Goal: Ask a question: Seek information or help from site administrators or community

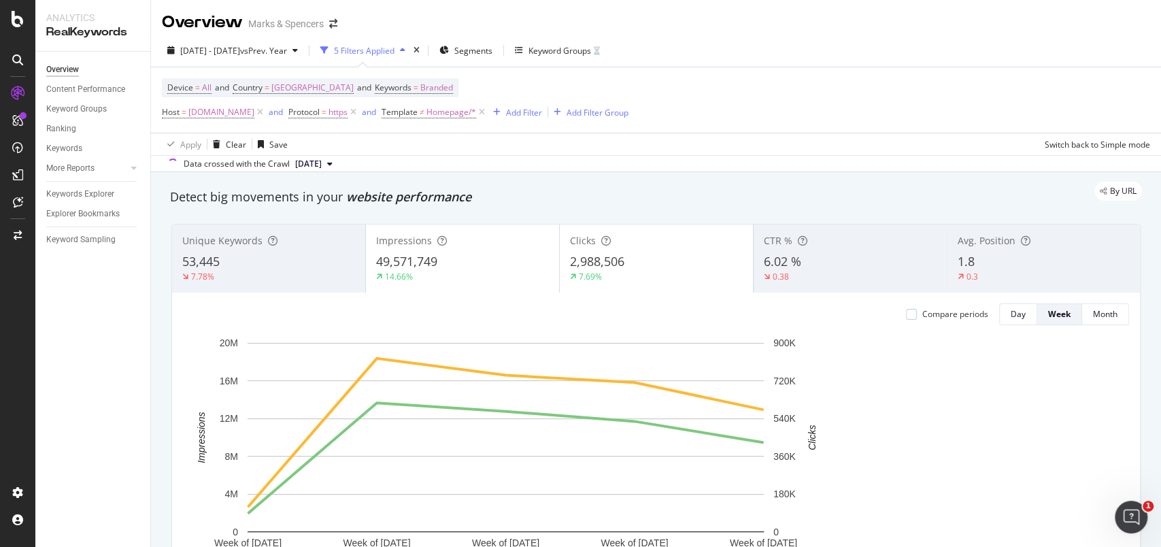
drag, startPoint x: 863, startPoint y: 0, endPoint x: 58, endPoint y: 360, distance: 881.3
click at [58, 360] on div "Overview Content Performance Keyword Groups Ranking Keywords More Reports Count…" at bounding box center [92, 299] width 115 height 495
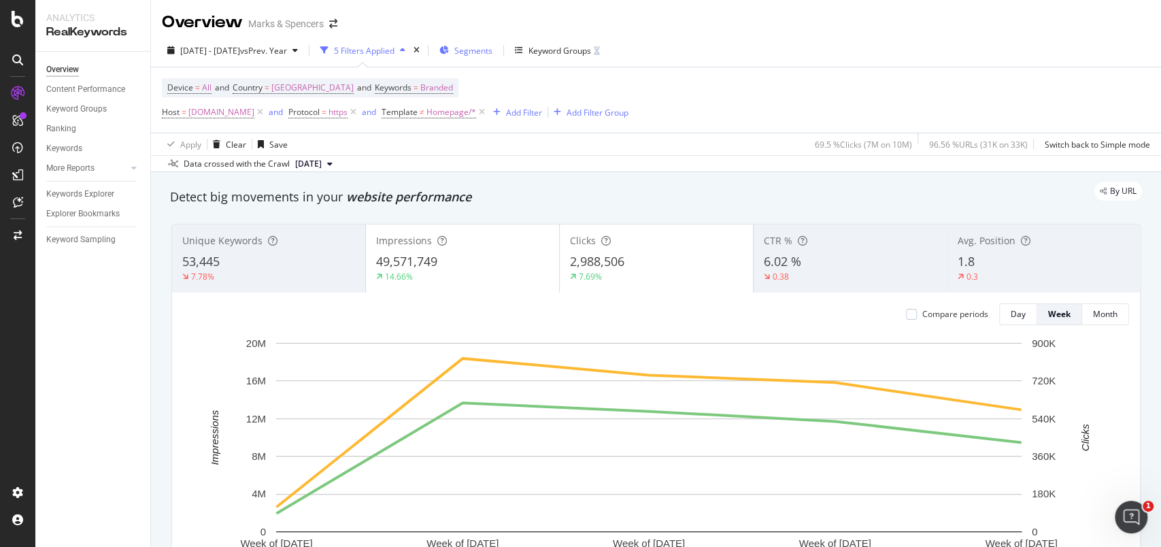
click at [449, 51] on icon "button" at bounding box center [444, 50] width 10 height 8
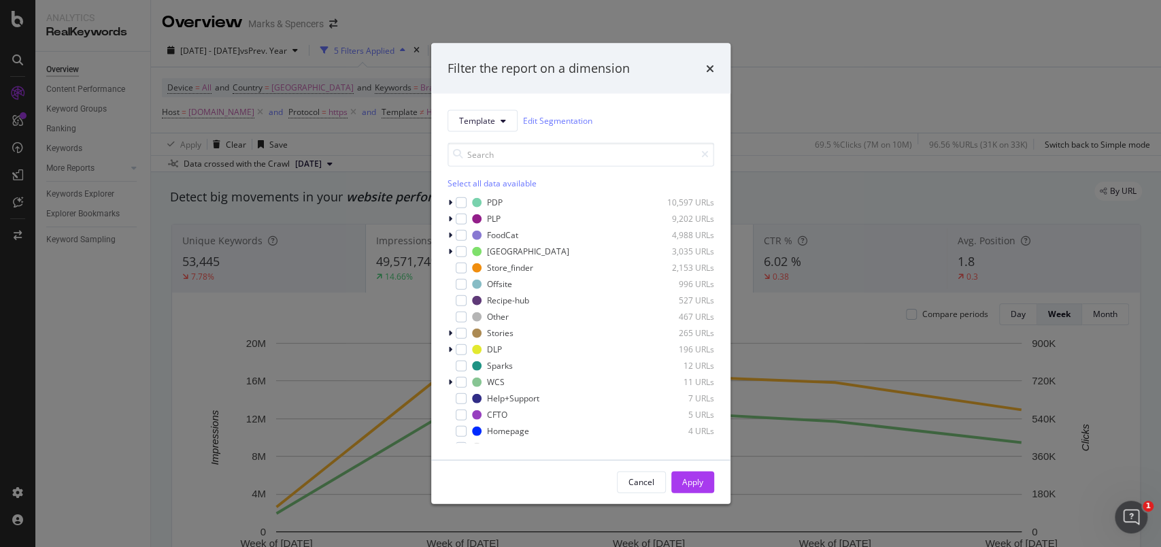
click at [507, 107] on div "Template Edit Segmentation Select all data available PDP 10,597 URLs PLP 9,202 …" at bounding box center [580, 276] width 299 height 366
click at [505, 116] on button "Template" at bounding box center [482, 120] width 70 height 22
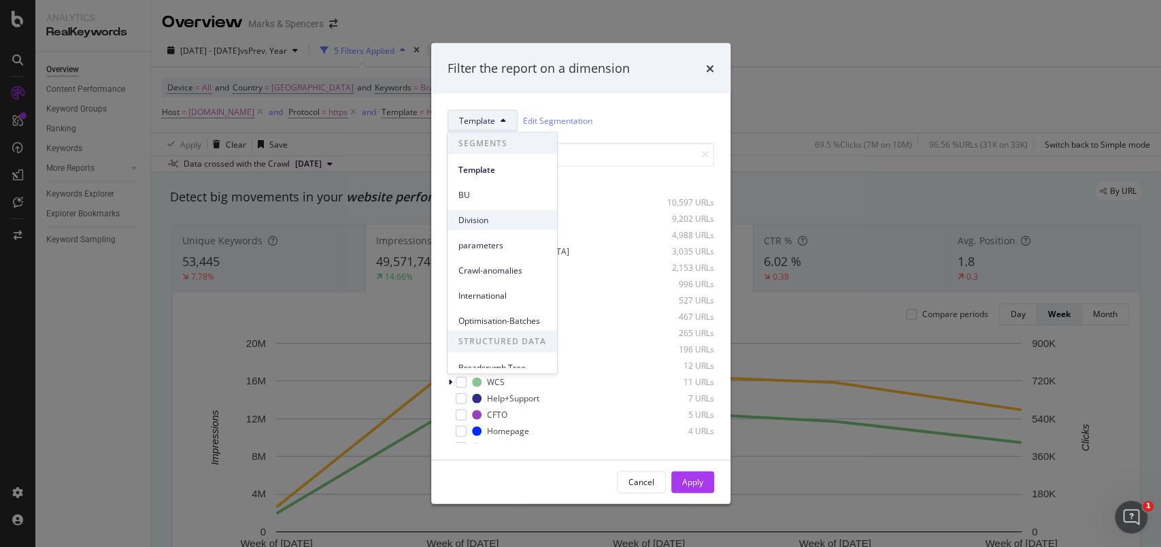
click at [496, 216] on span "Division" at bounding box center [502, 220] width 88 height 12
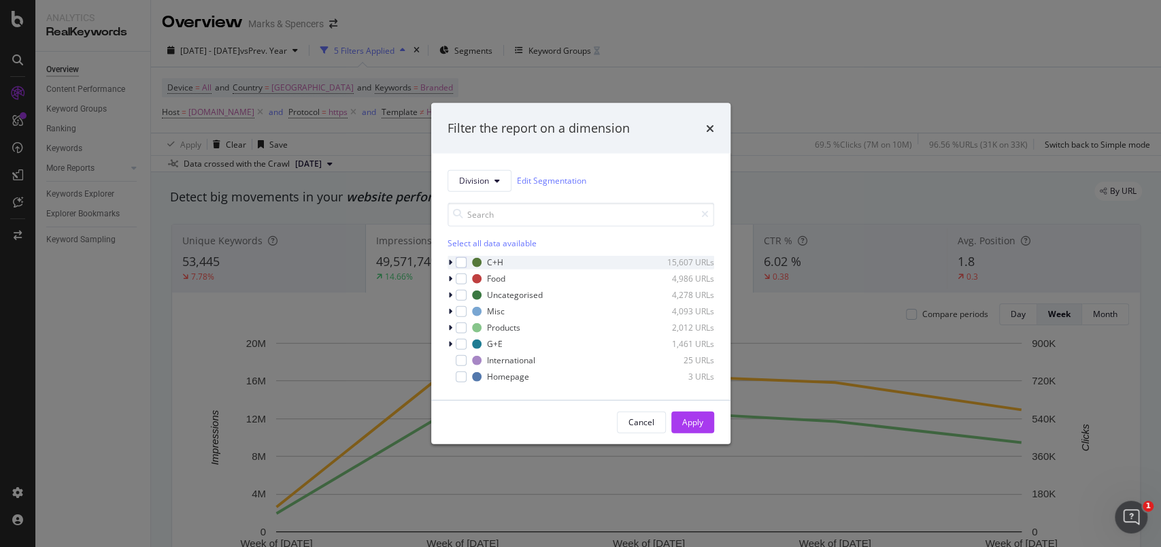
click at [452, 264] on icon "modal" at bounding box center [450, 262] width 4 height 8
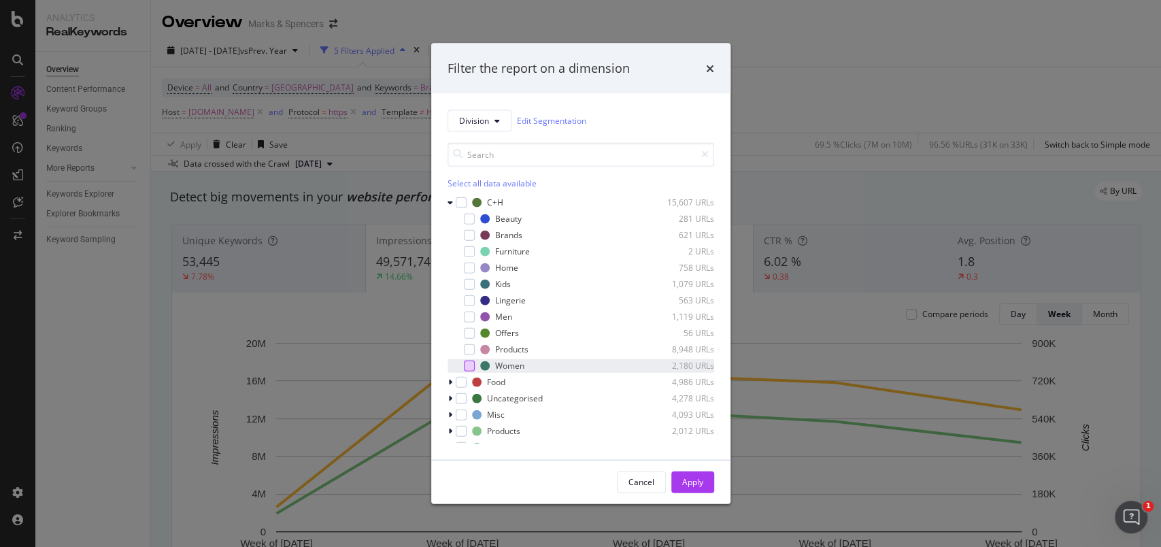
click at [468, 362] on div "modal" at bounding box center [469, 365] width 11 height 11
click at [687, 409] on div "Apply" at bounding box center [692, 482] width 21 height 12
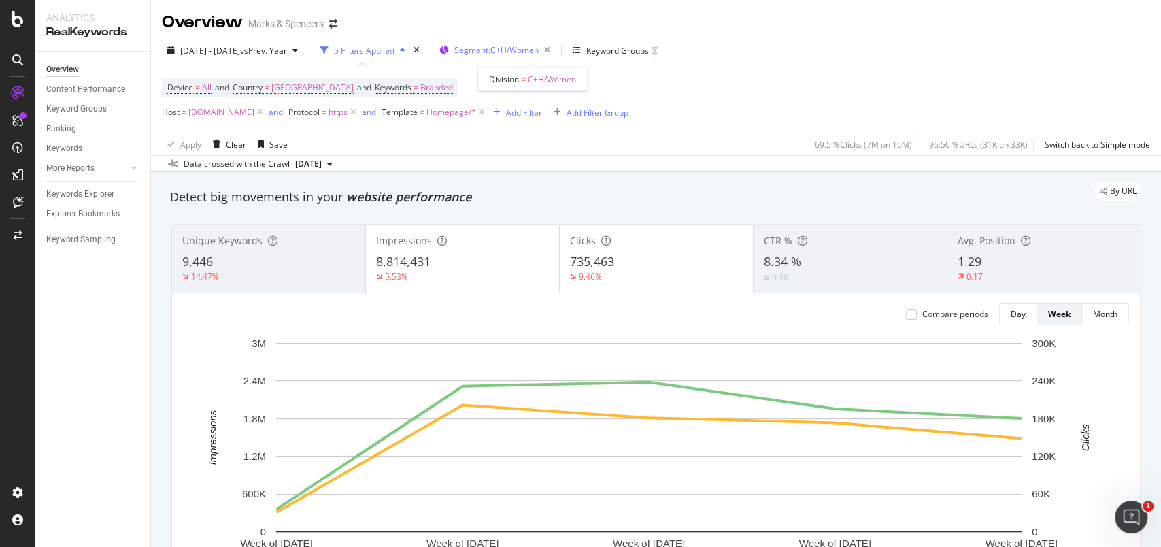
click at [539, 54] on span "Segment: C+H/Women" at bounding box center [496, 50] width 84 height 12
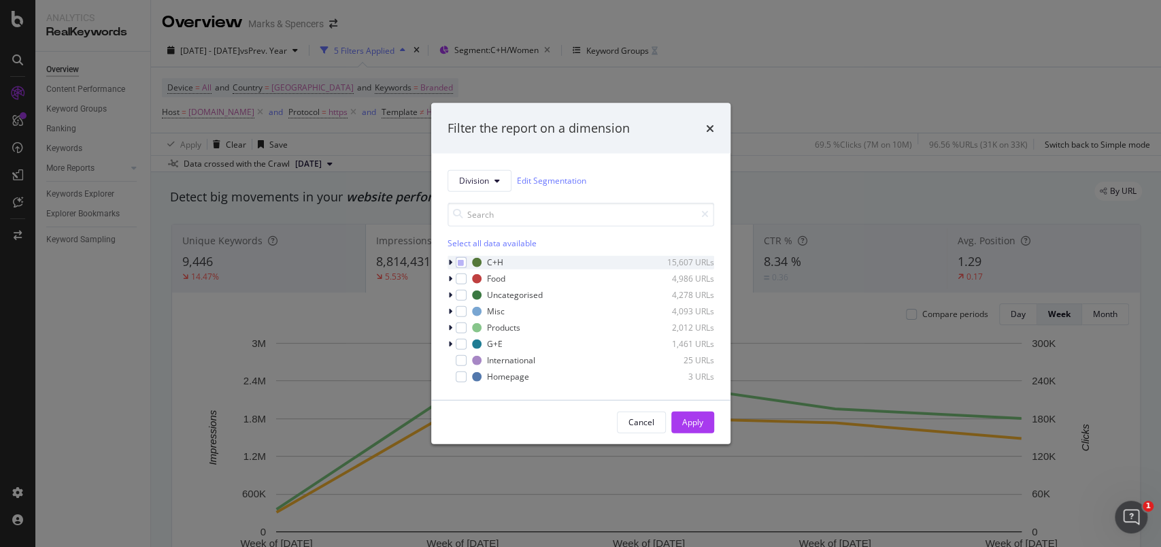
click at [450, 265] on icon "modal" at bounding box center [450, 262] width 4 height 8
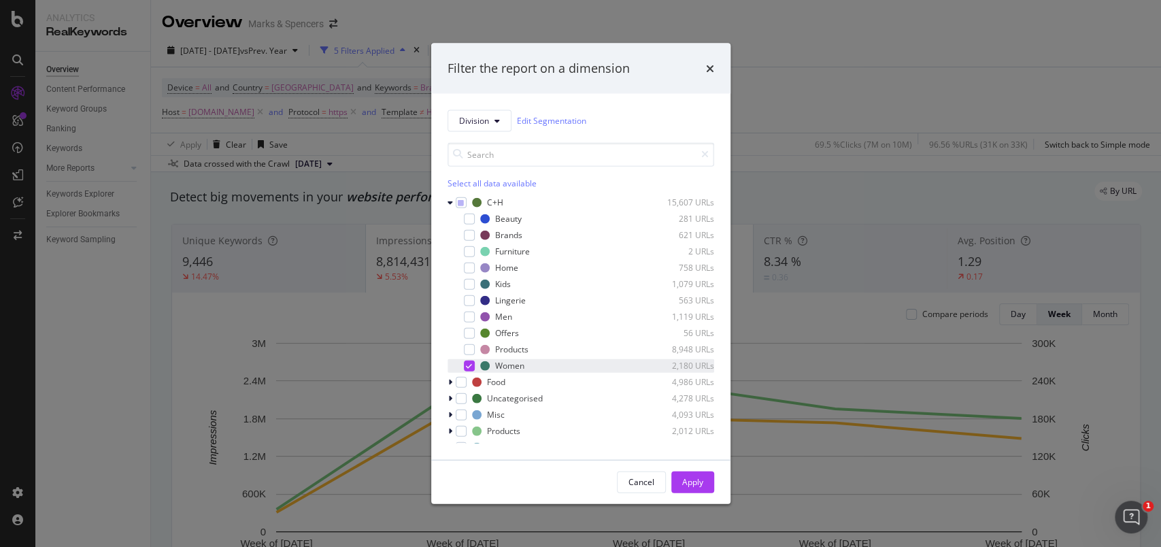
click at [470, 365] on icon "modal" at bounding box center [469, 365] width 6 height 7
click at [466, 316] on div "modal" at bounding box center [469, 316] width 11 height 11
click at [696, 409] on div "Apply" at bounding box center [692, 482] width 21 height 12
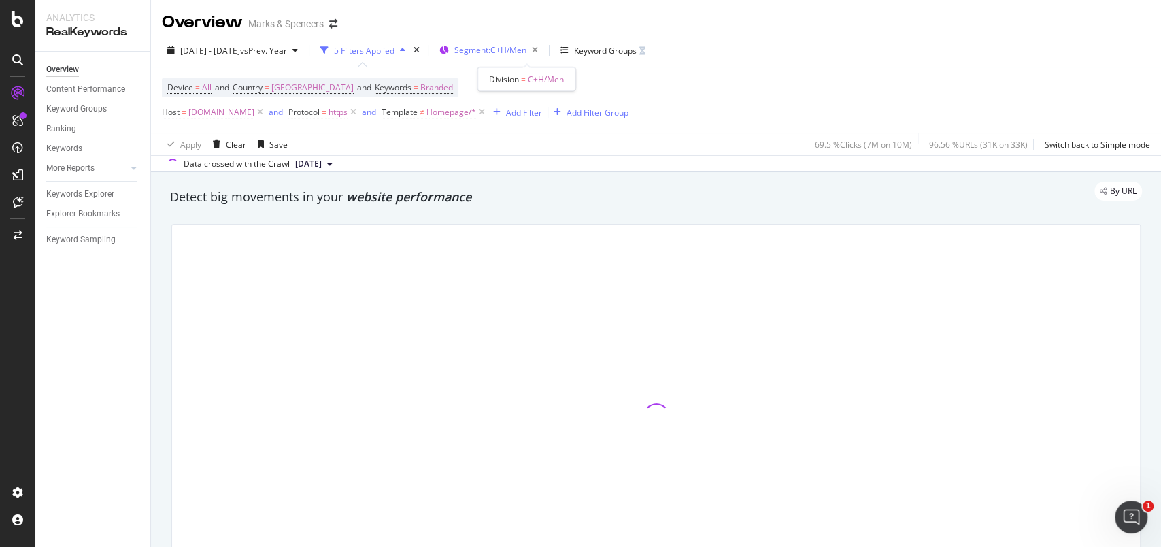
click at [510, 54] on span "Segment: C+H/Men" at bounding box center [490, 50] width 72 height 12
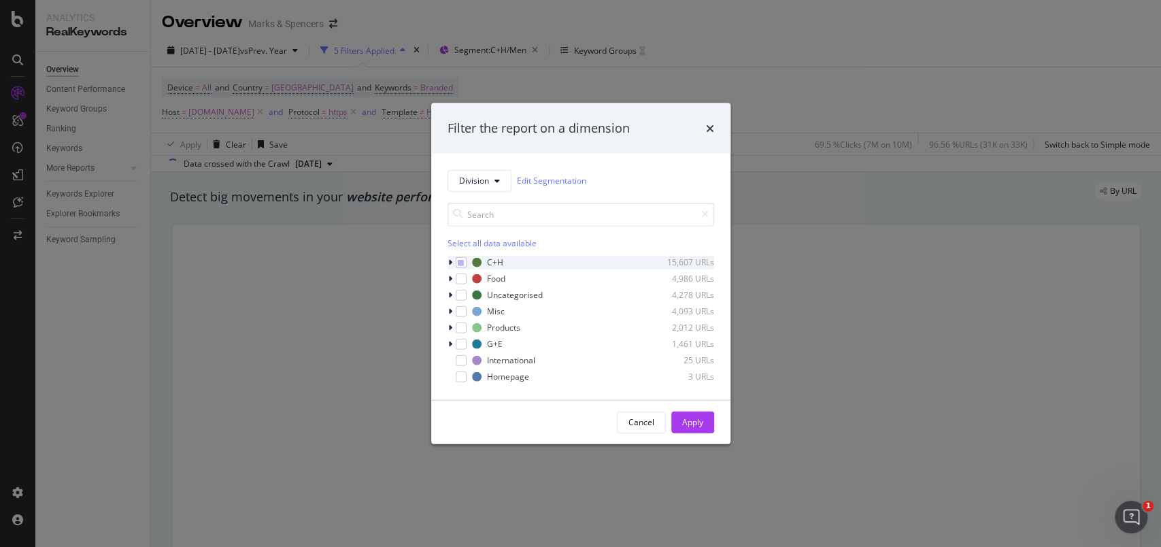
click at [450, 264] on icon "modal" at bounding box center [450, 262] width 4 height 8
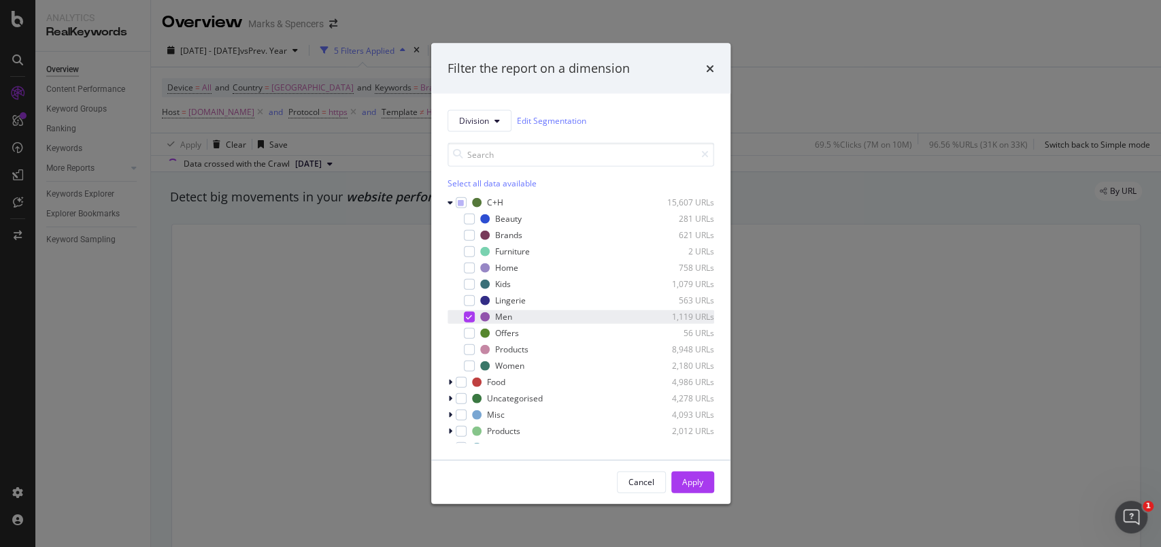
click at [469, 316] on icon "modal" at bounding box center [469, 316] width 6 height 7
click at [474, 367] on div "Women 2,180 URLs" at bounding box center [580, 365] width 267 height 14
click at [680, 409] on button "Apply" at bounding box center [692, 482] width 43 height 22
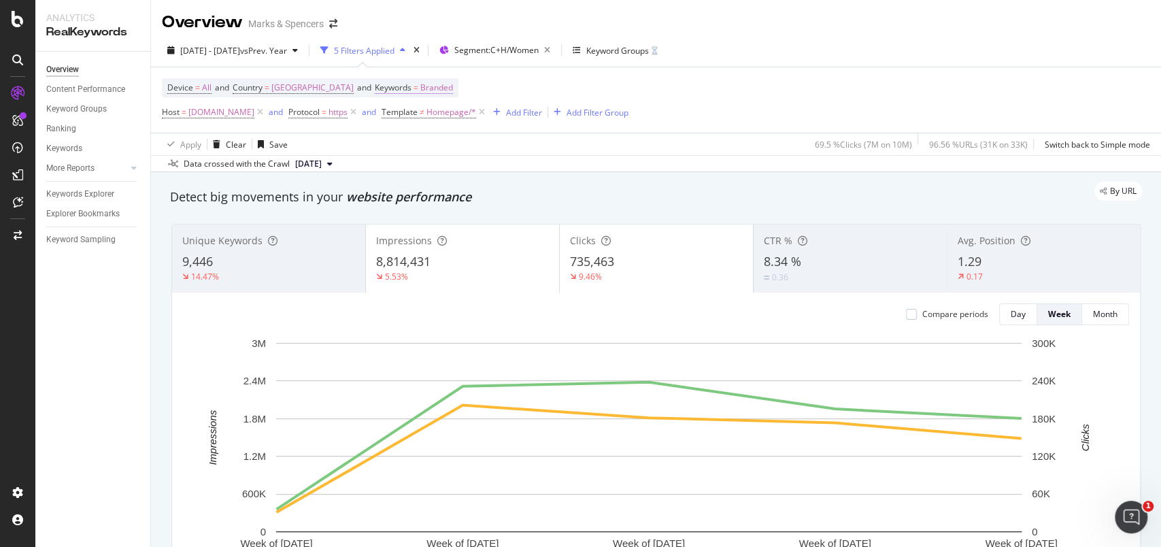
click at [432, 84] on span "Branded" at bounding box center [436, 87] width 33 height 19
click at [426, 87] on div "Keywords" at bounding box center [449, 85] width 160 height 23
click at [405, 120] on span "Branded" at bounding box center [393, 120] width 38 height 12
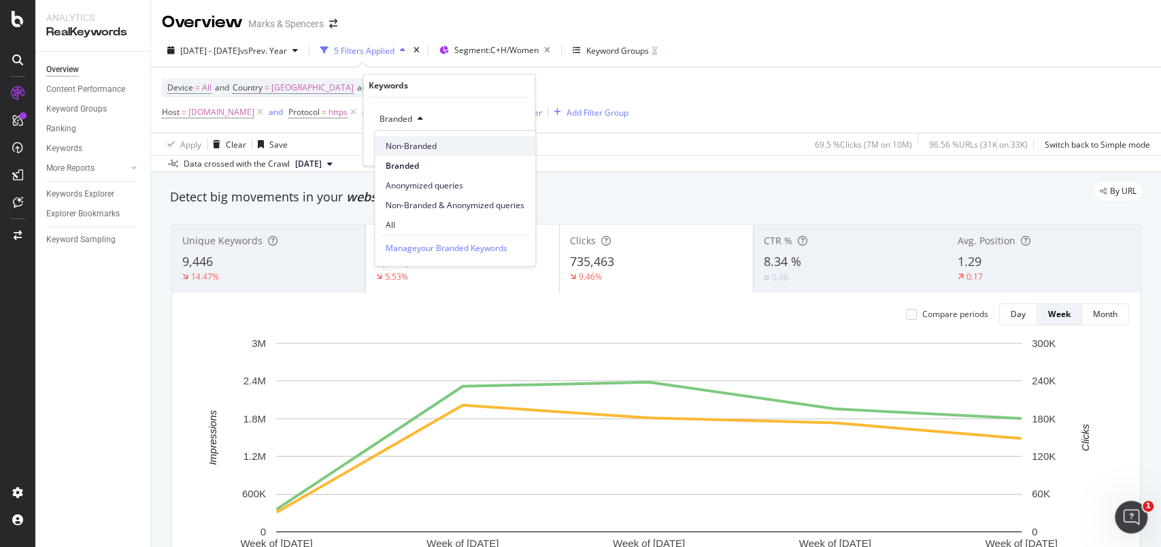
click at [408, 149] on span "Non-Branded" at bounding box center [455, 146] width 139 height 12
click at [514, 146] on div "Apply" at bounding box center [513, 148] width 21 height 12
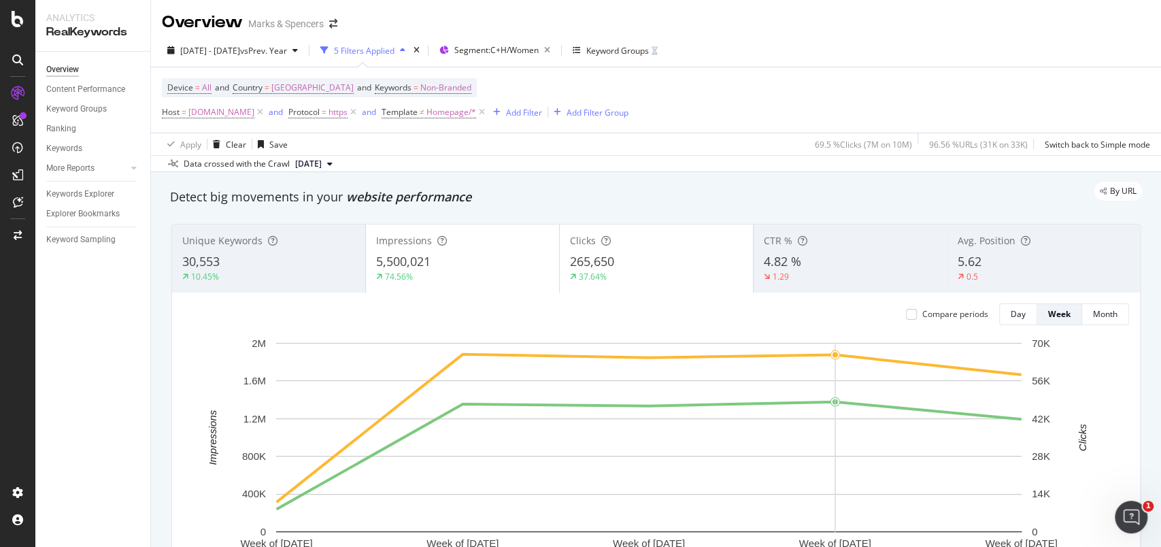
click at [777, 29] on div "Overview Marks & Spencers" at bounding box center [656, 17] width 1010 height 34
click at [539, 44] on span "Segment: C+H/Women" at bounding box center [496, 50] width 84 height 12
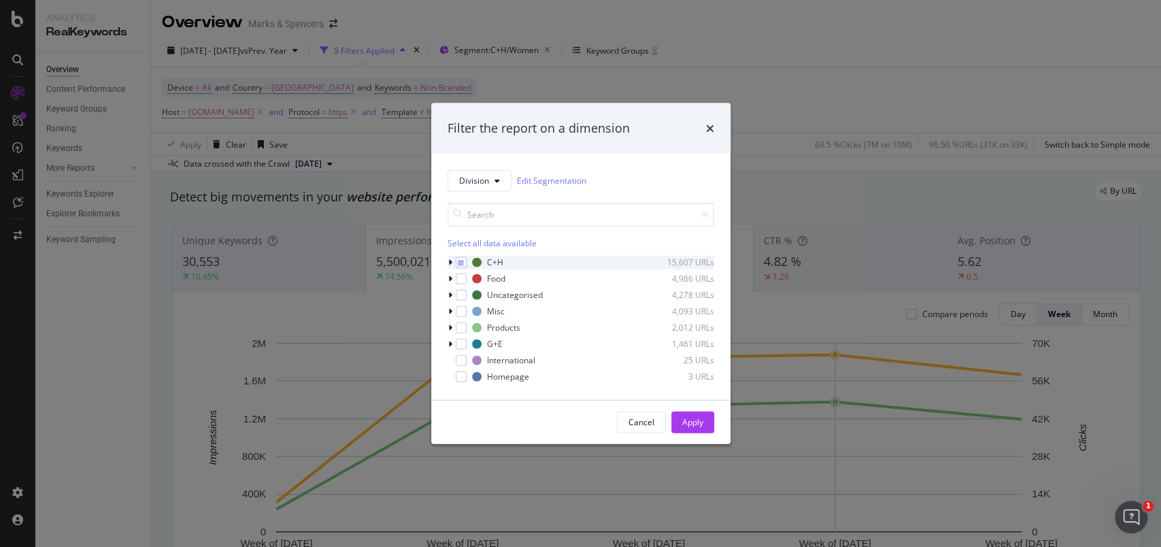
click at [452, 262] on div "modal" at bounding box center [451, 262] width 8 height 14
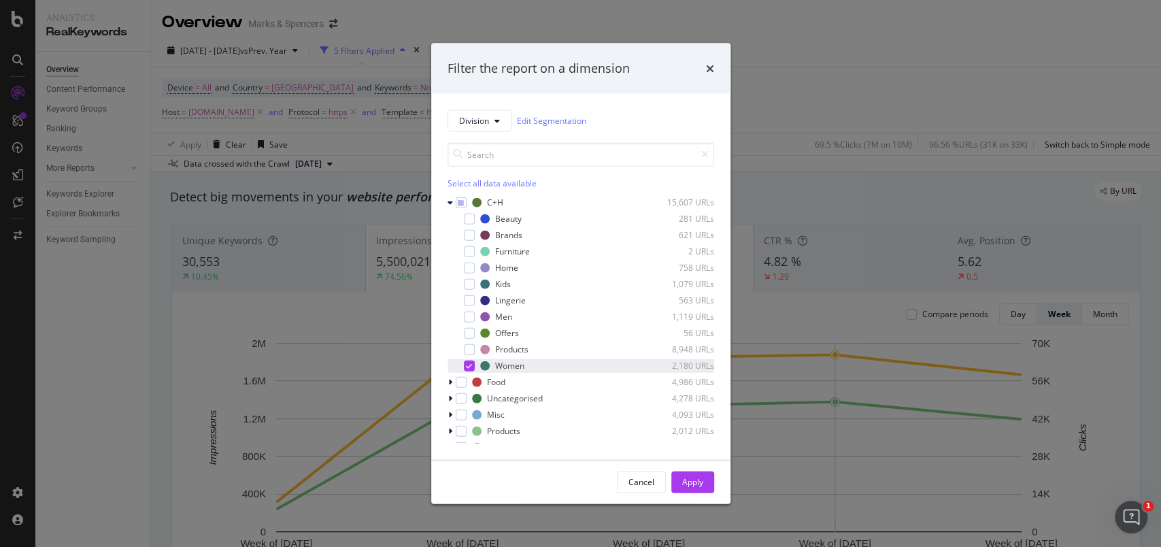
click at [469, 362] on icon "modal" at bounding box center [469, 365] width 6 height 7
click at [468, 316] on div "modal" at bounding box center [469, 316] width 11 height 11
click at [690, 409] on div "Apply" at bounding box center [692, 481] width 21 height 20
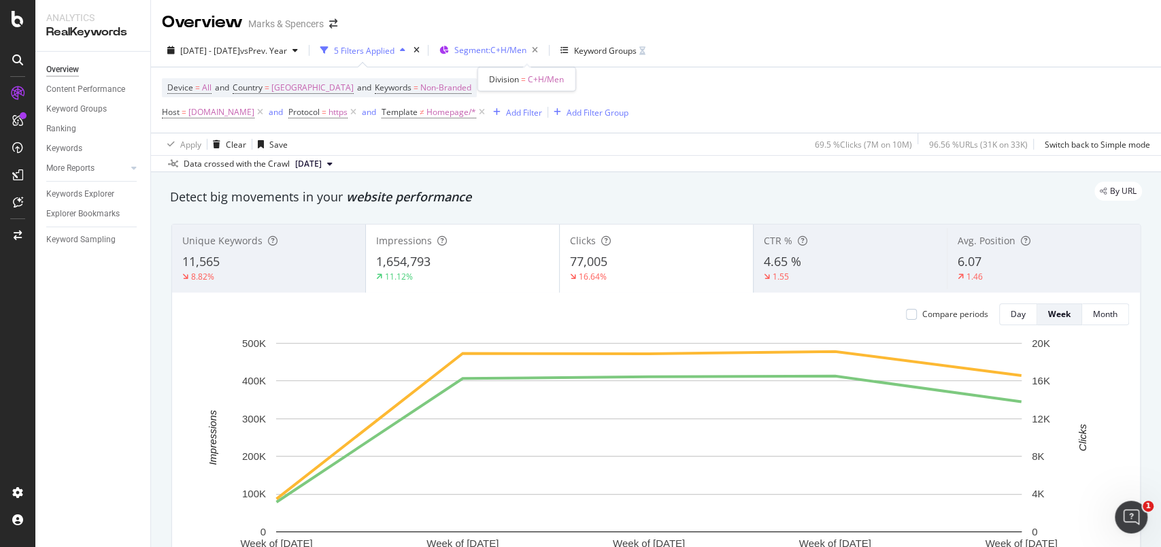
click at [510, 52] on span "Segment: C+H/Men" at bounding box center [490, 50] width 72 height 12
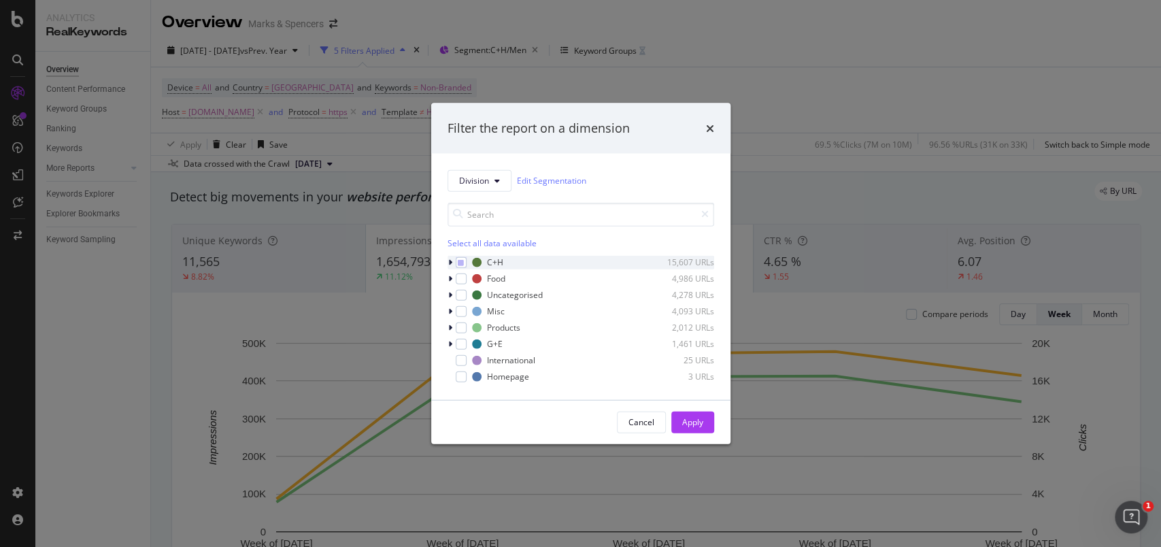
click at [450, 267] on div "modal" at bounding box center [451, 262] width 8 height 14
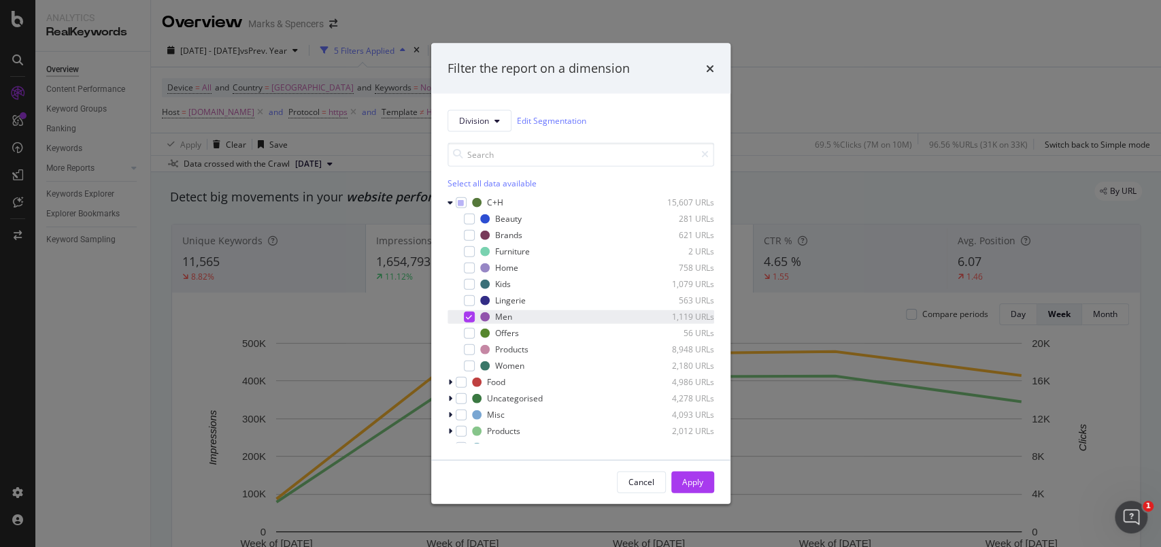
click at [468, 317] on icon "modal" at bounding box center [469, 316] width 6 height 7
click at [469, 286] on div "modal" at bounding box center [469, 283] width 11 height 11
click at [683, 409] on div "Apply" at bounding box center [692, 482] width 21 height 12
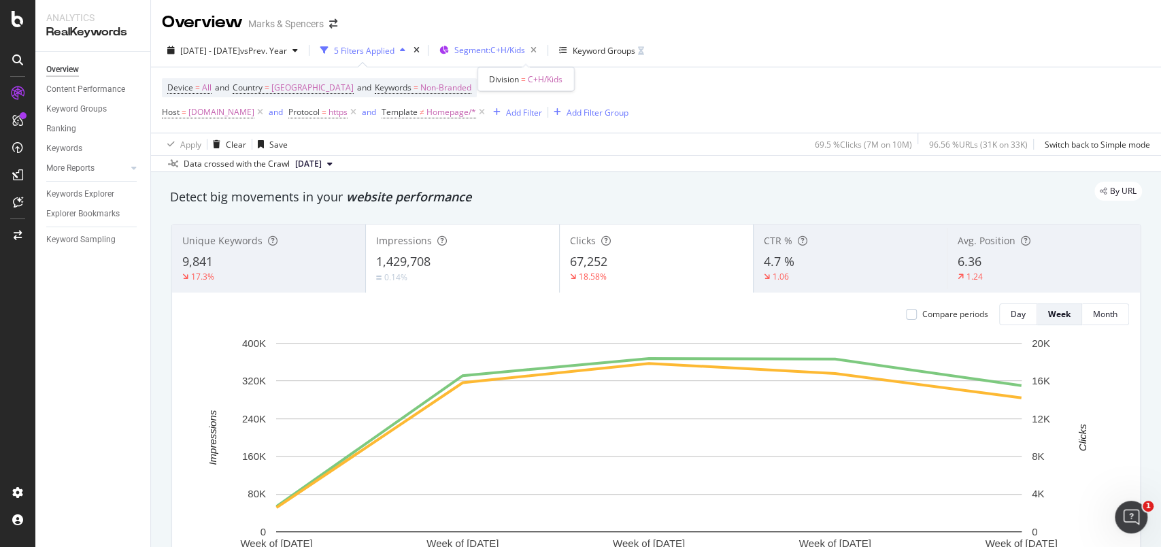
click at [488, 54] on div "Segment: C+H/Kids" at bounding box center [490, 50] width 103 height 20
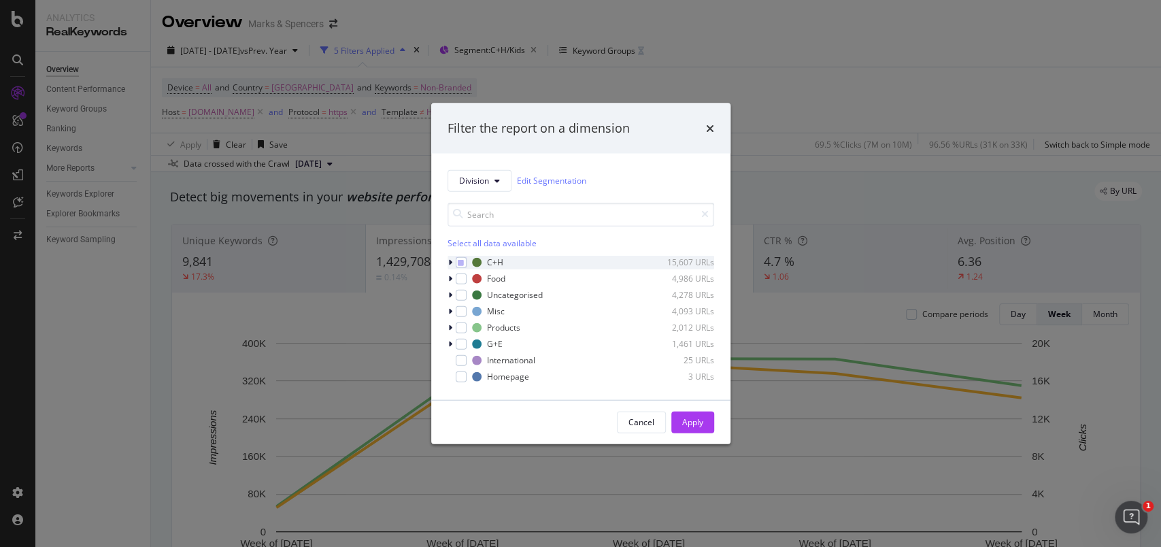
click at [449, 262] on icon "modal" at bounding box center [450, 262] width 4 height 8
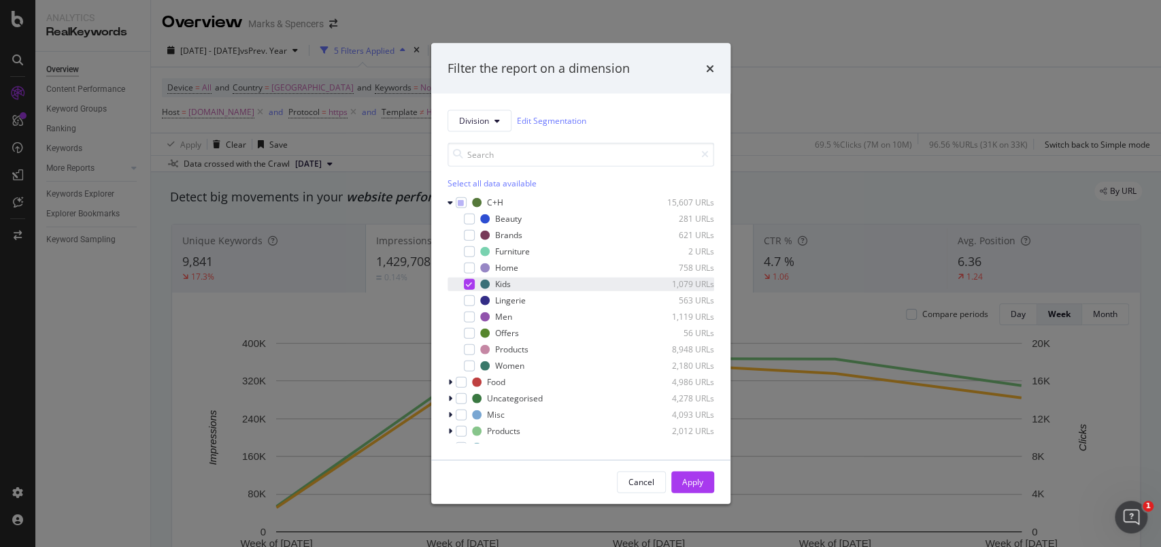
click at [464, 282] on div "modal" at bounding box center [469, 283] width 11 height 11
click at [471, 298] on div "modal" at bounding box center [469, 299] width 11 height 11
click at [704, 409] on button "Apply" at bounding box center [692, 482] width 43 height 22
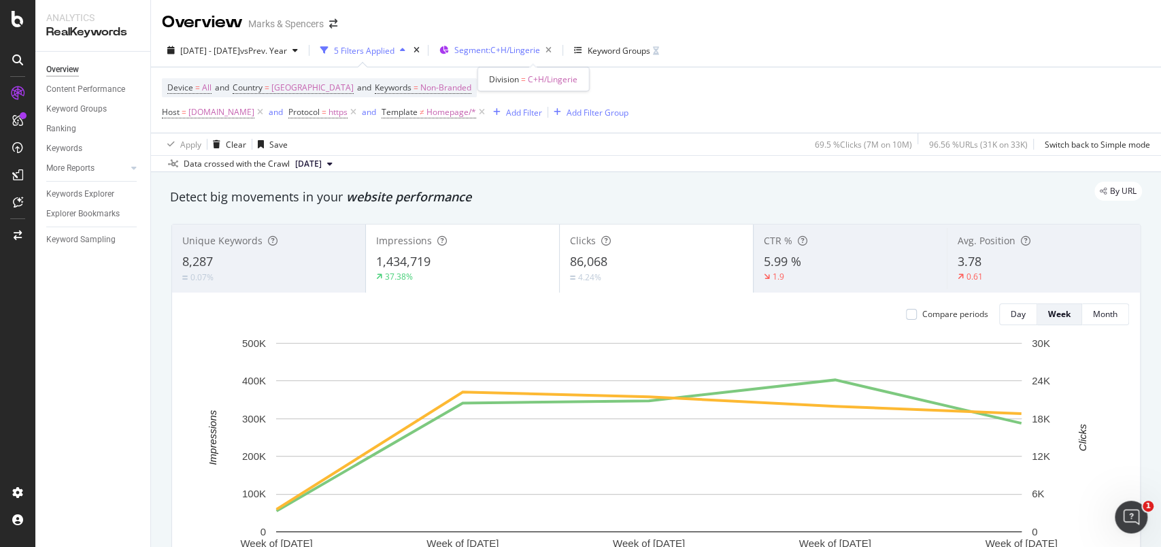
click at [539, 55] on span "Segment: C+H/Lingerie" at bounding box center [497, 50] width 86 height 12
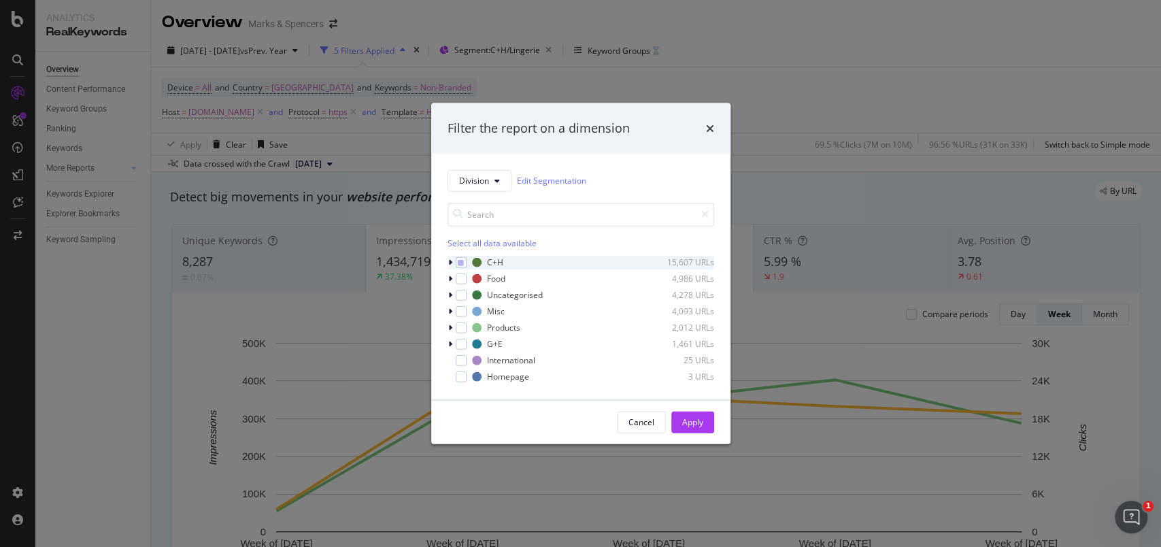
click at [448, 264] on icon "modal" at bounding box center [450, 262] width 4 height 8
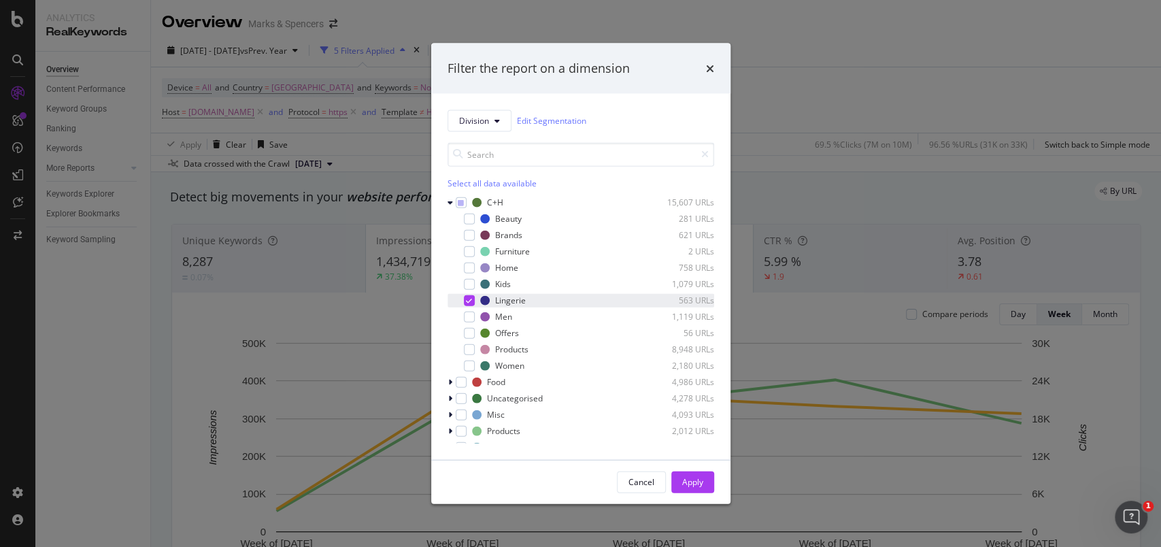
click at [469, 297] on icon "modal" at bounding box center [469, 300] width 6 height 7
click at [475, 220] on div "Beauty 281 URLs" at bounding box center [580, 218] width 267 height 14
click at [685, 409] on div "Apply" at bounding box center [692, 482] width 21 height 12
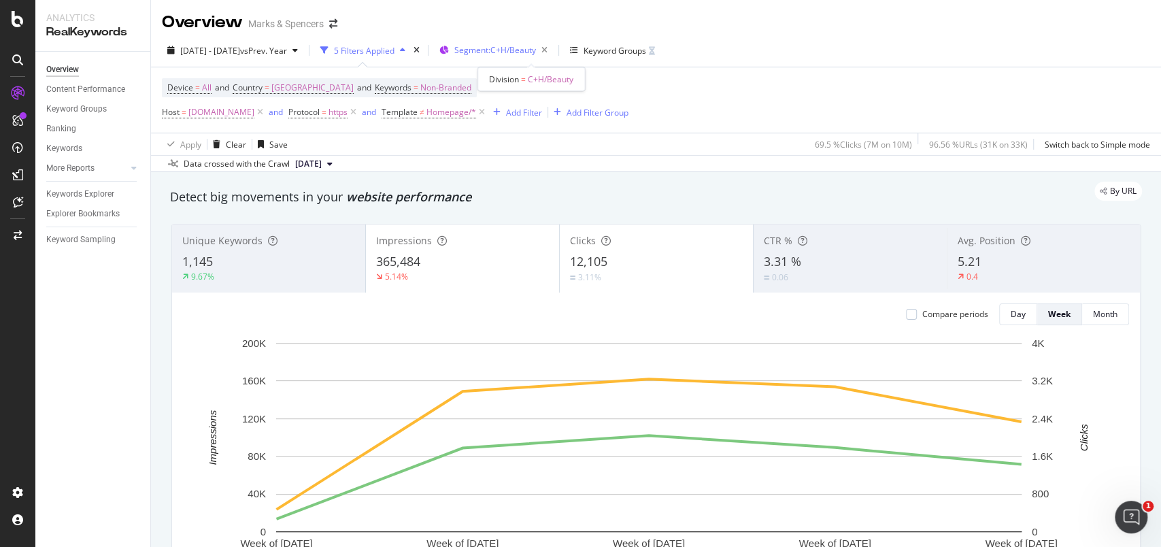
click at [528, 57] on div "Segment: C+H/Beauty" at bounding box center [503, 50] width 99 height 19
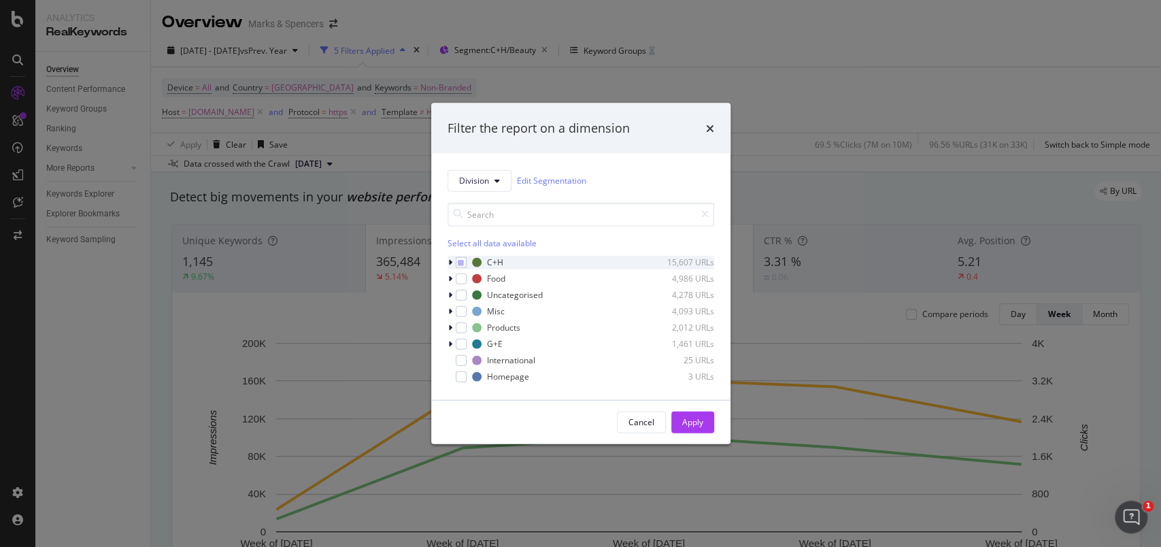
click at [450, 264] on icon "modal" at bounding box center [450, 262] width 4 height 8
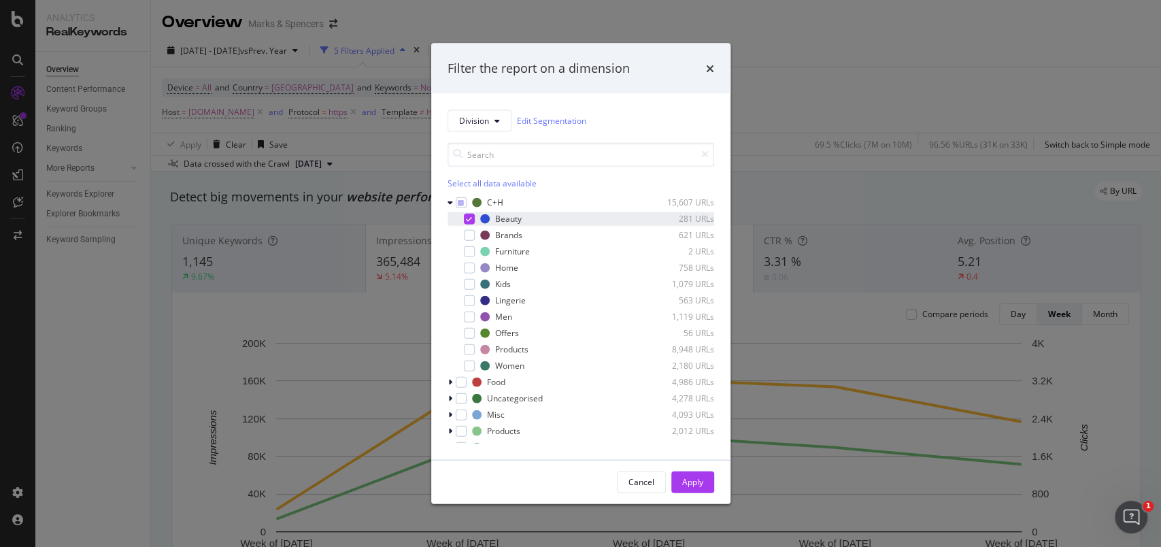
click at [468, 218] on icon "modal" at bounding box center [469, 218] width 6 height 7
click at [471, 260] on div "Home 758 URLs" at bounding box center [580, 267] width 267 height 14
click at [692, 409] on div "Apply" at bounding box center [692, 482] width 21 height 12
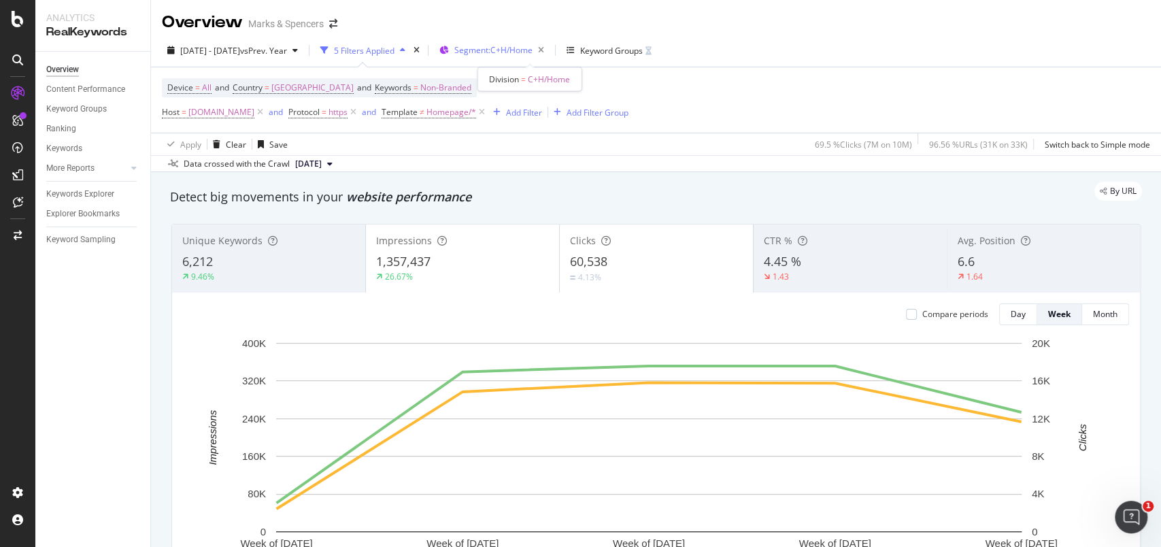
click at [532, 50] on span "Segment: C+H/Home" at bounding box center [493, 50] width 78 height 12
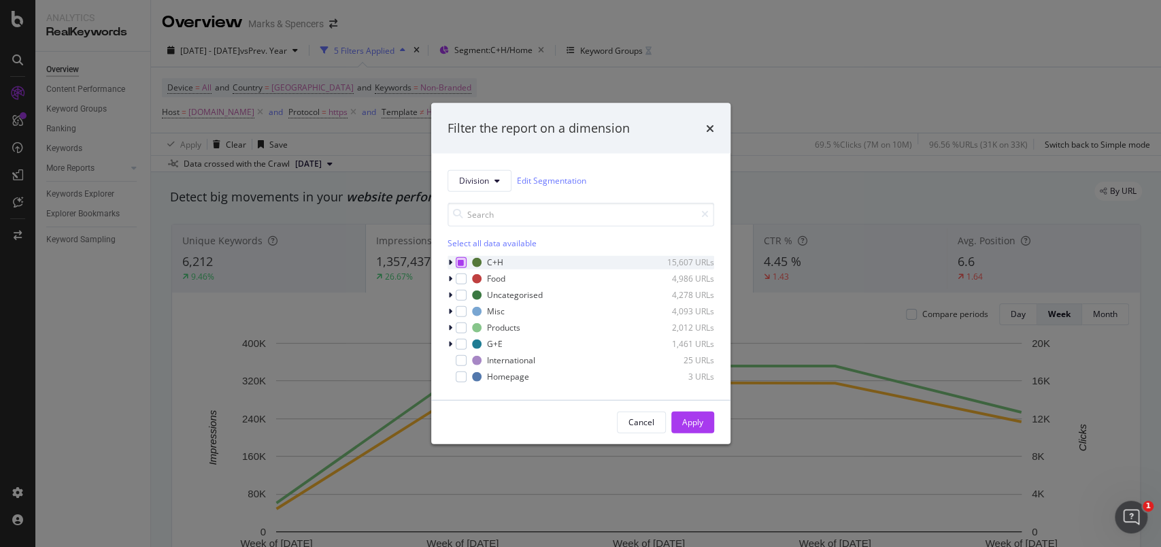
click at [458, 266] on div "modal" at bounding box center [461, 261] width 11 height 11
click at [450, 347] on icon "modal" at bounding box center [450, 343] width 4 height 8
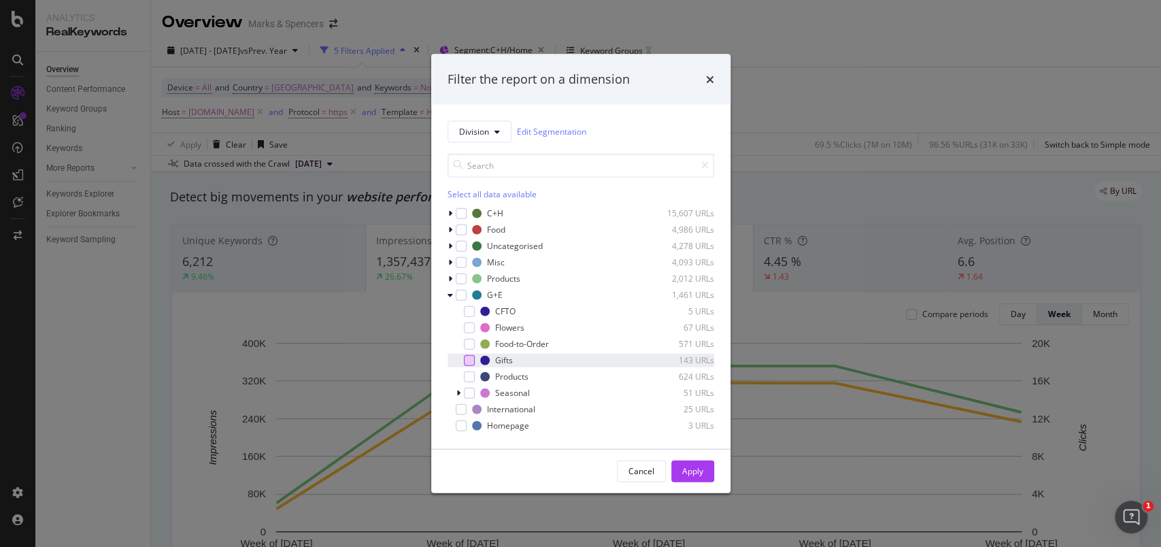
click at [469, 360] on div "modal" at bounding box center [469, 359] width 11 height 11
click at [696, 409] on div "Apply" at bounding box center [692, 471] width 21 height 12
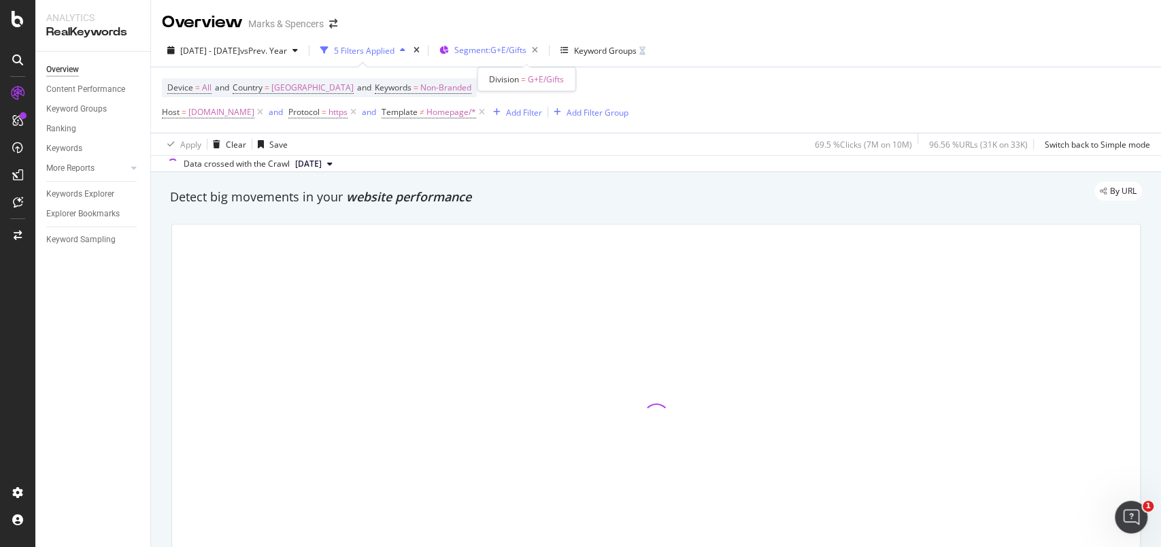
click at [522, 51] on span "Segment: G+E/Gifts" at bounding box center [490, 50] width 72 height 12
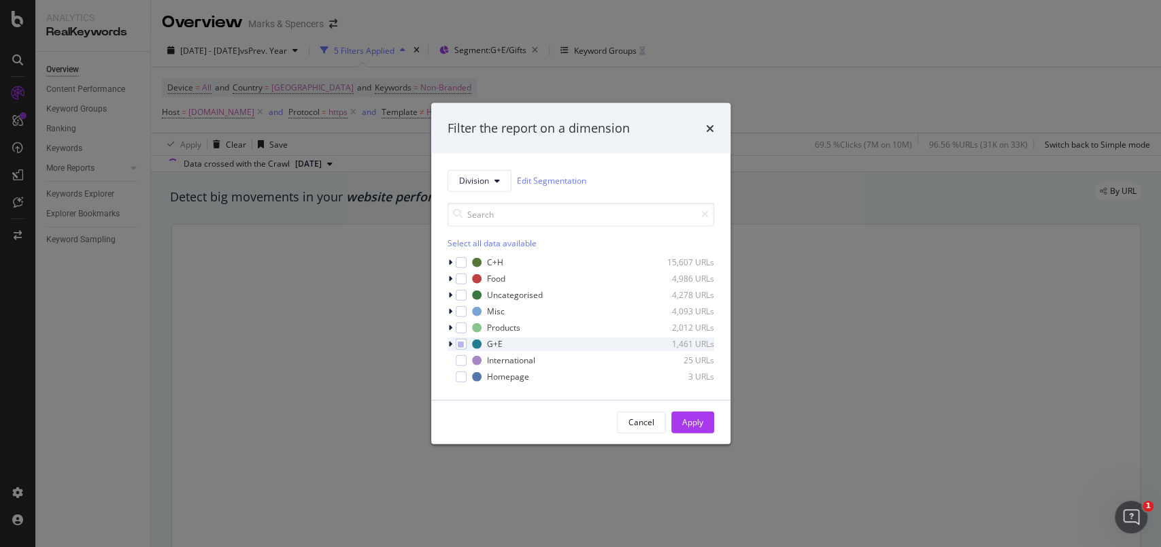
click at [450, 345] on icon "modal" at bounding box center [450, 343] width 4 height 8
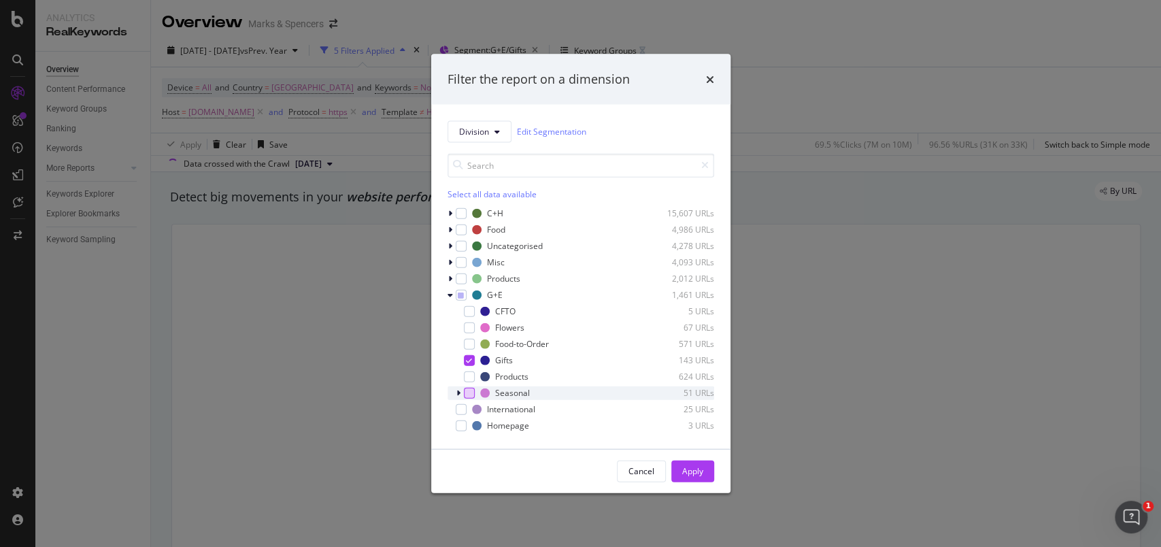
click at [471, 390] on div "modal" at bounding box center [469, 392] width 11 height 11
click at [692, 409] on div "Apply" at bounding box center [692, 471] width 21 height 12
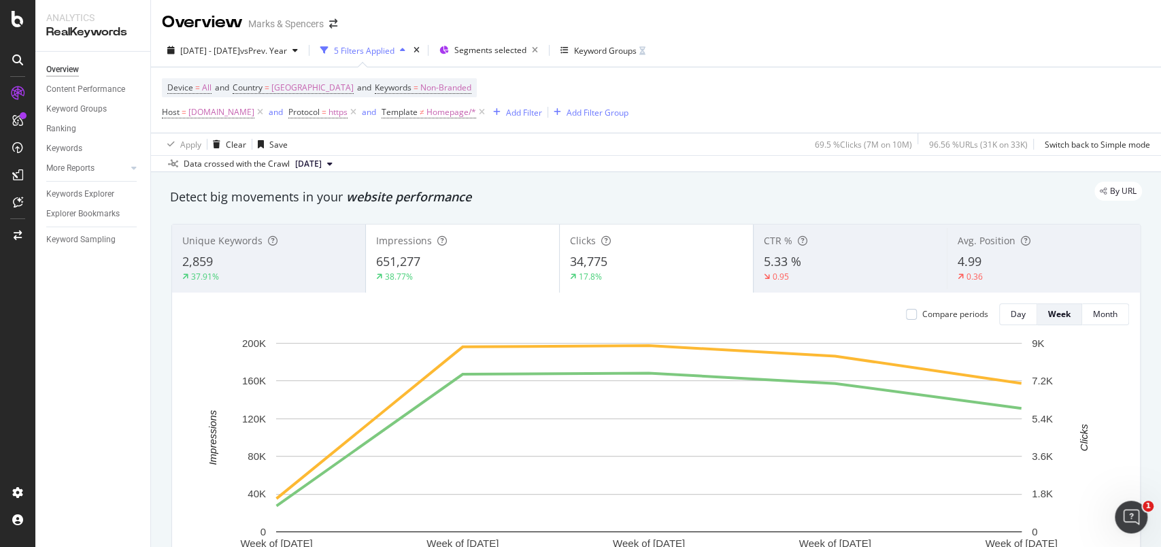
click at [693, 268] on div "34,775" at bounding box center [656, 262] width 173 height 18
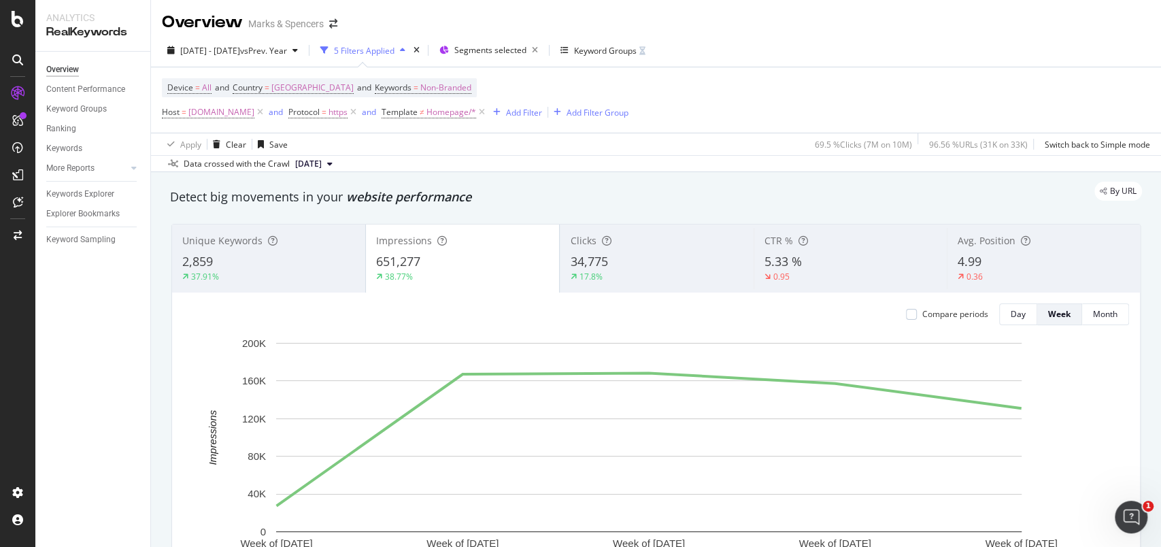
click at [615, 248] on div "Clicks 34,775 17.8%" at bounding box center [656, 258] width 193 height 61
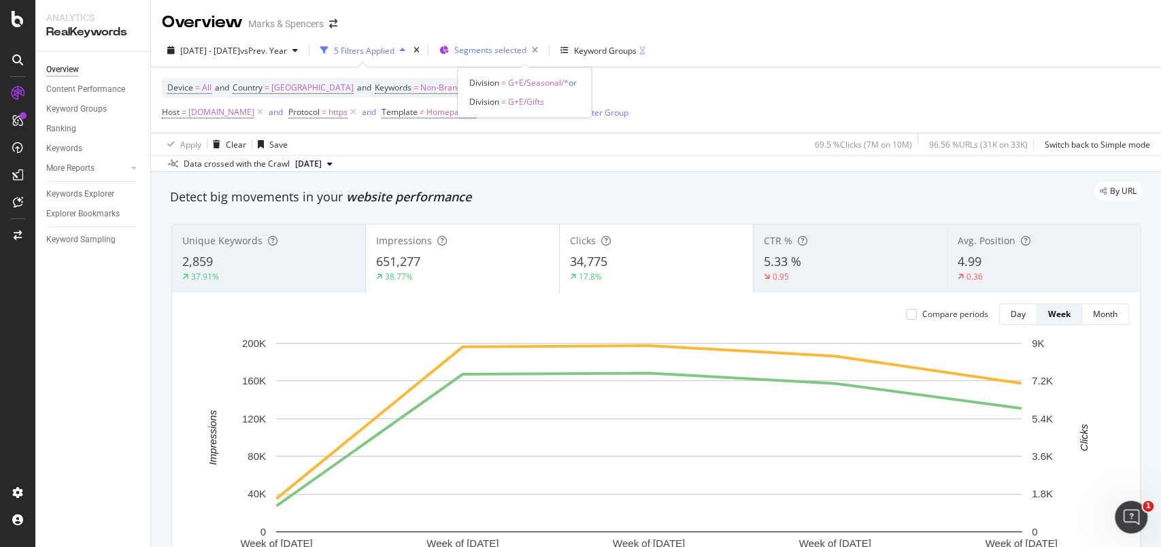
click at [508, 52] on span "Segments selected" at bounding box center [490, 50] width 72 height 12
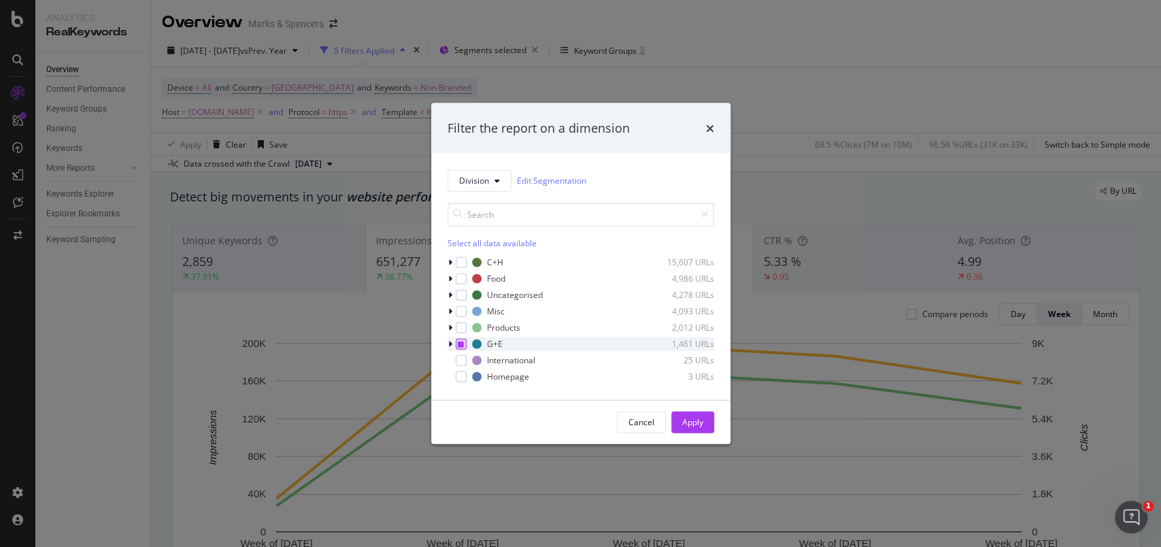
click at [458, 345] on icon "modal" at bounding box center [461, 343] width 6 height 7
click at [451, 343] on icon "modal" at bounding box center [450, 343] width 4 height 8
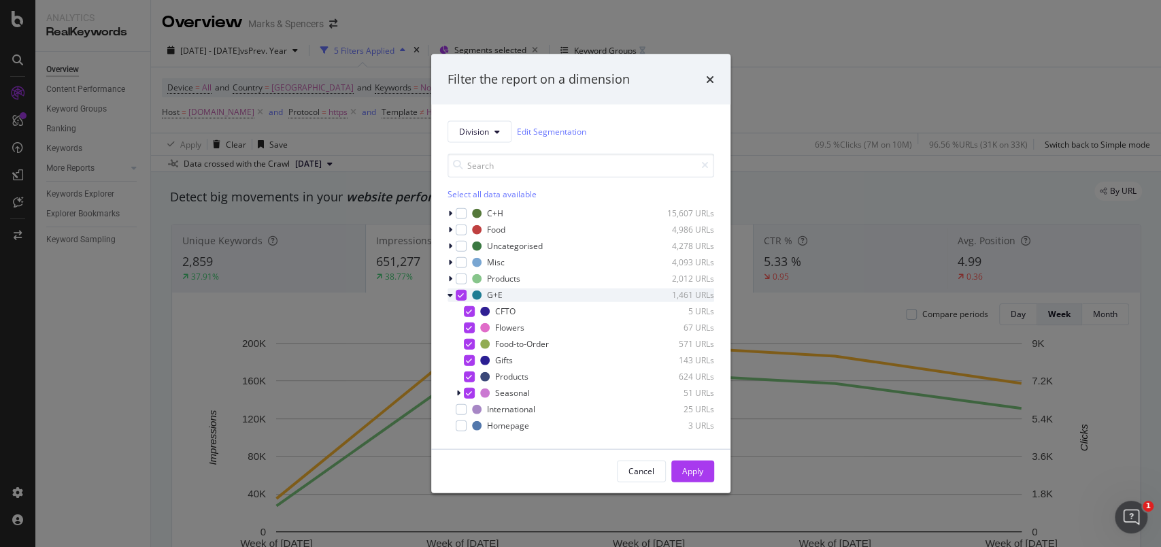
click at [460, 296] on icon "modal" at bounding box center [461, 294] width 6 height 7
click at [468, 328] on div "modal" at bounding box center [469, 327] width 11 height 11
click at [697, 409] on div "Apply" at bounding box center [692, 471] width 21 height 12
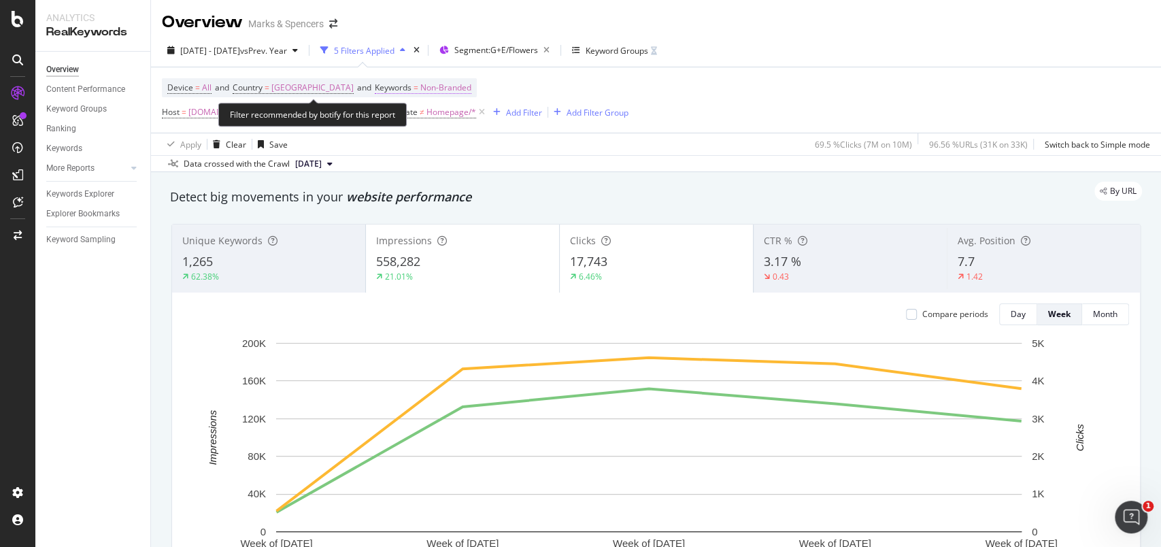
click at [436, 84] on span "Non-Branded" at bounding box center [445, 87] width 51 height 19
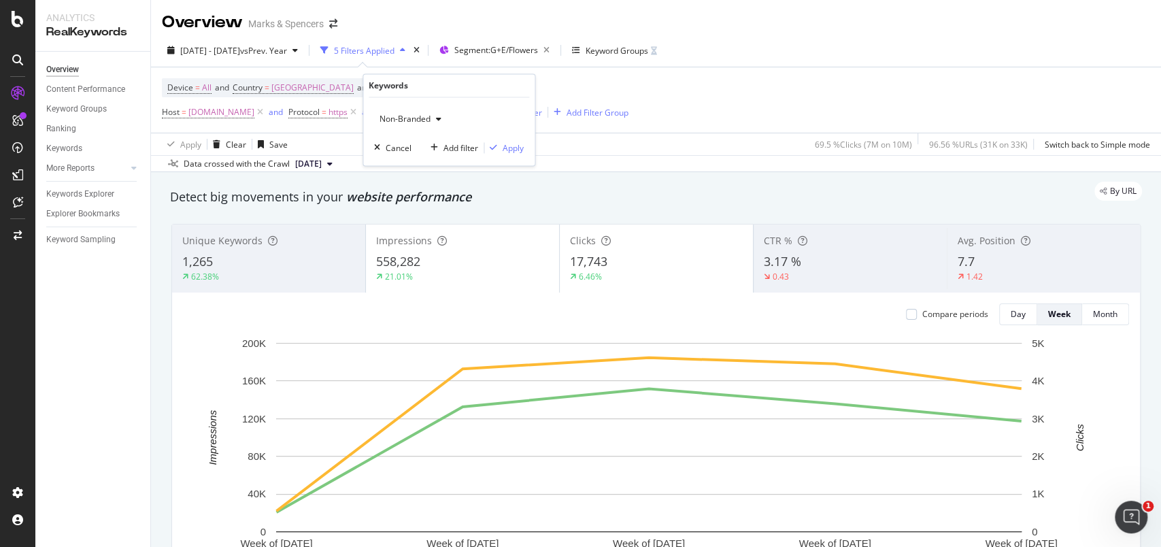
click at [428, 114] on span "Non-Branded" at bounding box center [402, 120] width 56 height 12
click at [422, 158] on div "Branded" at bounding box center [455, 166] width 160 height 20
click at [513, 146] on div "Apply" at bounding box center [513, 148] width 21 height 12
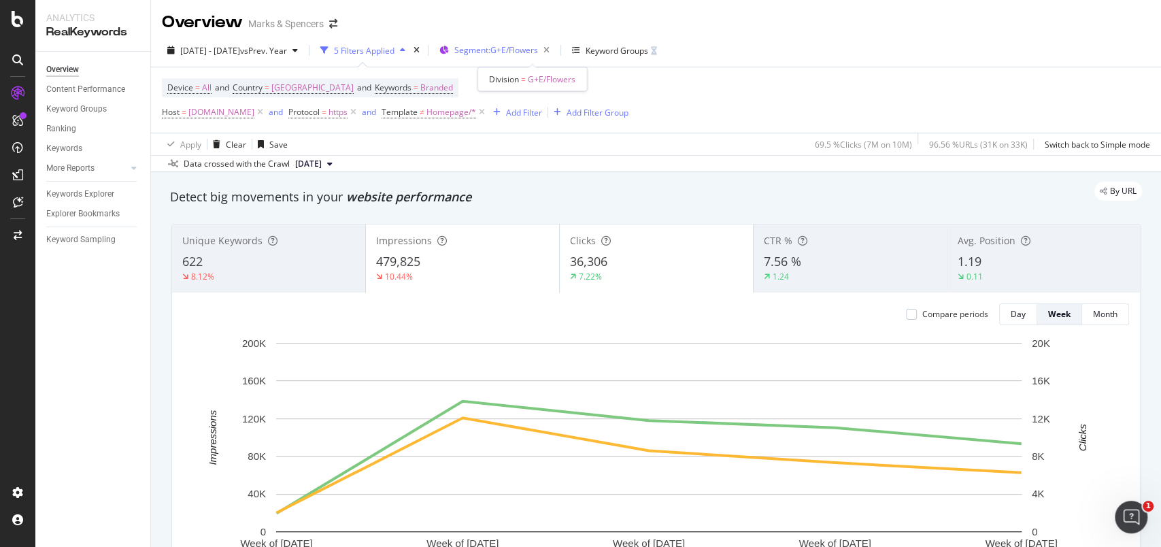
click at [539, 56] on div "Segment: G+E/Flowers" at bounding box center [504, 50] width 101 height 19
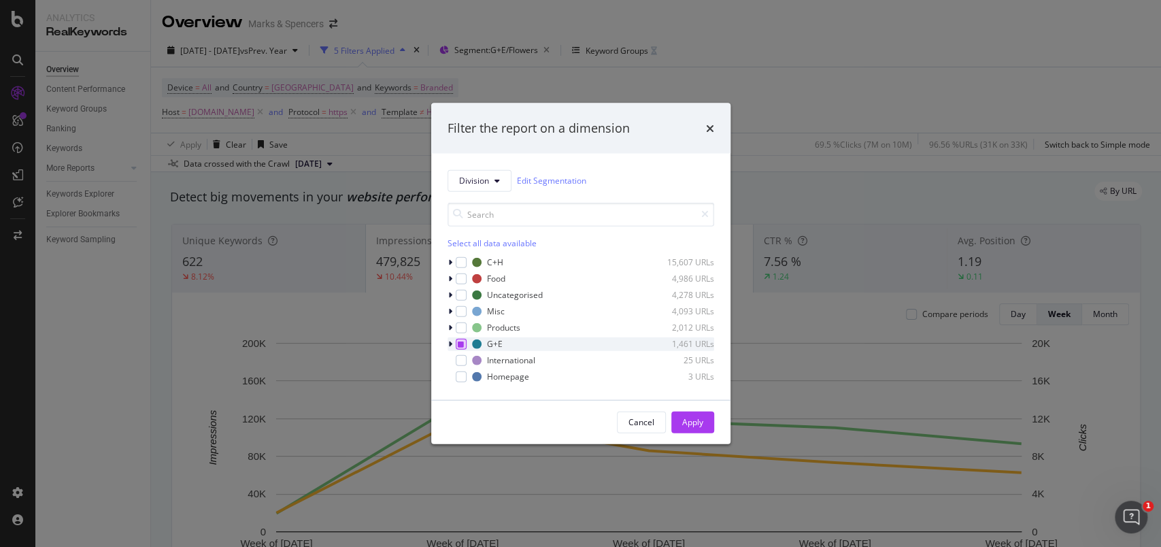
click at [462, 340] on icon "modal" at bounding box center [461, 343] width 6 height 7
click at [463, 339] on div "modal" at bounding box center [461, 343] width 11 height 11
click at [448, 263] on icon "modal" at bounding box center [450, 262] width 4 height 8
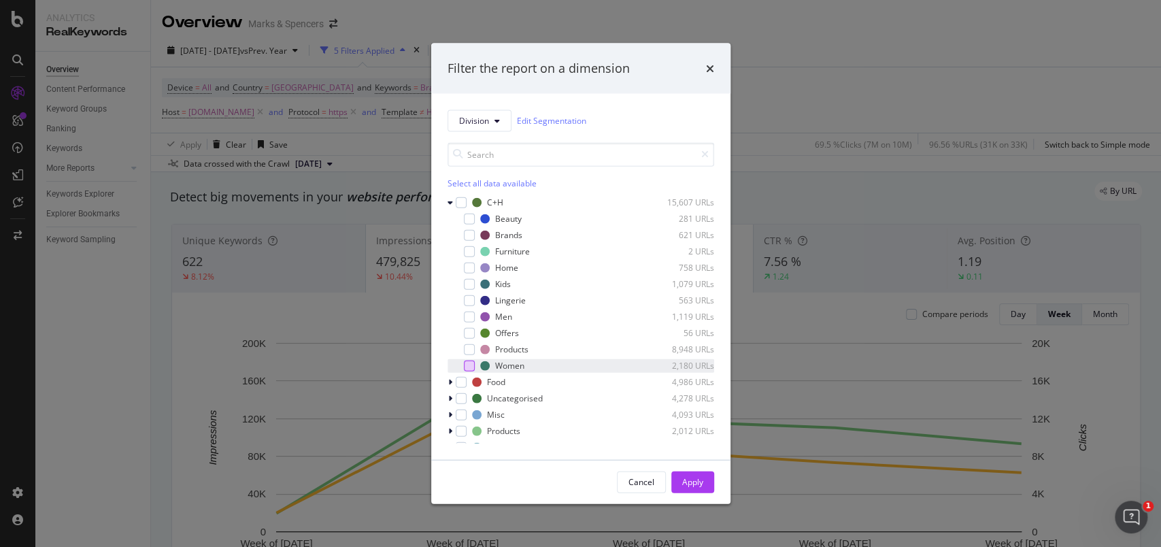
click at [471, 364] on div "modal" at bounding box center [469, 365] width 11 height 11
click at [693, 409] on div "Apply" at bounding box center [692, 482] width 21 height 12
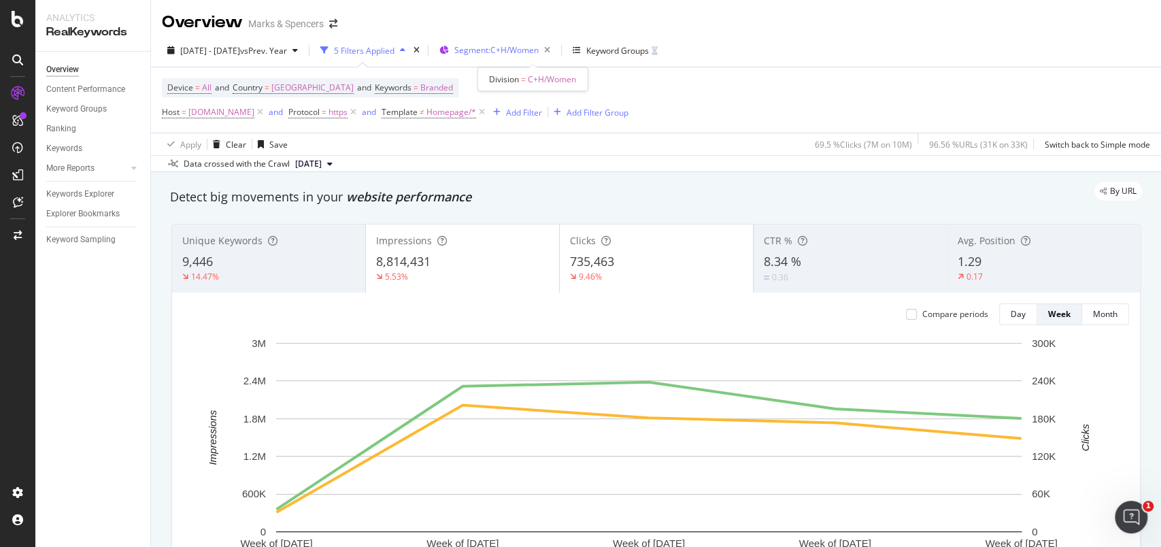
click at [515, 54] on span "Segment: C+H/Women" at bounding box center [496, 50] width 84 height 12
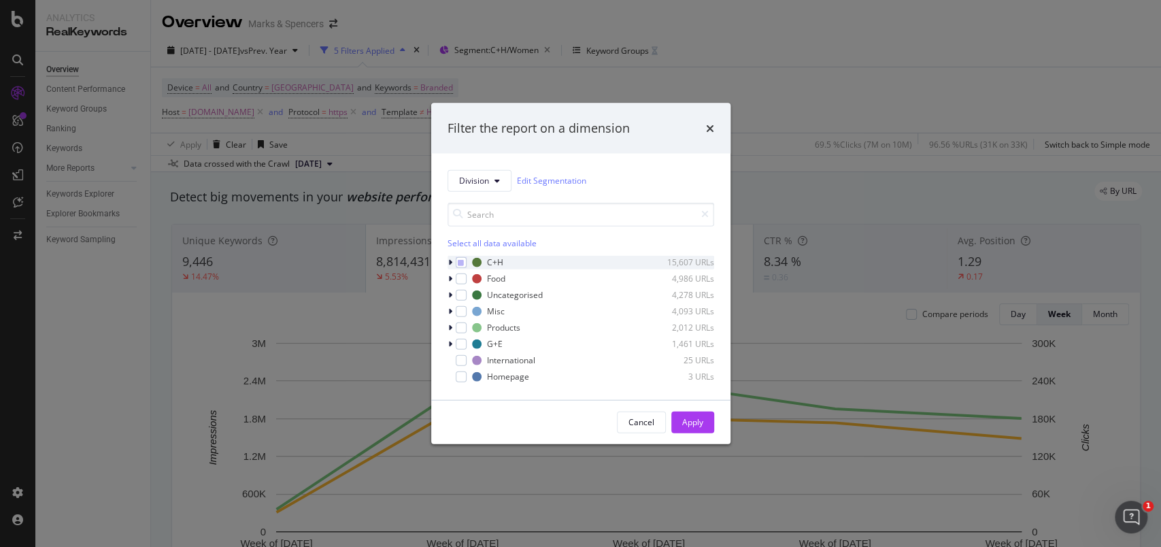
click at [451, 263] on icon "modal" at bounding box center [450, 262] width 4 height 8
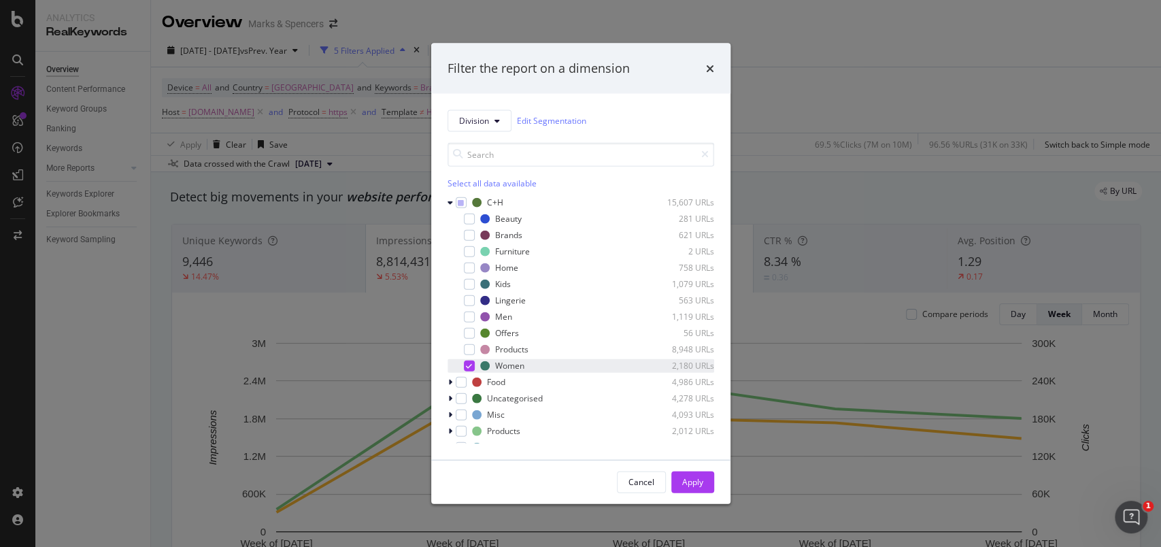
click at [473, 366] on div "modal" at bounding box center [469, 365] width 11 height 11
click at [452, 206] on div "modal" at bounding box center [451, 202] width 8 height 14
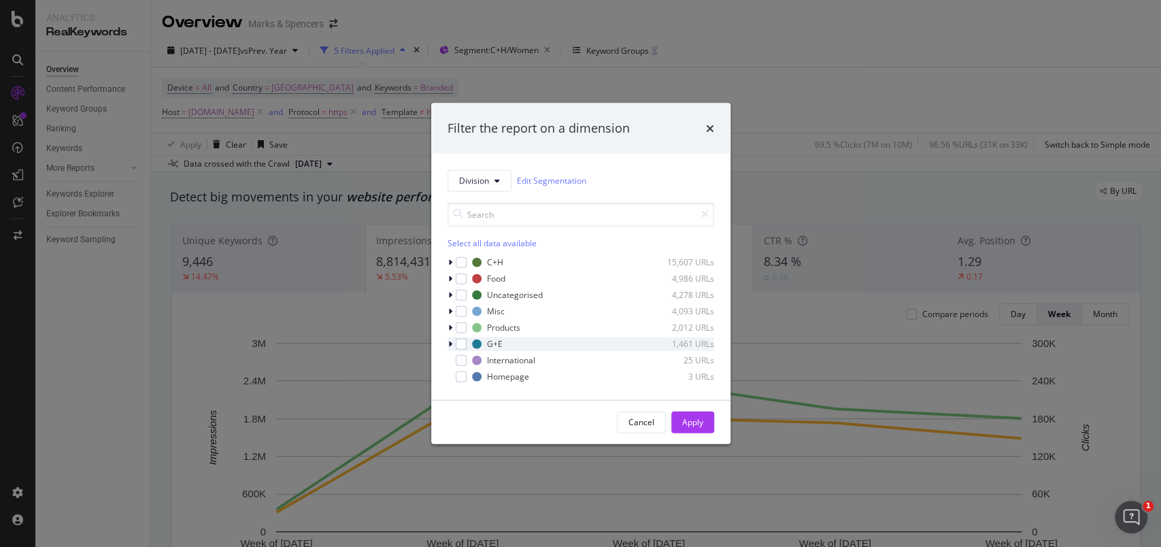
click at [448, 343] on icon "modal" at bounding box center [450, 343] width 4 height 8
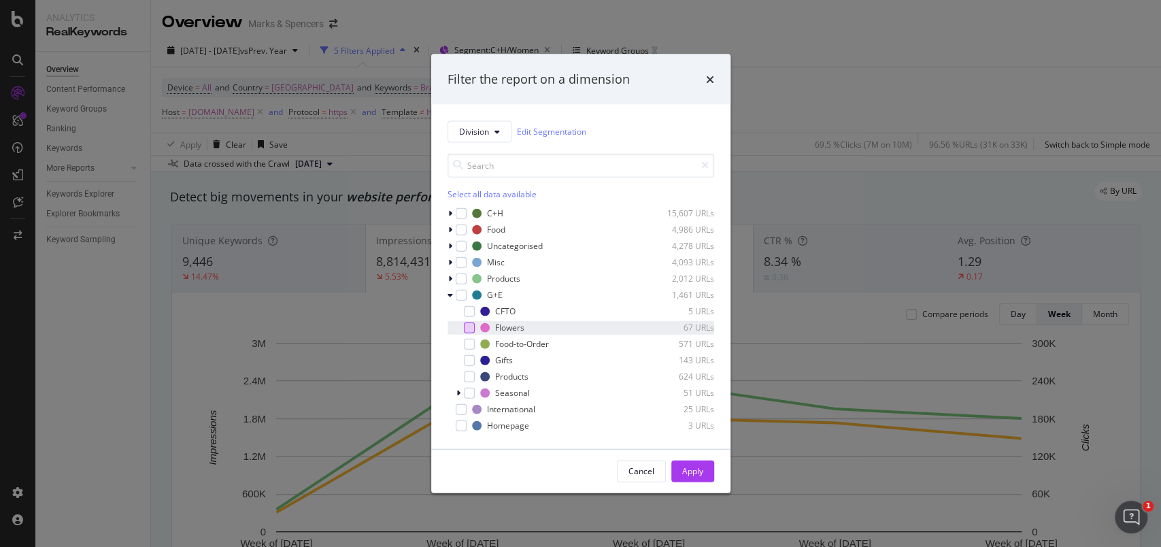
click at [468, 331] on div "modal" at bounding box center [469, 327] width 11 height 11
drag, startPoint x: 683, startPoint y: 464, endPoint x: 408, endPoint y: 106, distance: 451.5
click at [685, 409] on div "Apply" at bounding box center [692, 470] width 21 height 20
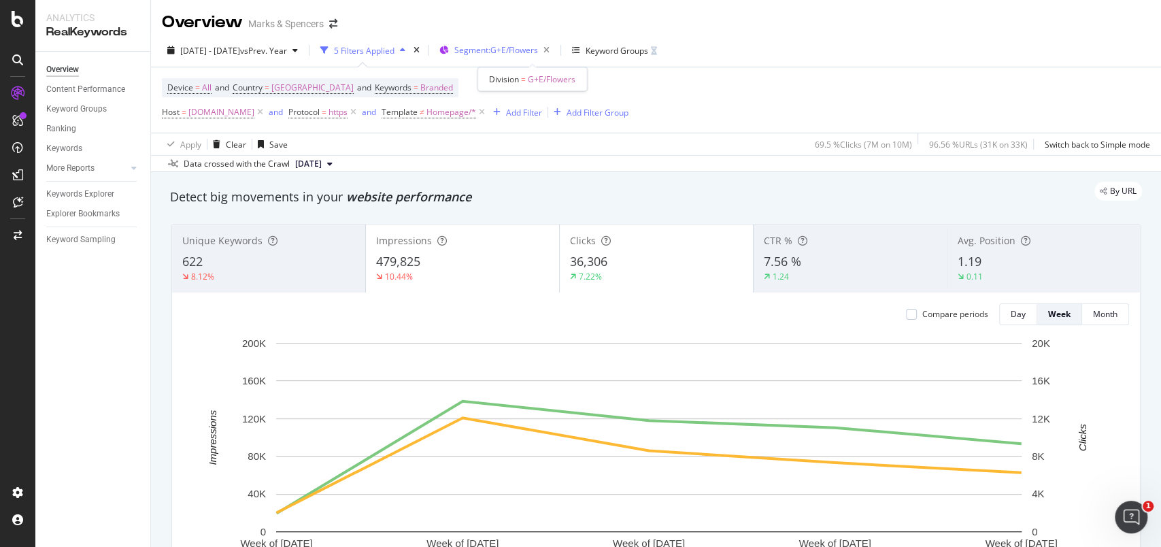
click at [517, 48] on span "Segment: G+E/Flowers" at bounding box center [496, 50] width 84 height 12
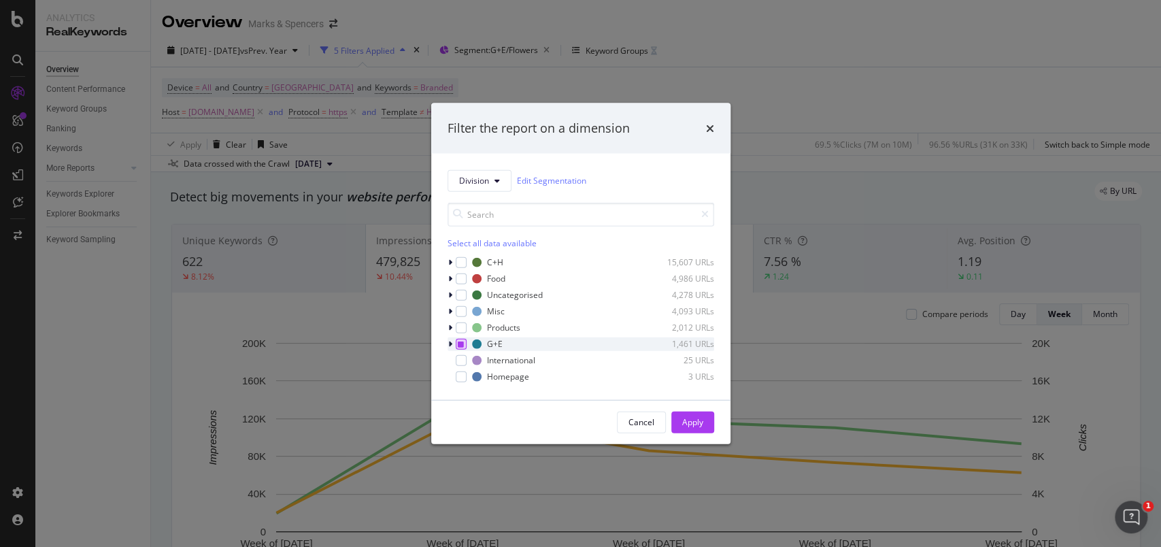
click at [458, 341] on icon "modal" at bounding box center [461, 343] width 6 height 7
click at [448, 260] on icon "modal" at bounding box center [450, 262] width 4 height 8
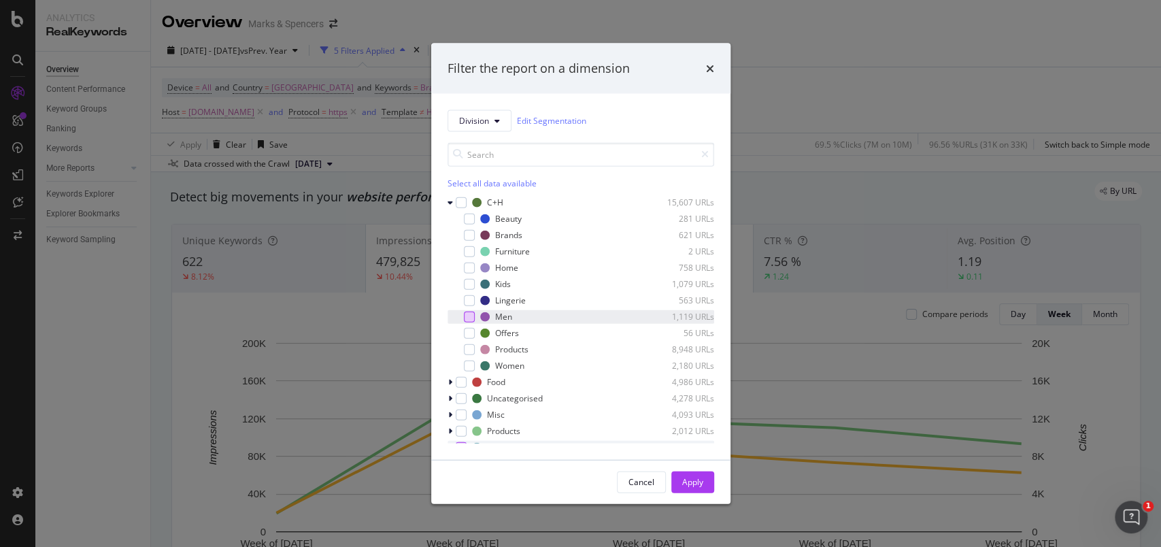
click at [473, 317] on div "modal" at bounding box center [469, 316] width 11 height 11
click at [705, 409] on button "Apply" at bounding box center [692, 482] width 43 height 22
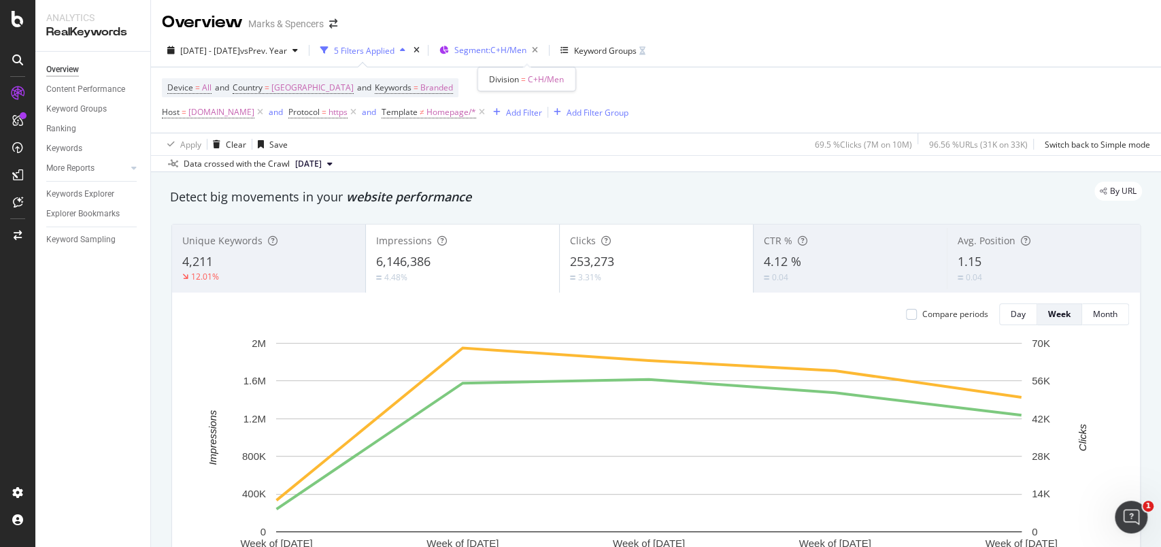
click at [526, 50] on span "Segment: C+H/Men" at bounding box center [490, 50] width 72 height 12
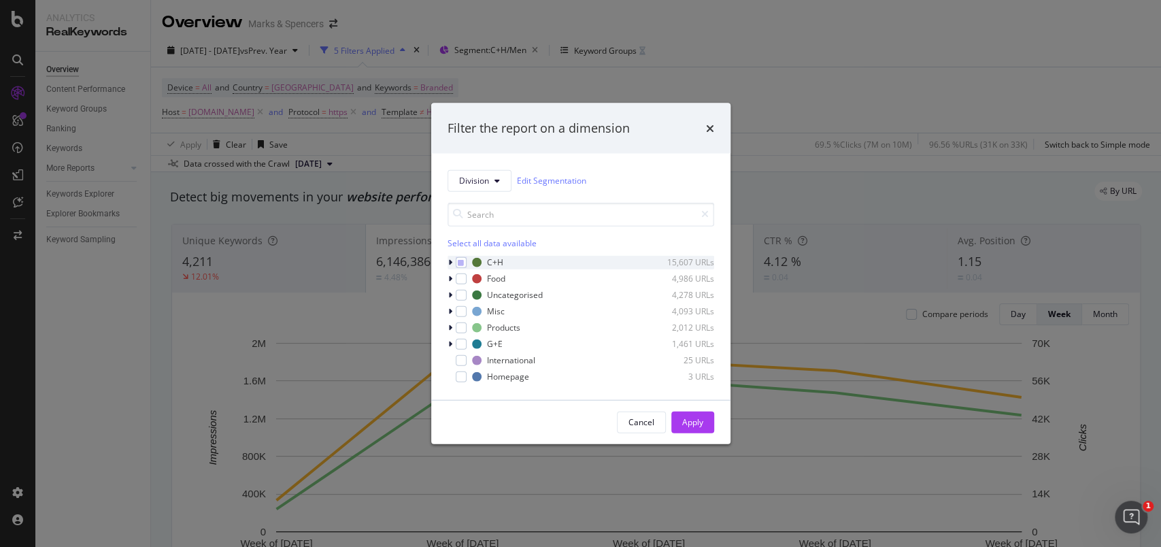
click at [448, 261] on icon "modal" at bounding box center [450, 262] width 4 height 8
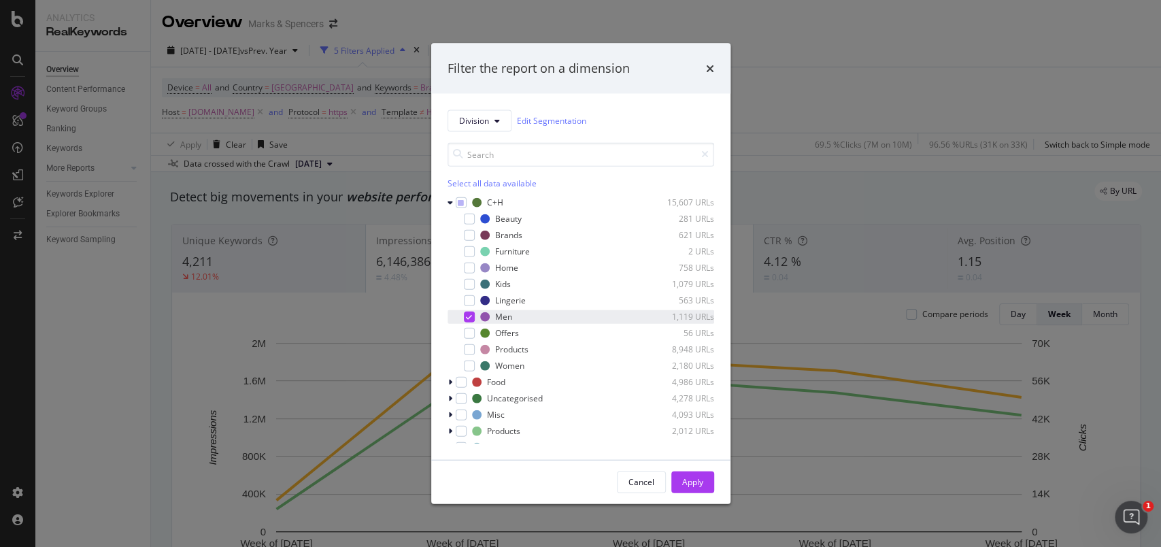
click at [473, 315] on div "modal" at bounding box center [469, 316] width 11 height 11
click at [472, 284] on div "modal" at bounding box center [469, 283] width 11 height 11
click at [691, 409] on div "Apply" at bounding box center [692, 481] width 21 height 20
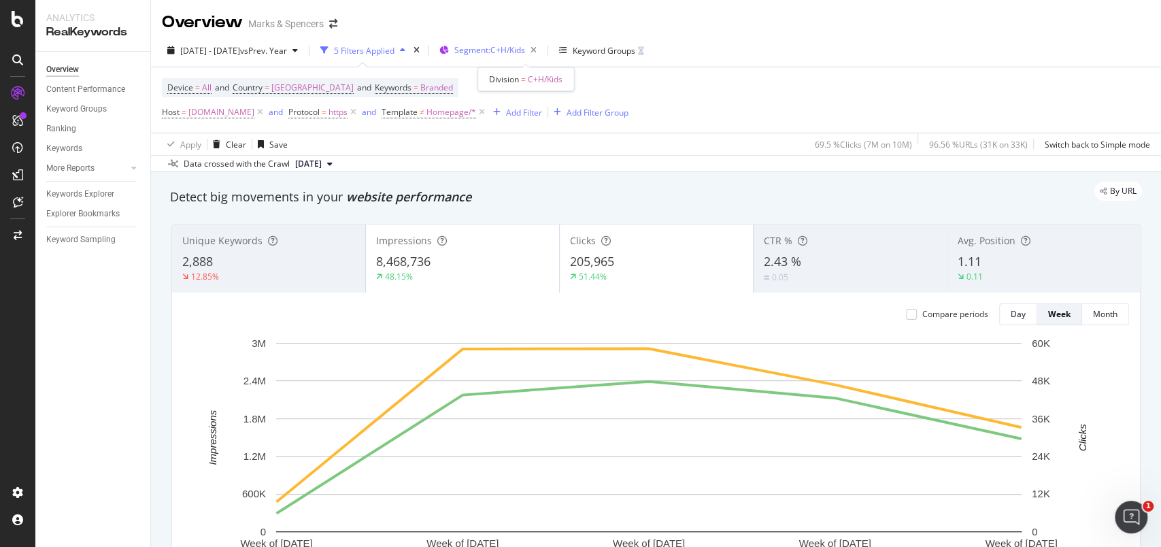
click at [525, 54] on span "Segment: C+H/Kids" at bounding box center [489, 50] width 71 height 12
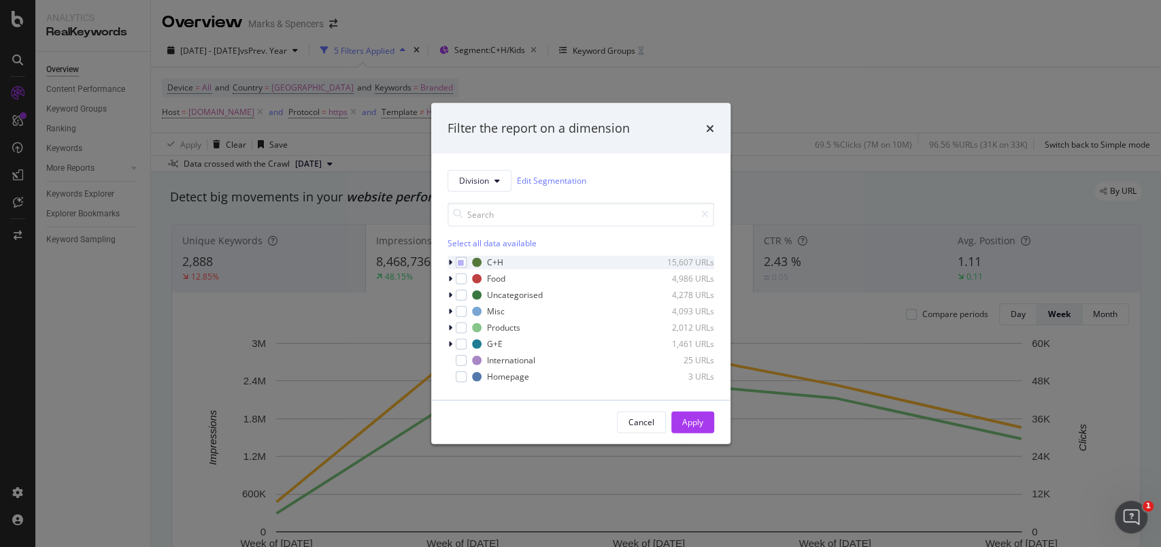
click at [449, 265] on icon "modal" at bounding box center [450, 262] width 4 height 8
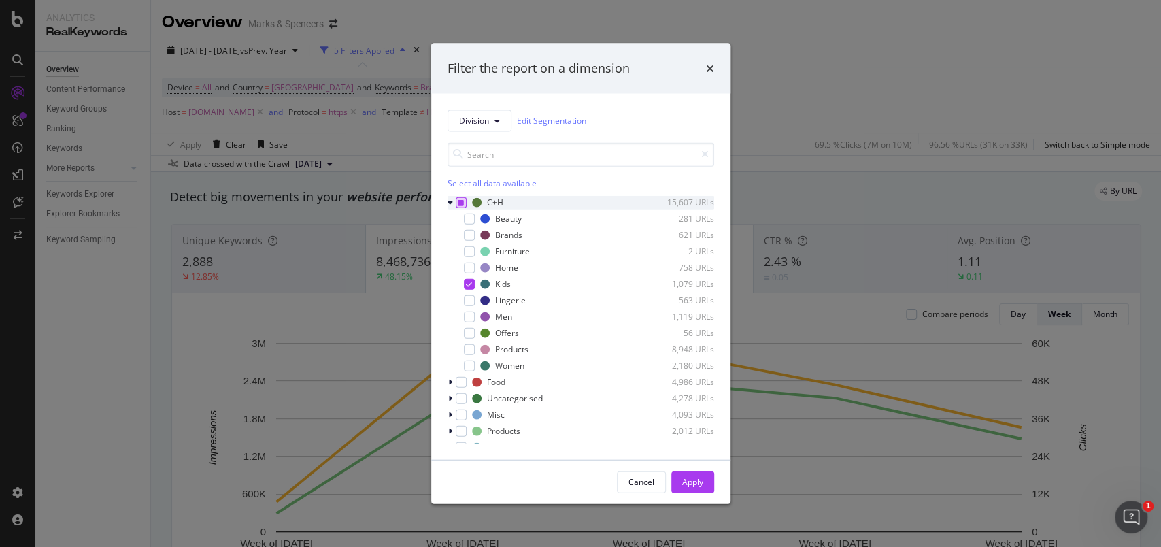
click at [458, 204] on icon "modal" at bounding box center [461, 202] width 6 height 7
click at [467, 302] on div "modal" at bounding box center [469, 299] width 11 height 11
click at [692, 409] on div "Apply" at bounding box center [692, 482] width 21 height 12
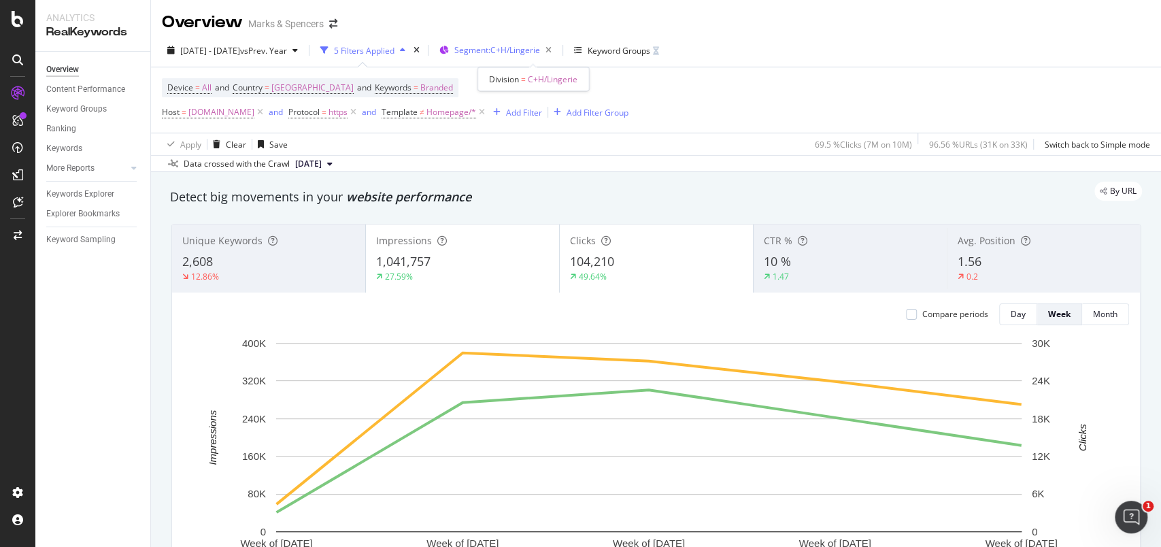
click at [522, 49] on span "Segment: C+H/Lingerie" at bounding box center [497, 50] width 86 height 12
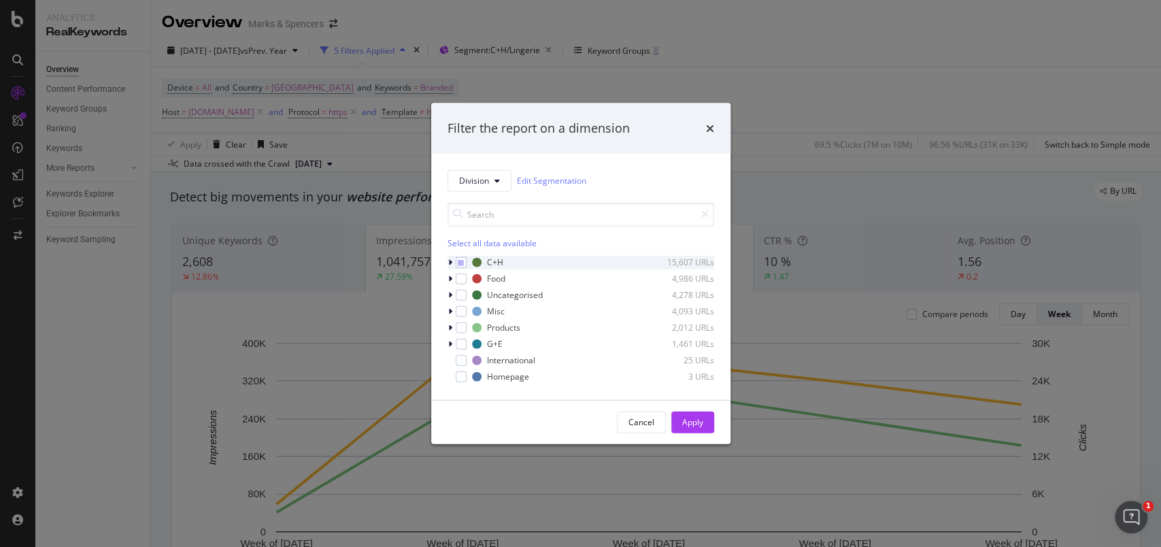
click at [452, 260] on div "modal" at bounding box center [451, 262] width 8 height 14
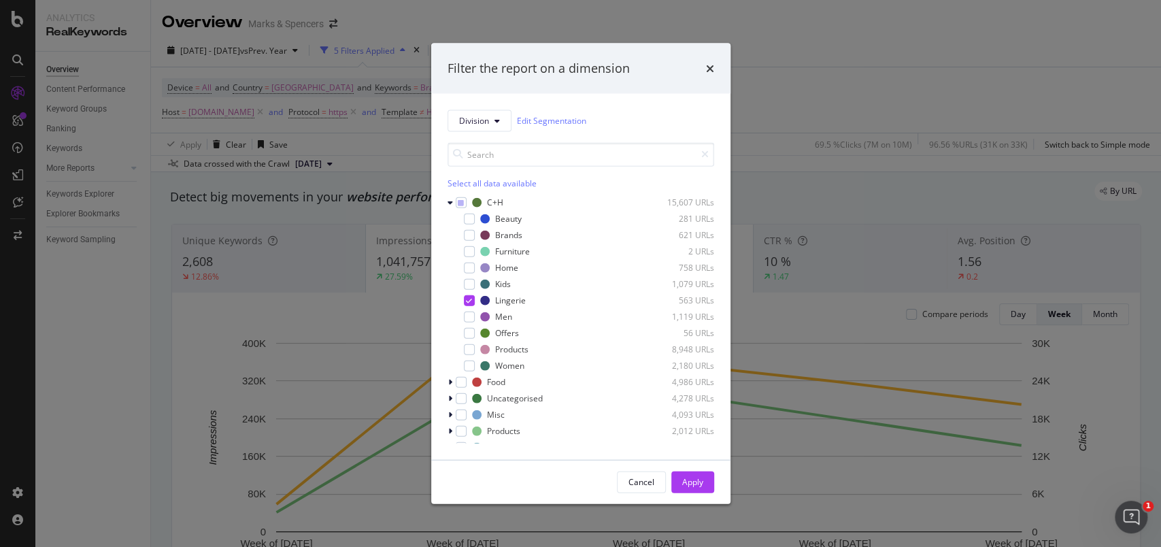
click at [470, 292] on div "Beauty 281 URLs Brands 621 URLs Furniture 2 URLs Home 758 URLs Kids 1,079 URLs …" at bounding box center [580, 291] width 267 height 160
click at [471, 297] on icon "modal" at bounding box center [469, 300] width 6 height 7
click at [473, 221] on div "modal" at bounding box center [469, 218] width 11 height 11
click at [692, 409] on div "Cancel Apply" at bounding box center [580, 482] width 299 height 44
click at [692, 409] on div "Apply" at bounding box center [692, 481] width 21 height 20
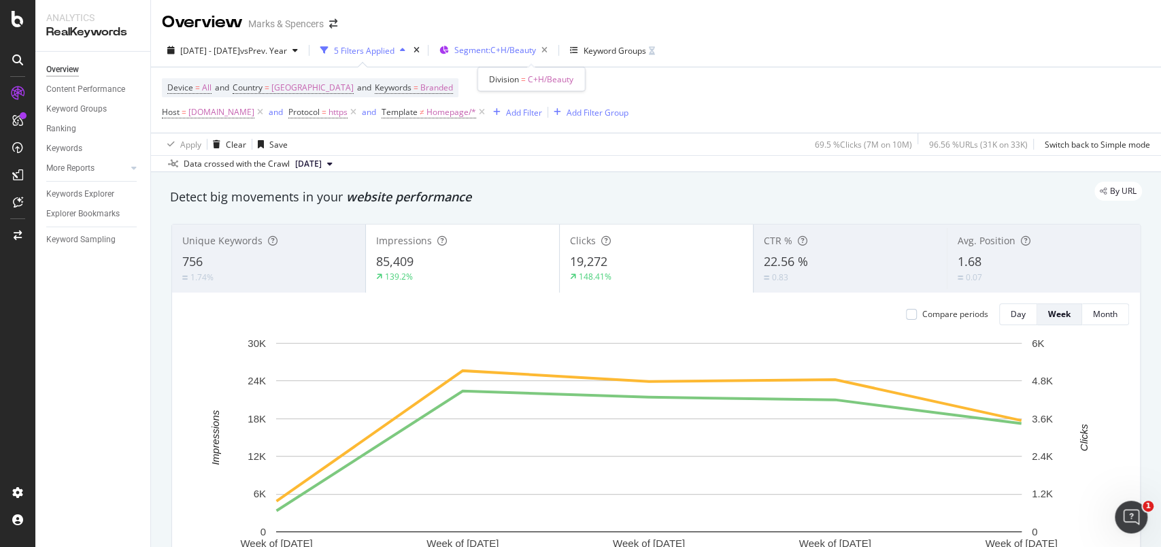
click at [536, 55] on span "Segment: C+H/Beauty" at bounding box center [495, 50] width 82 height 12
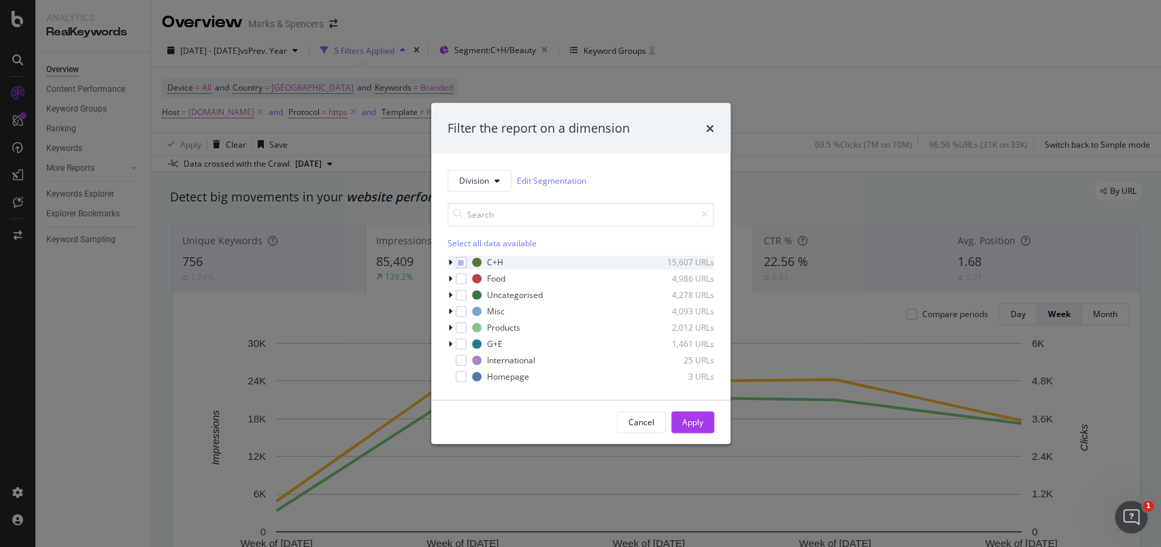
click at [448, 263] on icon "modal" at bounding box center [450, 262] width 4 height 8
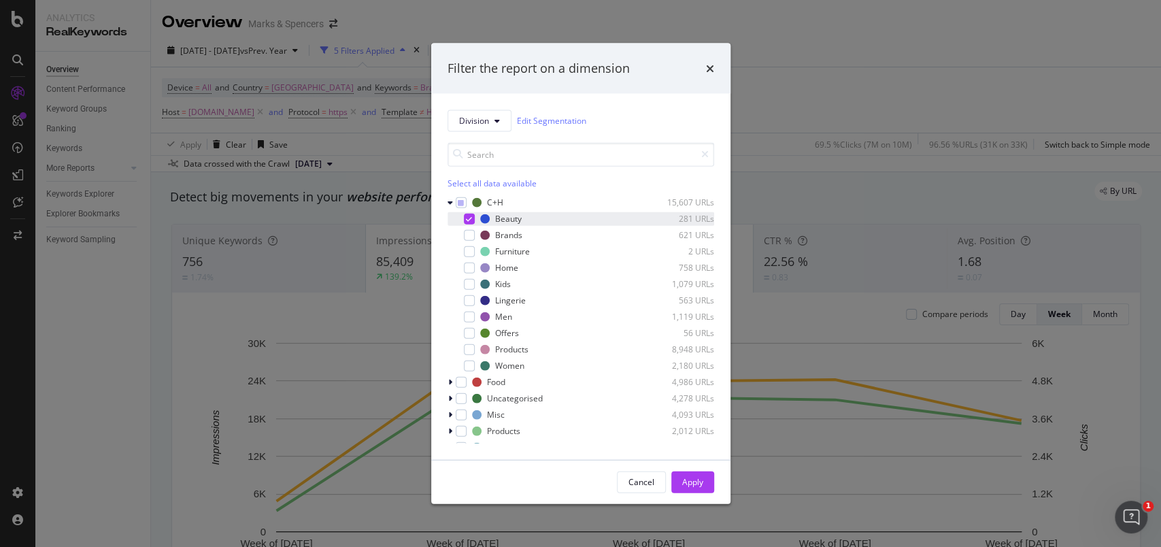
click at [470, 220] on icon "modal" at bounding box center [469, 218] width 6 height 7
click at [471, 270] on div "modal" at bounding box center [469, 267] width 11 height 11
click at [696, 409] on div "Apply" at bounding box center [692, 482] width 21 height 12
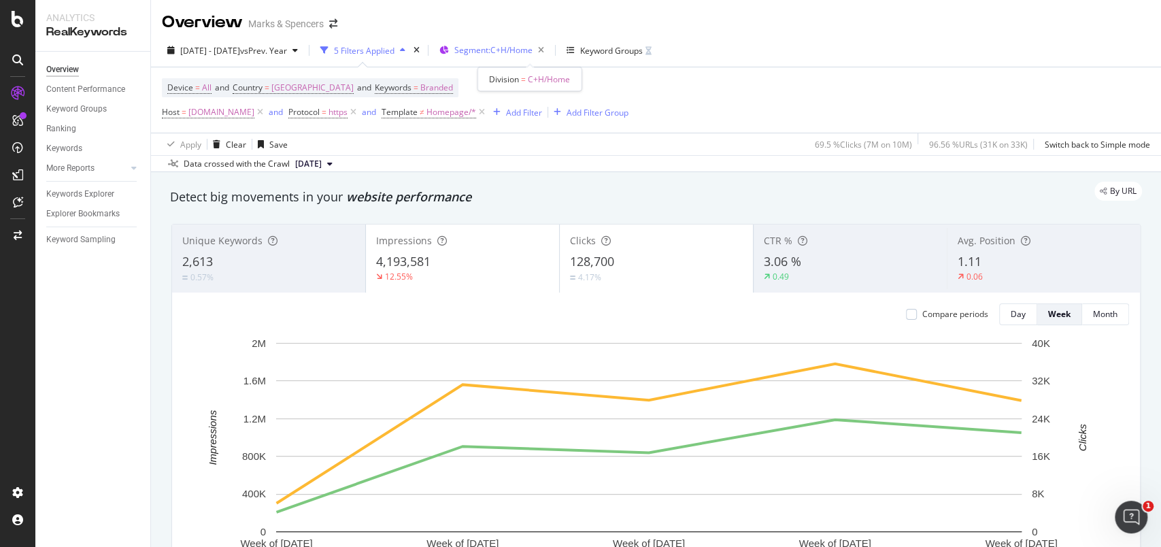
click at [487, 40] on div "Segment: C+H/Home" at bounding box center [494, 50] width 110 height 20
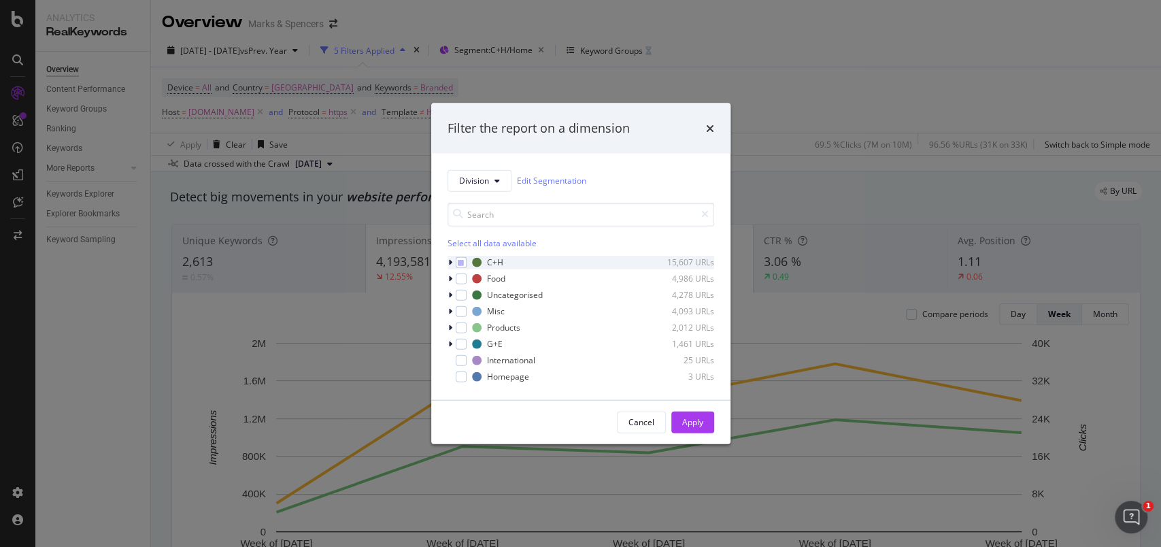
click at [450, 261] on icon "modal" at bounding box center [450, 262] width 4 height 8
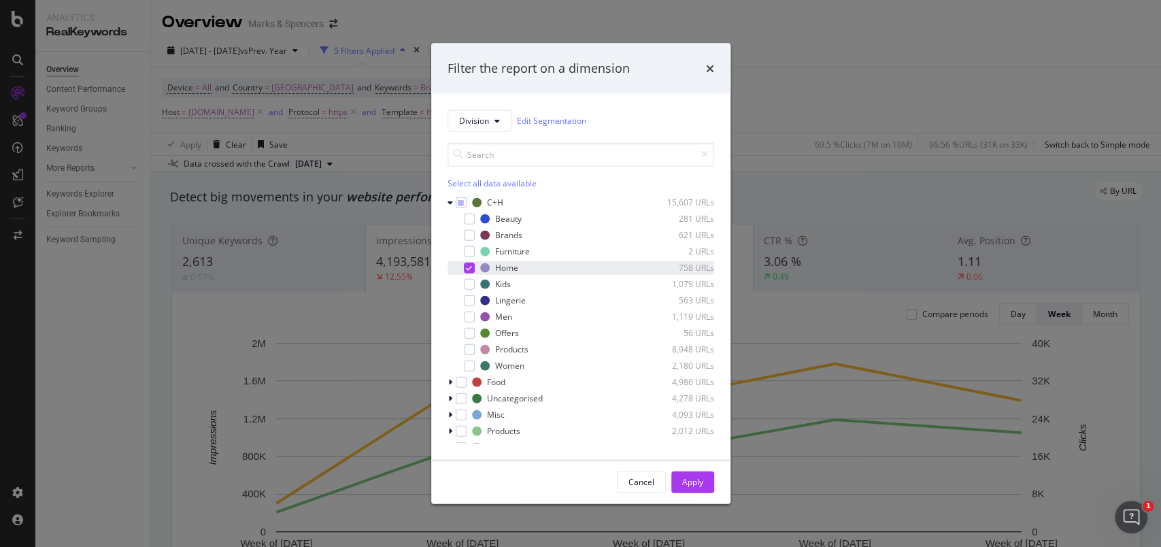
click at [464, 271] on div "modal" at bounding box center [469, 267] width 11 height 11
click at [451, 207] on div "modal" at bounding box center [451, 202] width 8 height 14
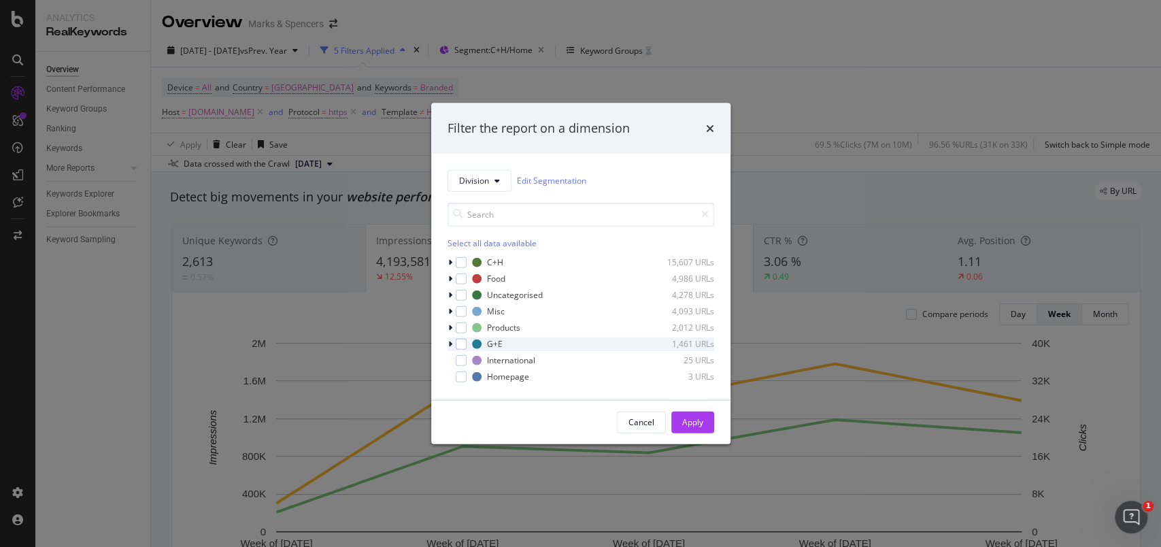
click at [450, 346] on icon "modal" at bounding box center [450, 343] width 4 height 8
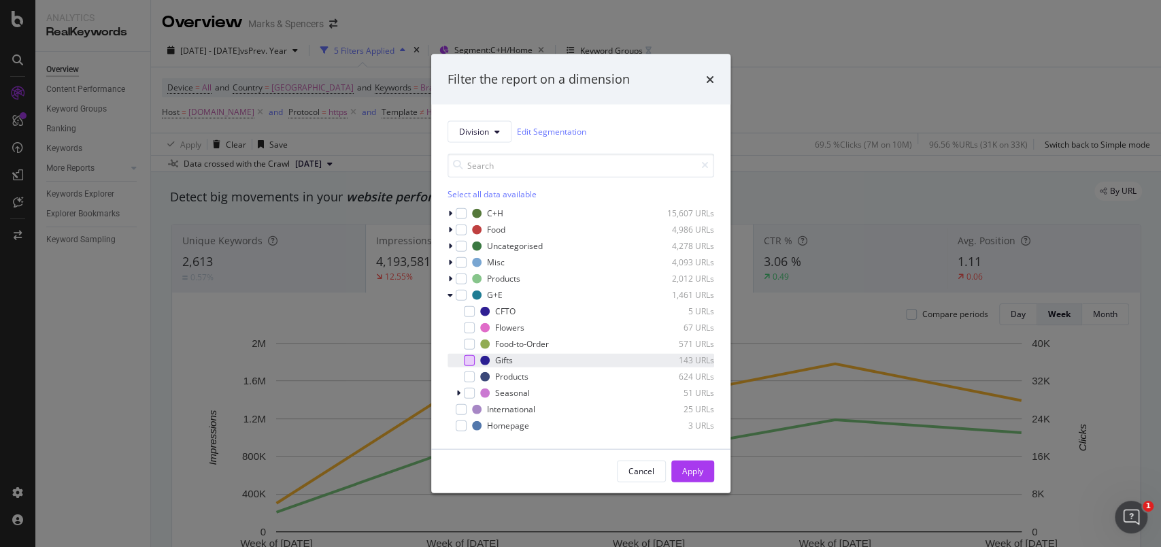
click at [469, 360] on div "modal" at bounding box center [469, 359] width 11 height 11
click at [473, 387] on div "modal" at bounding box center [469, 392] width 11 height 11
click at [690, 409] on div "Apply" at bounding box center [692, 470] width 21 height 20
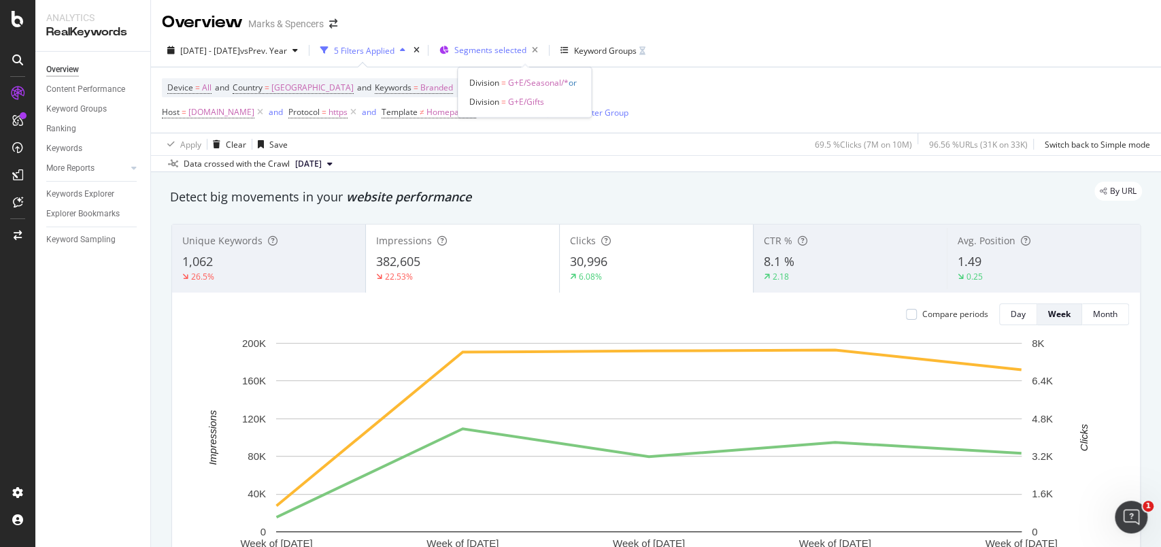
click at [530, 56] on div "Segments selected" at bounding box center [498, 50] width 89 height 19
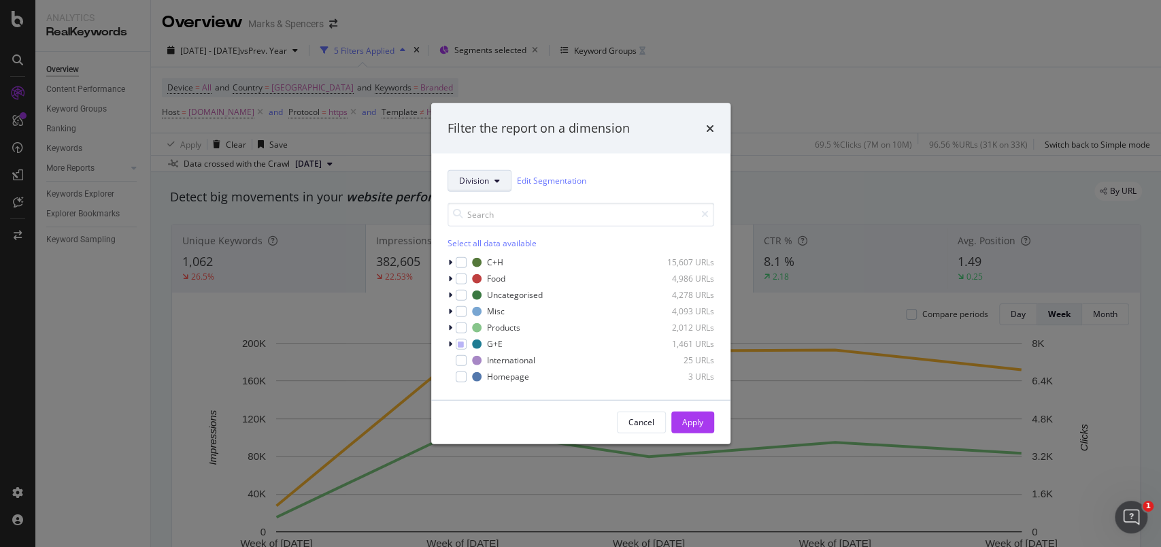
click at [499, 190] on button "Division" at bounding box center [479, 180] width 64 height 22
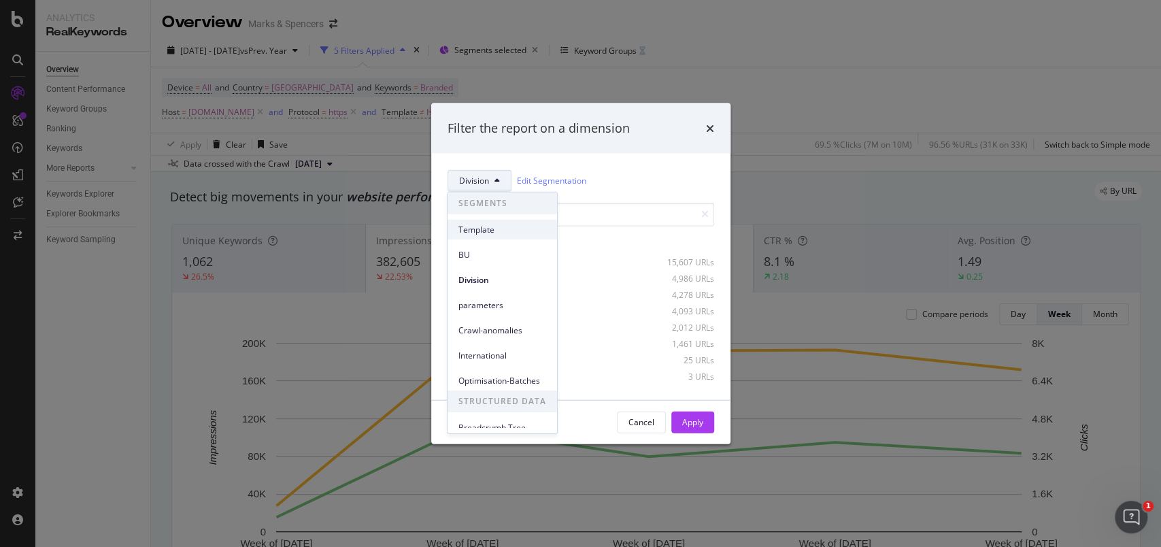
click at [496, 227] on span "Template" at bounding box center [502, 229] width 88 height 12
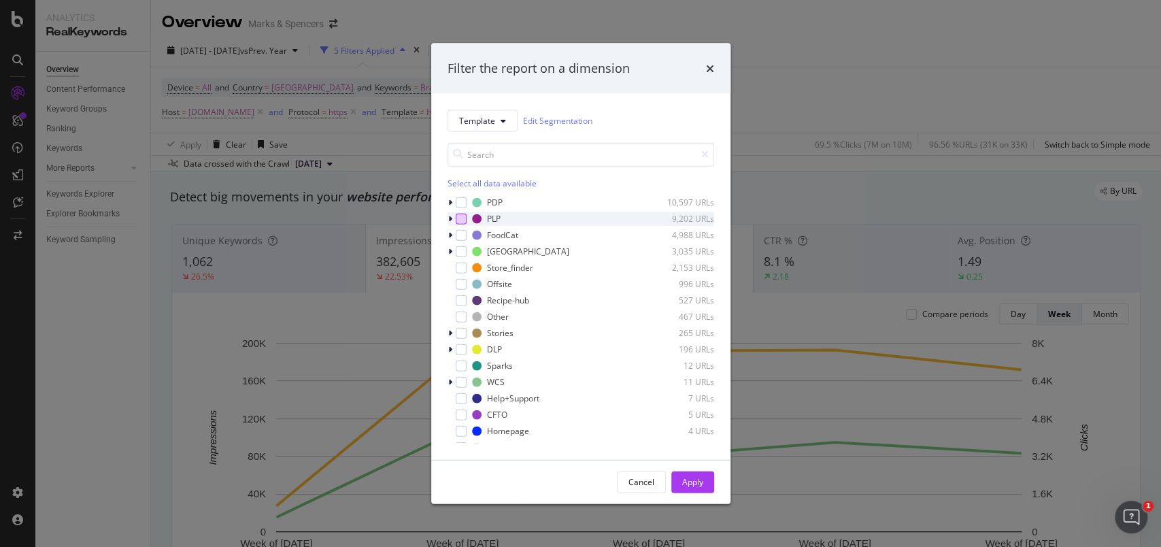
click at [465, 219] on div "modal" at bounding box center [461, 218] width 11 height 11
click at [689, 409] on div "Apply" at bounding box center [692, 482] width 21 height 12
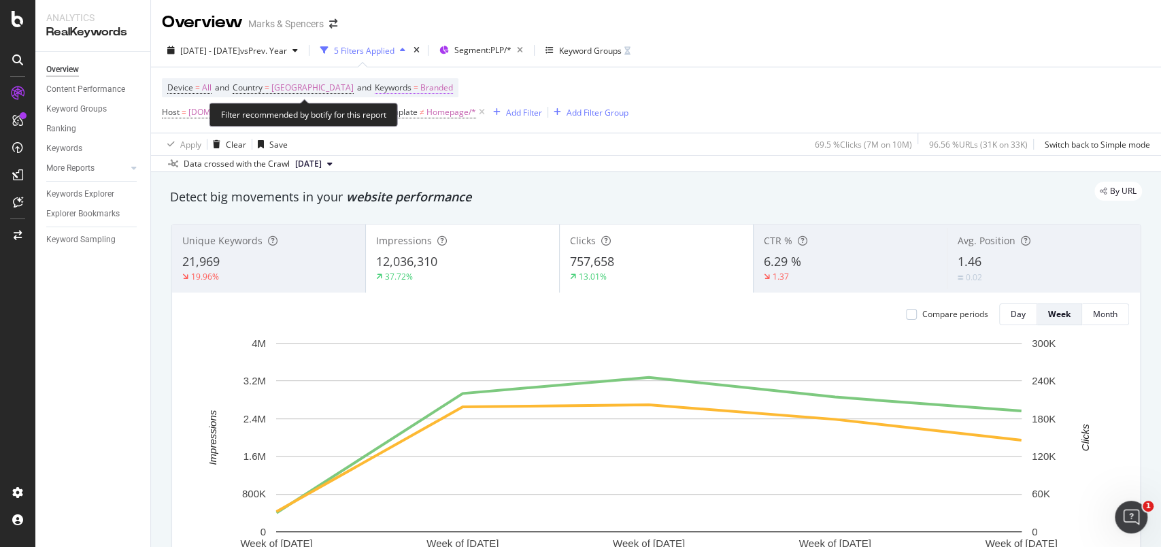
click at [435, 90] on span "Branded" at bounding box center [436, 87] width 33 height 19
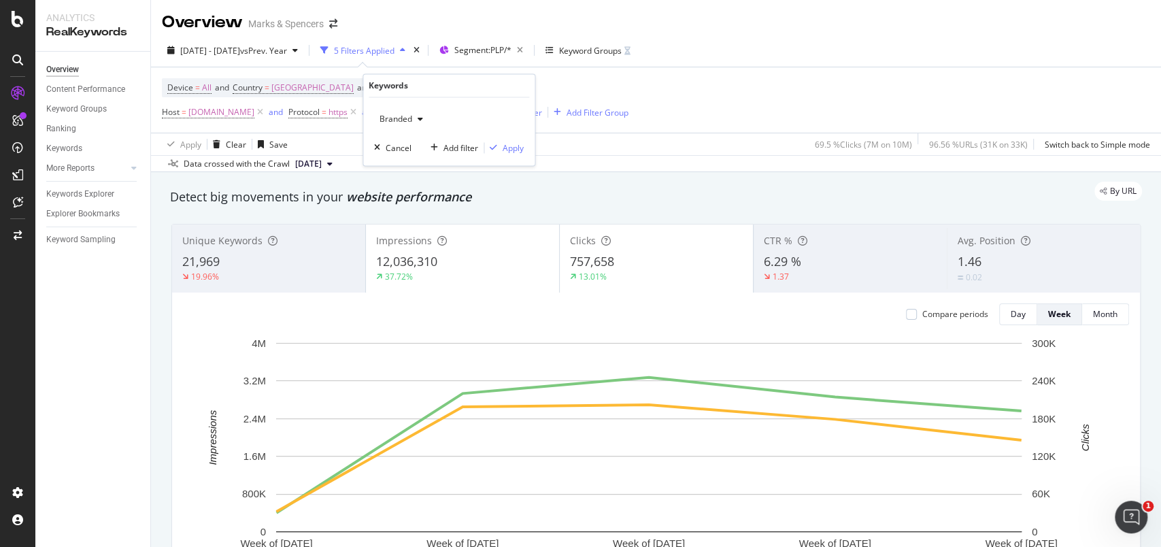
click at [419, 117] on icon "button" at bounding box center [420, 120] width 5 height 8
click at [413, 147] on span "Non-Branded" at bounding box center [455, 146] width 139 height 12
click at [518, 142] on div "Apply" at bounding box center [503, 148] width 39 height 12
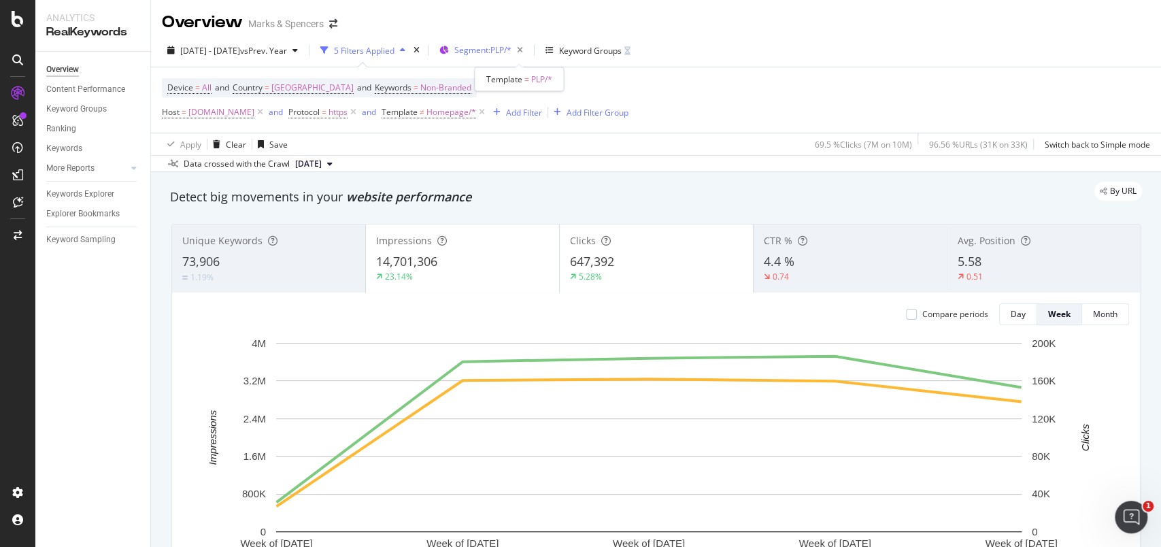
click at [511, 55] on span "Segment: PLP/*" at bounding box center [482, 50] width 57 height 12
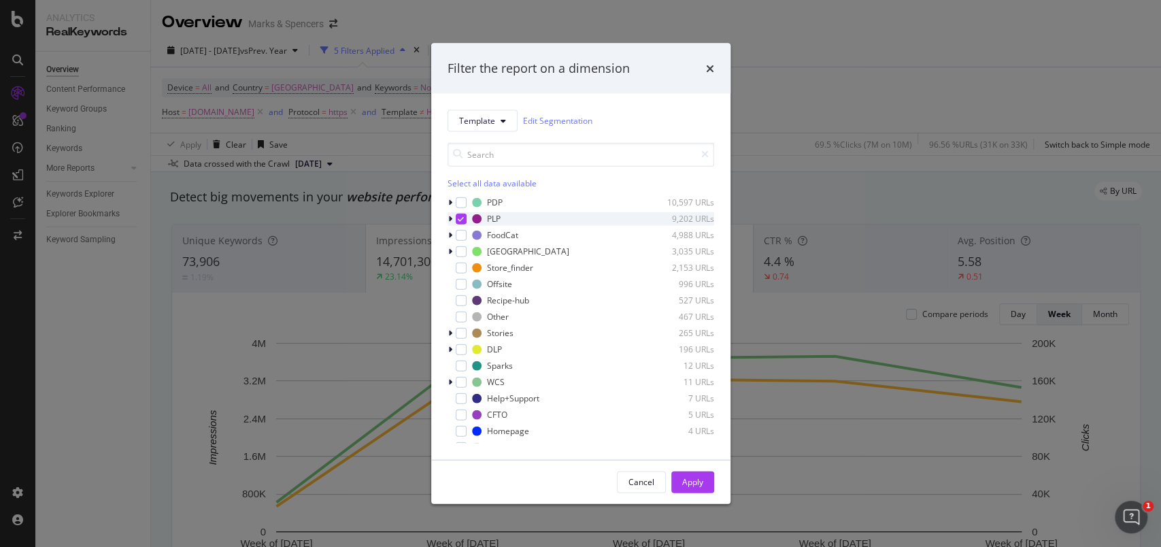
click at [462, 215] on icon "modal" at bounding box center [461, 218] width 6 height 7
click at [462, 345] on div "modal" at bounding box center [461, 348] width 11 height 11
click at [451, 349] on icon "modal" at bounding box center [450, 349] width 4 height 8
click at [470, 383] on icon "modal" at bounding box center [469, 381] width 6 height 7
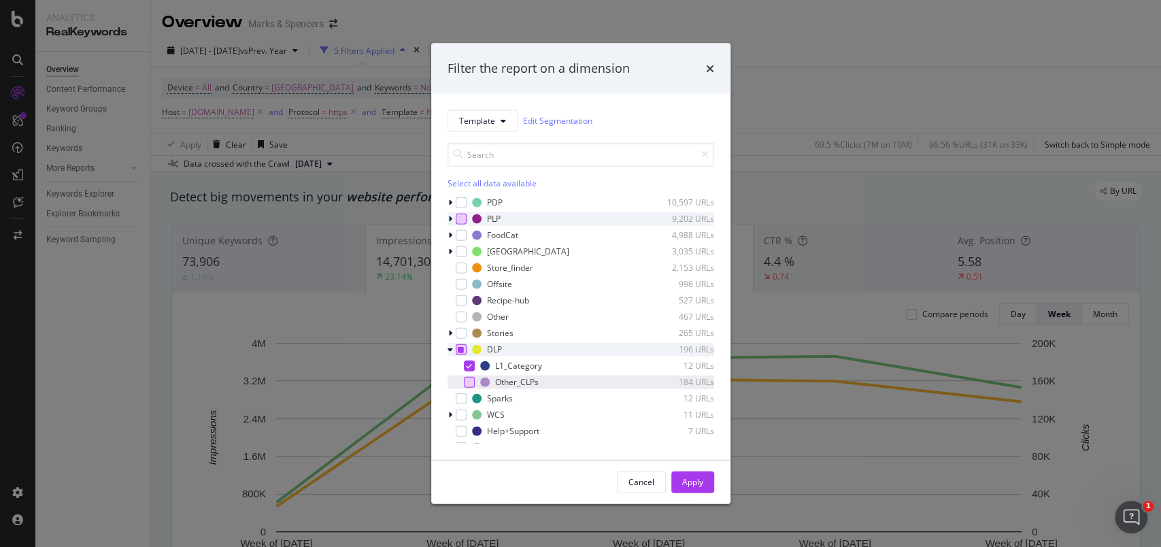
click at [458, 353] on div "modal" at bounding box center [461, 348] width 11 height 11
click at [460, 353] on div "modal" at bounding box center [461, 348] width 11 height 11
click at [459, 350] on div "modal" at bounding box center [461, 348] width 11 height 11
click at [471, 382] on icon "modal" at bounding box center [469, 381] width 6 height 7
click at [692, 409] on div "Apply" at bounding box center [692, 482] width 21 height 12
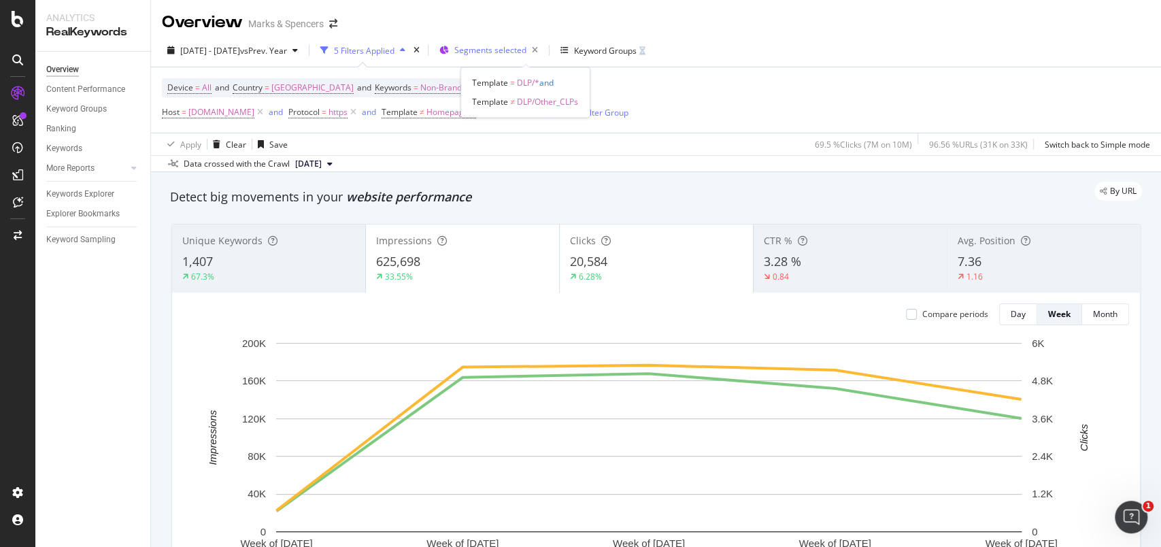
click at [526, 54] on span "Segments selected" at bounding box center [490, 50] width 72 height 12
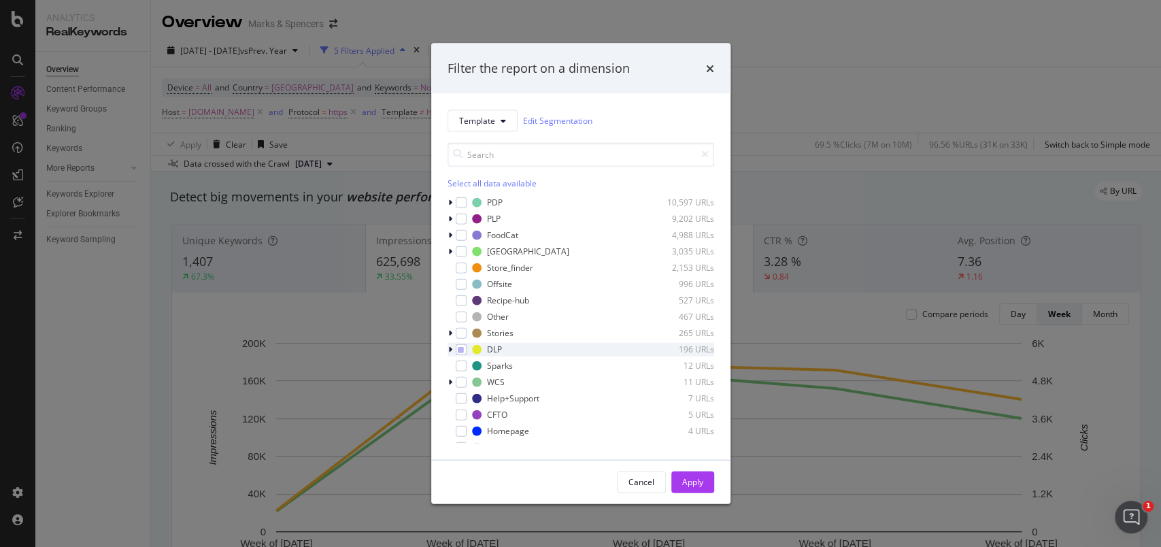
click at [448, 350] on icon "modal" at bounding box center [450, 349] width 4 height 8
click at [447, 350] on icon "modal" at bounding box center [449, 349] width 5 height 8
click at [711, 65] on icon "times" at bounding box center [710, 68] width 8 height 11
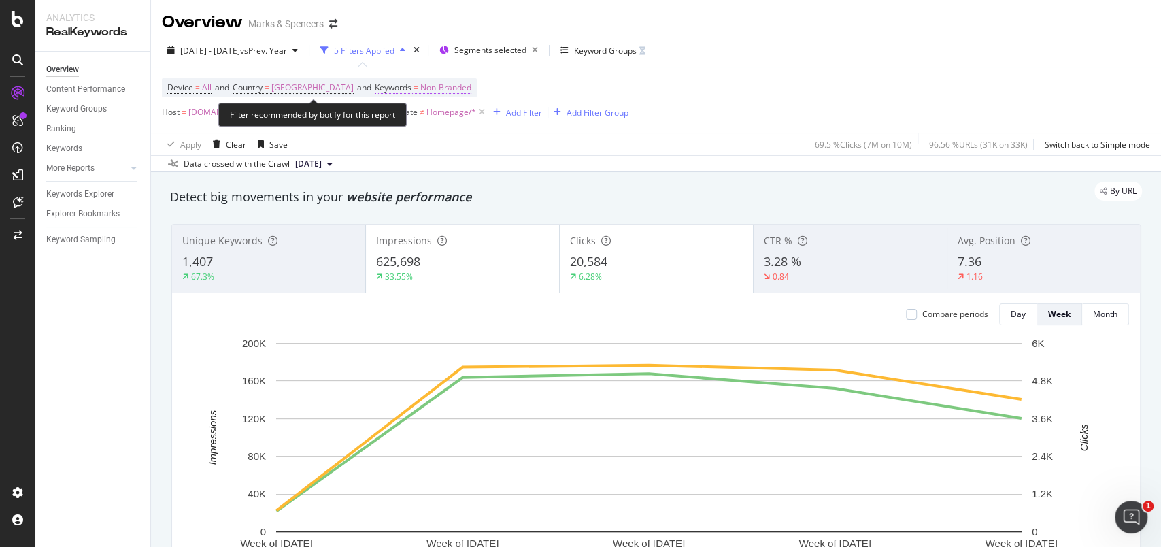
click at [432, 87] on span "Non-Branded" at bounding box center [445, 87] width 51 height 19
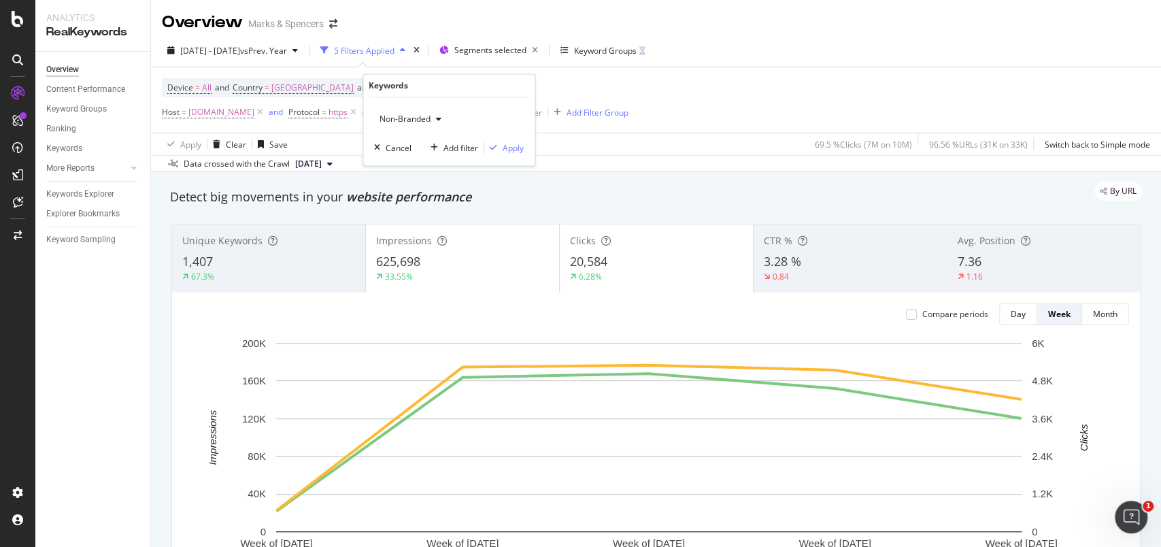
click at [415, 120] on span "Non-Branded" at bounding box center [402, 120] width 56 height 12
click at [416, 162] on span "Branded" at bounding box center [455, 166] width 139 height 12
drag, startPoint x: 513, startPoint y: 144, endPoint x: 1107, endPoint y: 138, distance: 593.7
click at [513, 143] on div "Apply" at bounding box center [513, 148] width 21 height 12
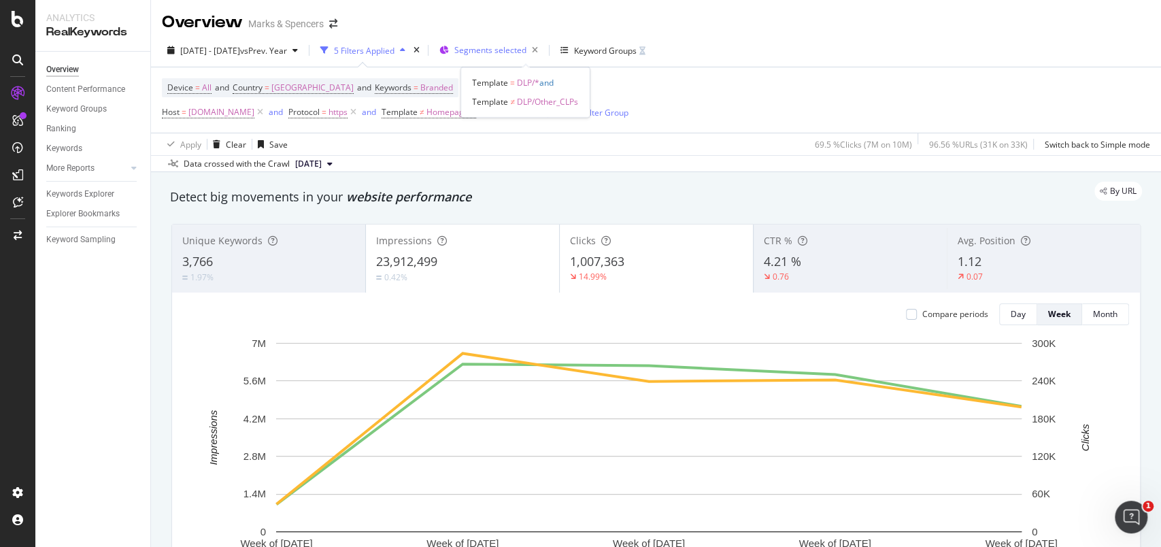
click at [531, 56] on div "Segments selected" at bounding box center [498, 50] width 89 height 19
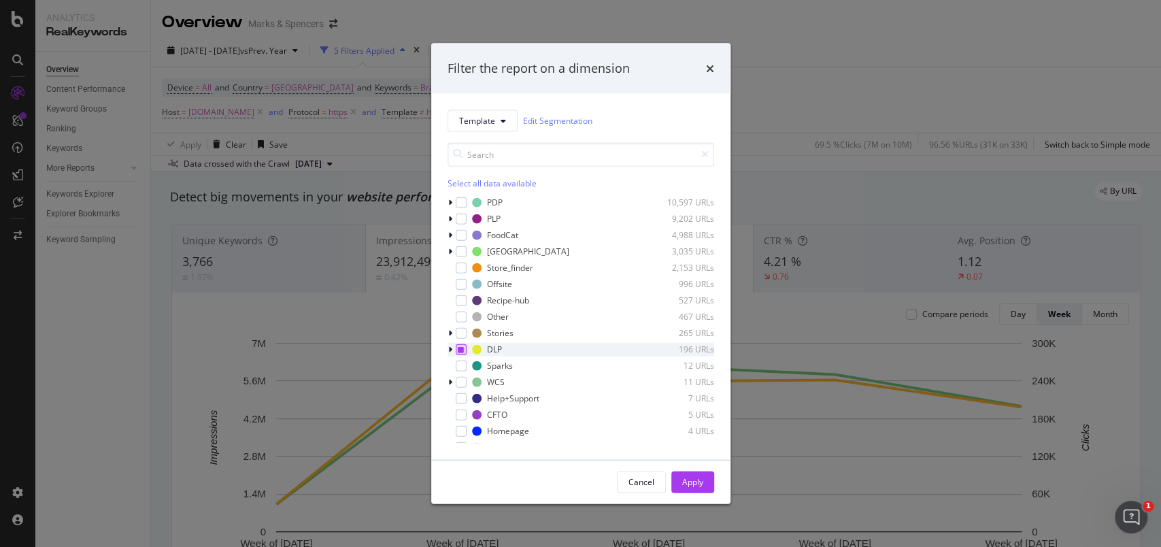
click at [461, 347] on icon "modal" at bounding box center [461, 348] width 6 height 7
click at [452, 202] on div "modal" at bounding box center [451, 202] width 8 height 14
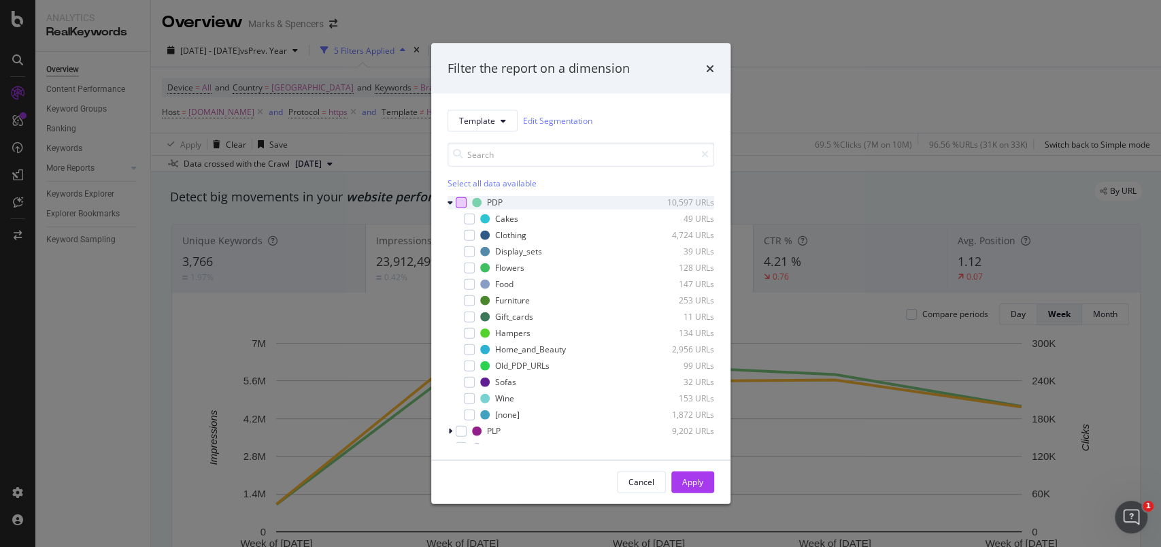
click at [462, 204] on div "modal" at bounding box center [461, 202] width 11 height 11
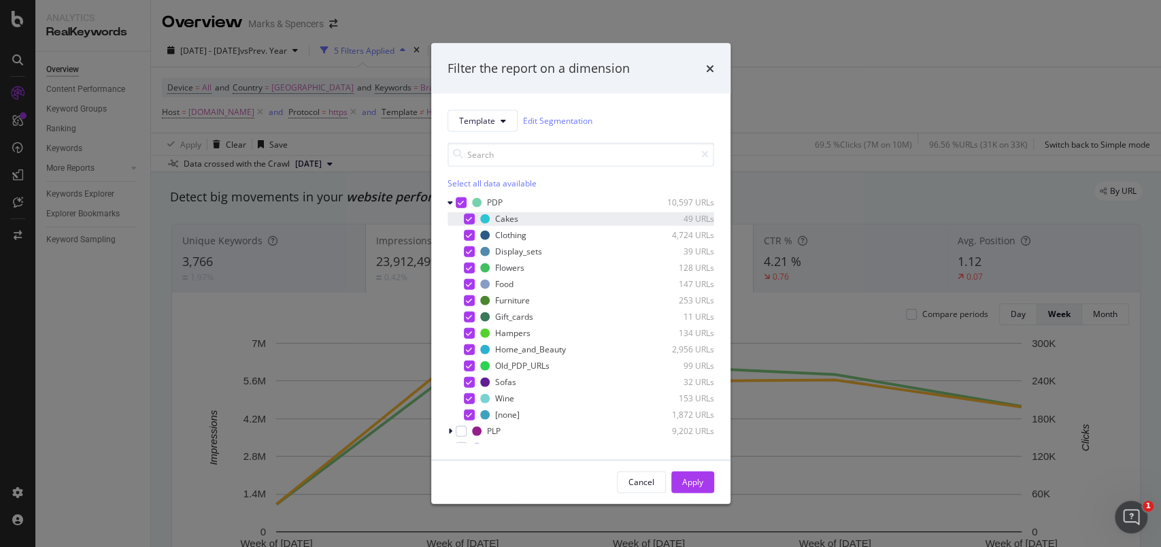
click at [469, 215] on icon "modal" at bounding box center [469, 218] width 6 height 7
click at [468, 403] on div "modal" at bounding box center [469, 397] width 11 height 11
click at [466, 365] on icon "modal" at bounding box center [469, 365] width 6 height 7
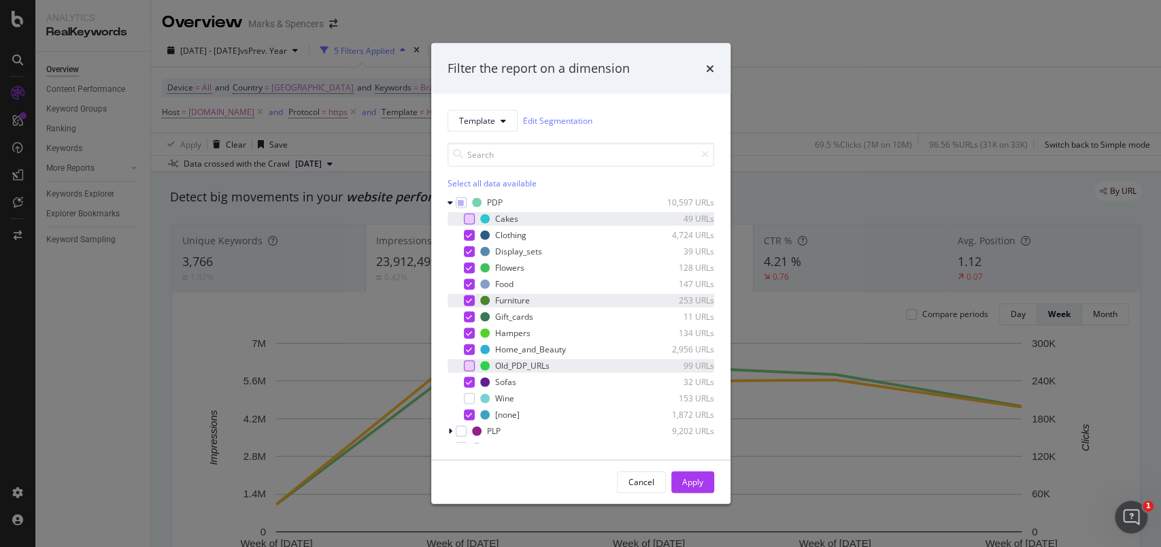
click at [468, 303] on div "modal" at bounding box center [469, 299] width 11 height 11
click at [467, 282] on icon "modal" at bounding box center [469, 283] width 6 height 7
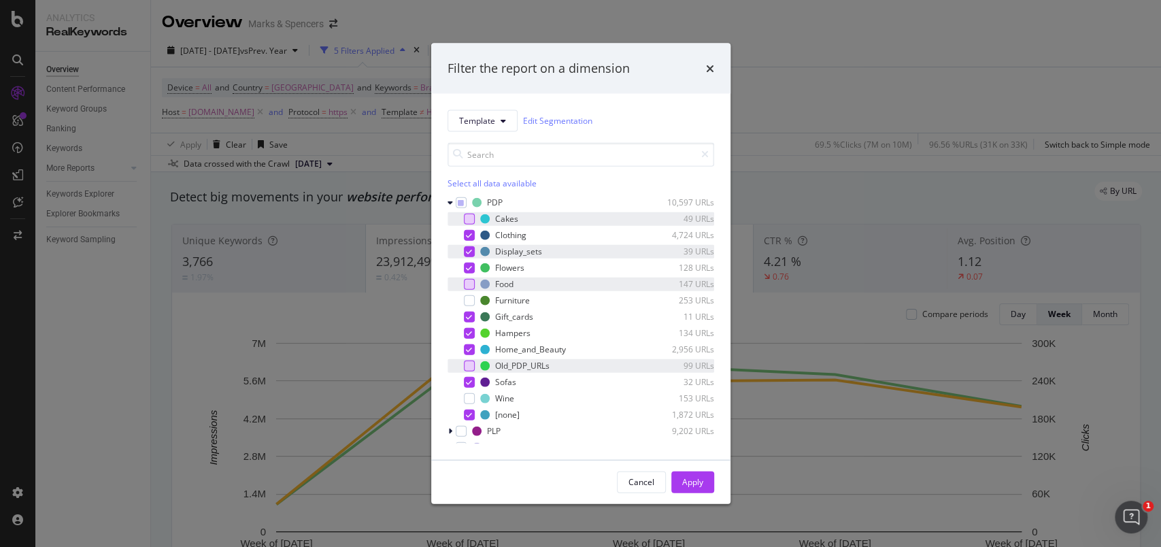
click at [470, 254] on icon "modal" at bounding box center [469, 251] width 6 height 7
click at [469, 409] on icon "modal" at bounding box center [469, 414] width 6 height 7
click at [692, 409] on div "Apply" at bounding box center [692, 481] width 21 height 20
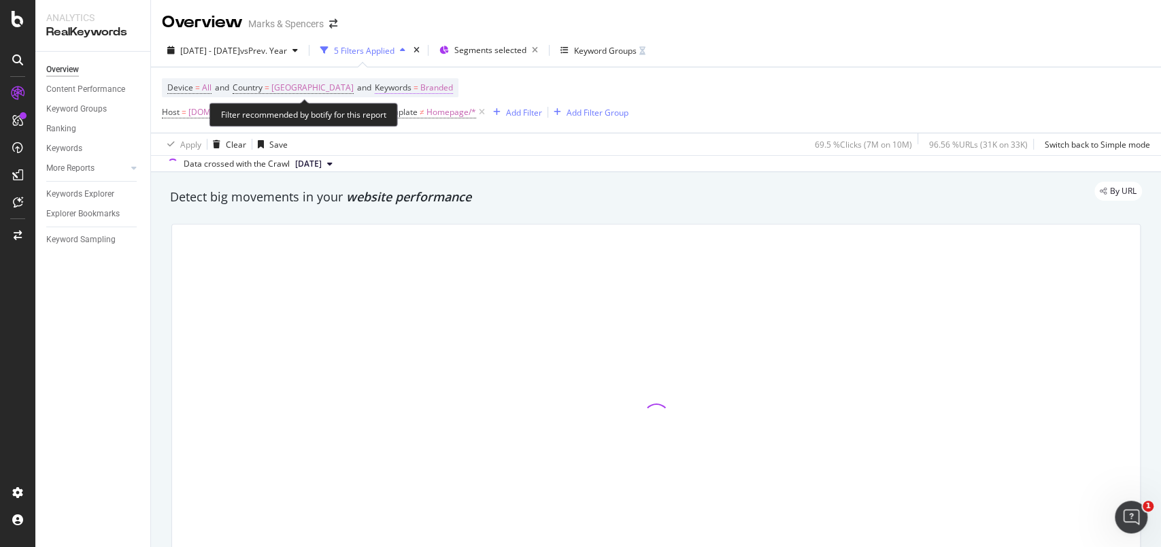
click at [432, 90] on span "Branded" at bounding box center [436, 87] width 33 height 19
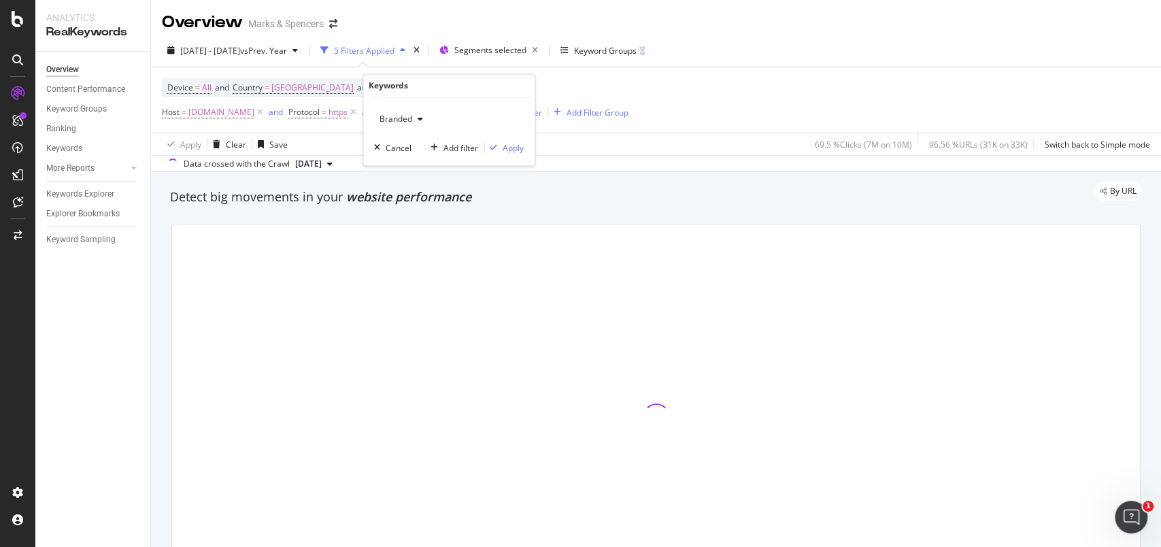
click at [416, 117] on div "button" at bounding box center [420, 120] width 16 height 8
click at [419, 137] on div "Non-Branded" at bounding box center [455, 146] width 160 height 20
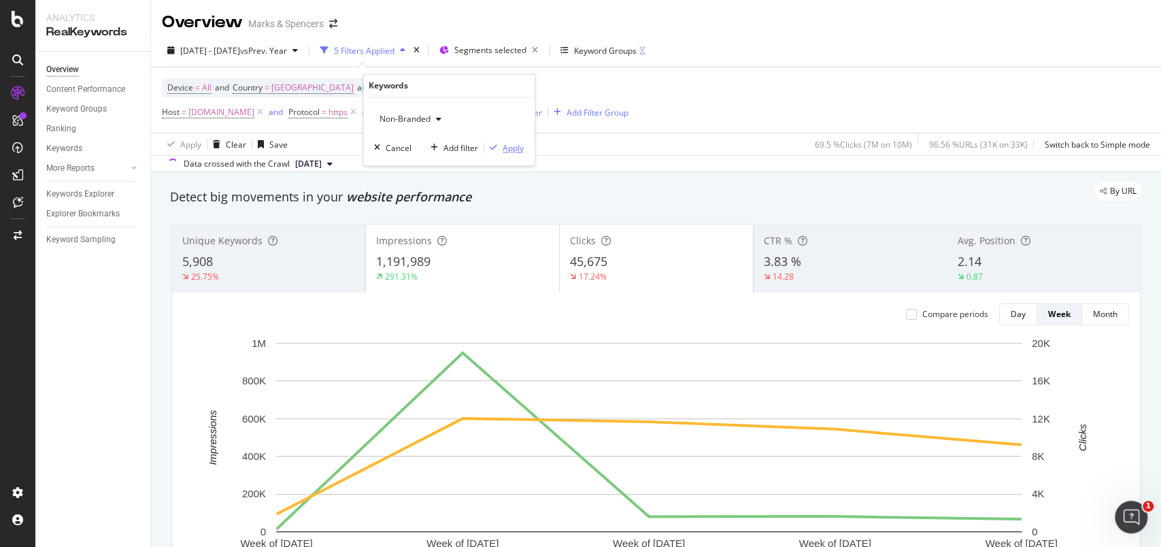
click at [510, 148] on div "Apply" at bounding box center [513, 148] width 21 height 12
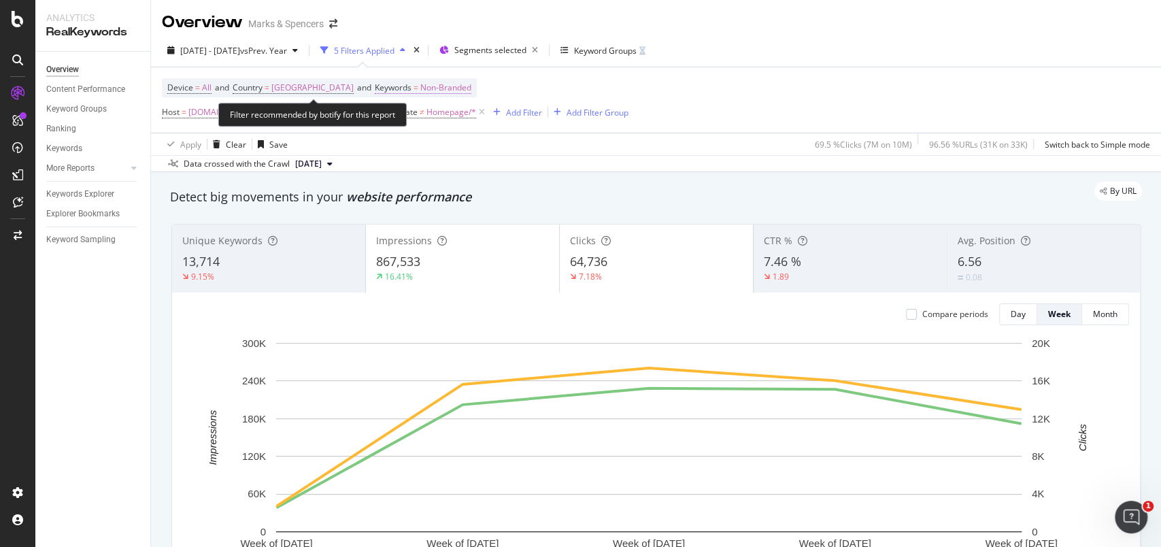
click at [450, 90] on span "Non-Branded" at bounding box center [445, 87] width 51 height 19
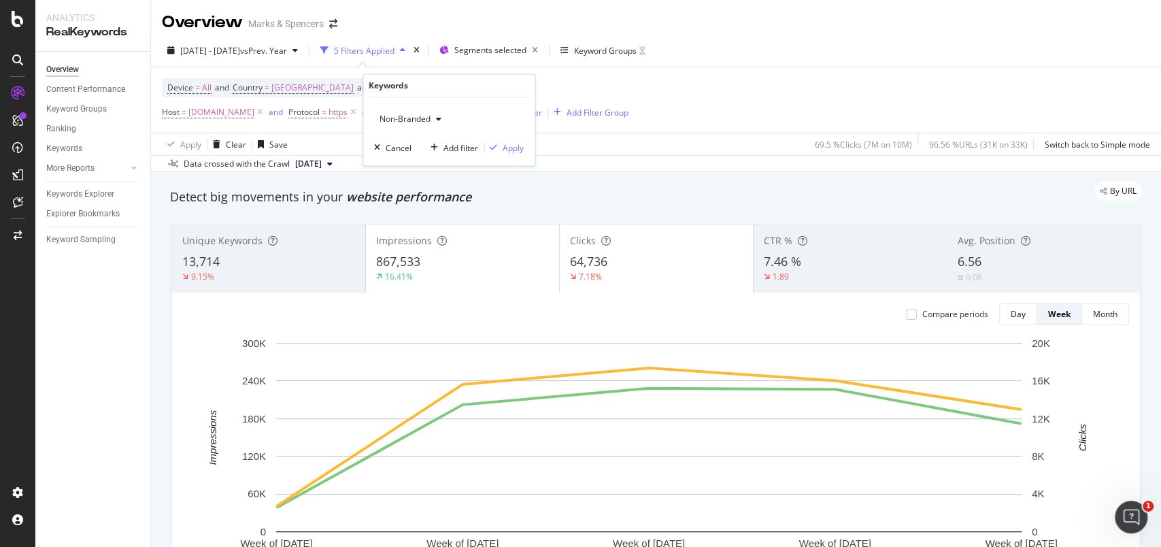
click at [420, 120] on span "Non-Branded" at bounding box center [402, 120] width 56 height 12
click at [413, 158] on div "Branded" at bounding box center [455, 166] width 160 height 20
click at [522, 150] on div "Apply" at bounding box center [513, 148] width 21 height 12
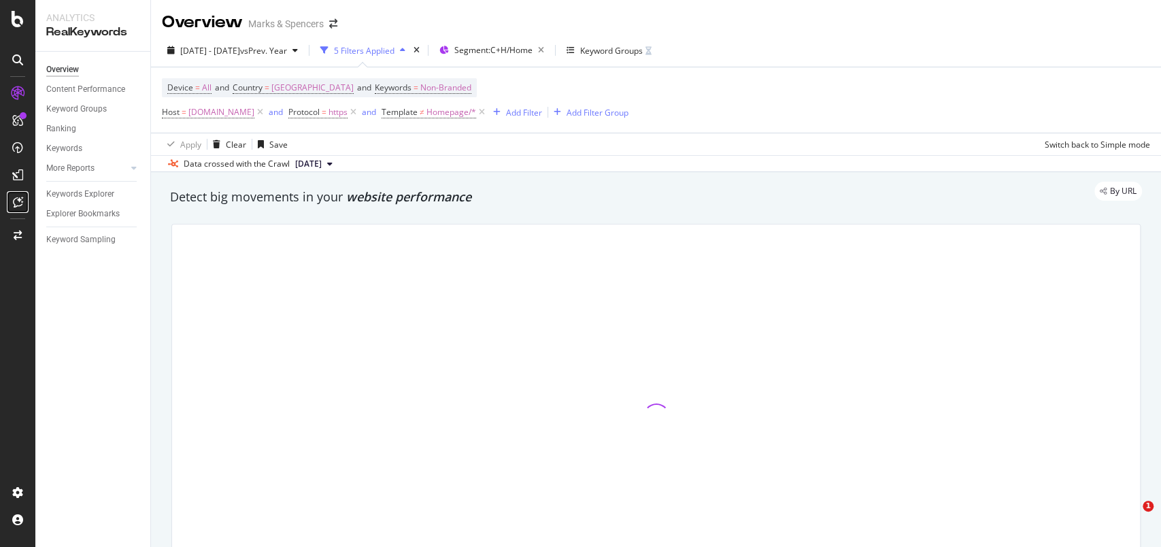
click at [15, 202] on icon at bounding box center [18, 202] width 10 height 11
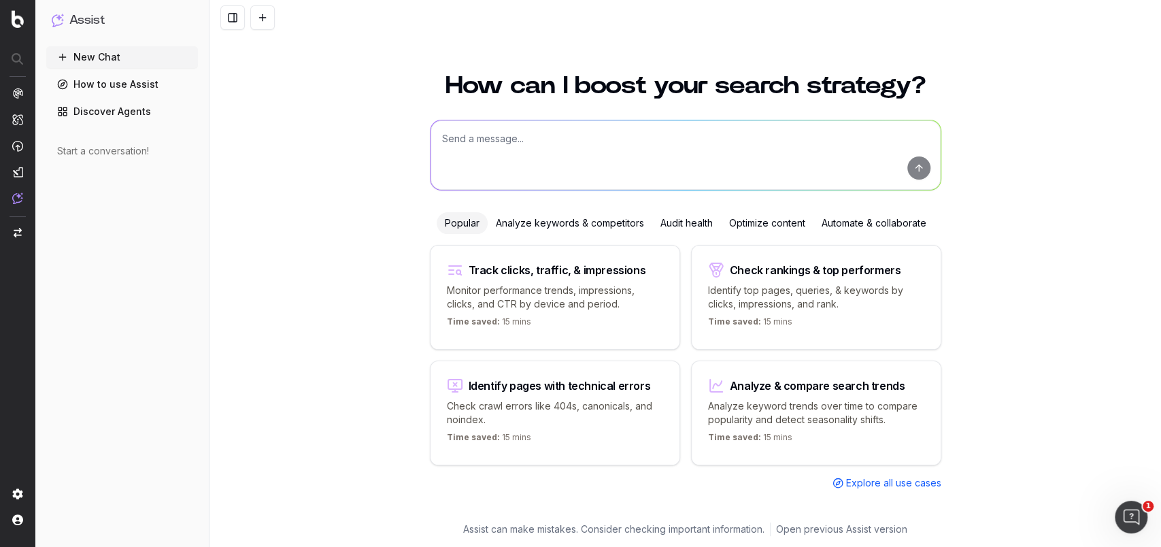
click at [538, 132] on textarea at bounding box center [685, 154] width 510 height 69
click at [609, 169] on textarea "To enrich screen reader interactions, please activate Accessibility in Grammarl…" at bounding box center [685, 154] width 510 height 69
type textarea "Tell me Non-brand clicks for Home BU between [DATE] - [DATE] vs previous year"
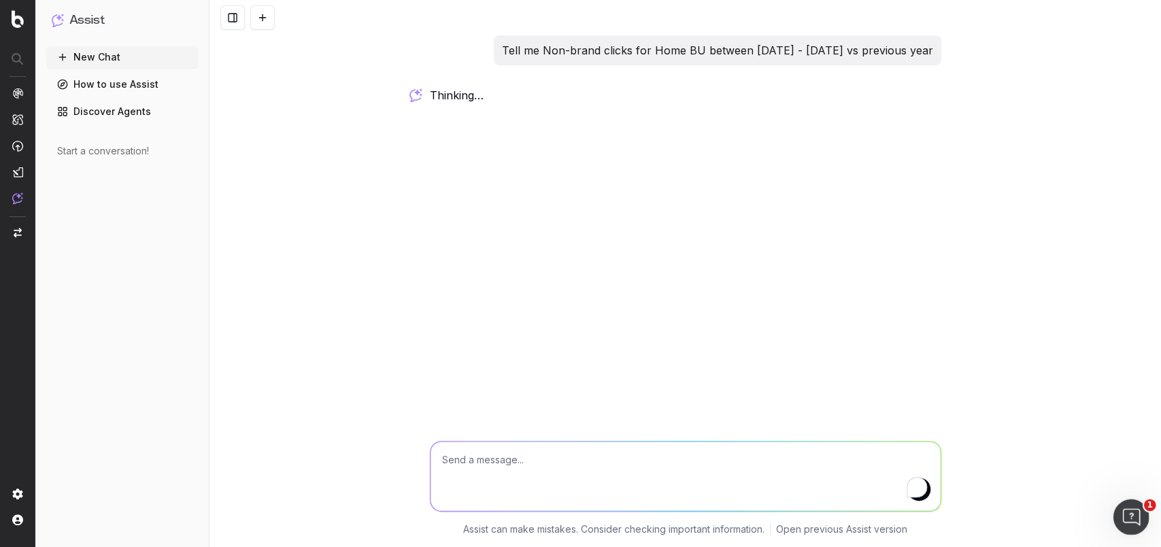
click at [1134, 500] on div "Open Intercom Messenger" at bounding box center [1128, 514] width 45 height 45
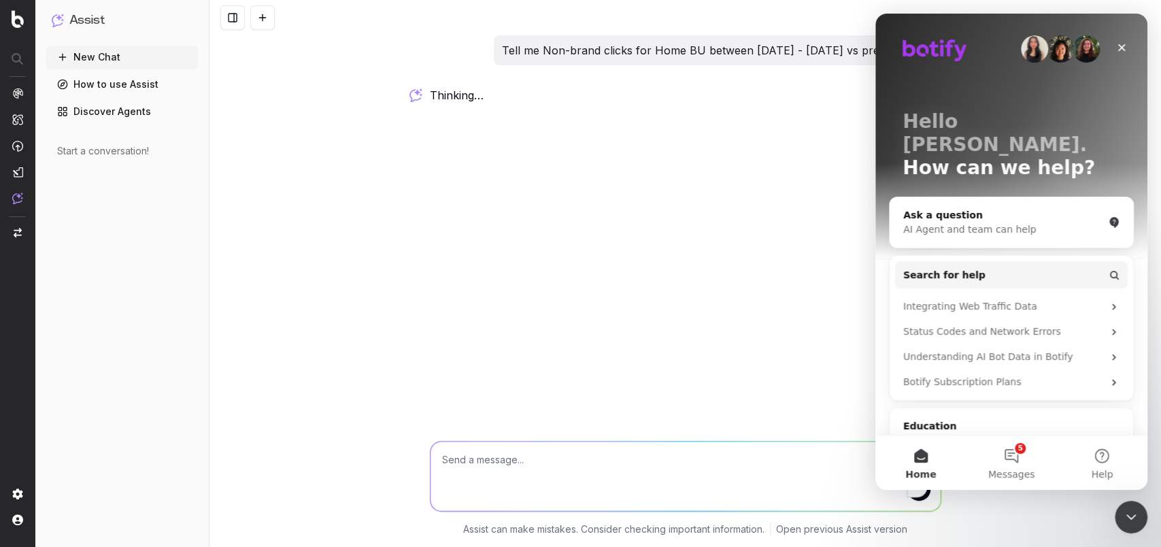
click at [794, 305] on div "Tell me Non-brand clicks for Home BU between [DATE] - [DATE] vs previous year t…" at bounding box center [684, 273] width 951 height 547
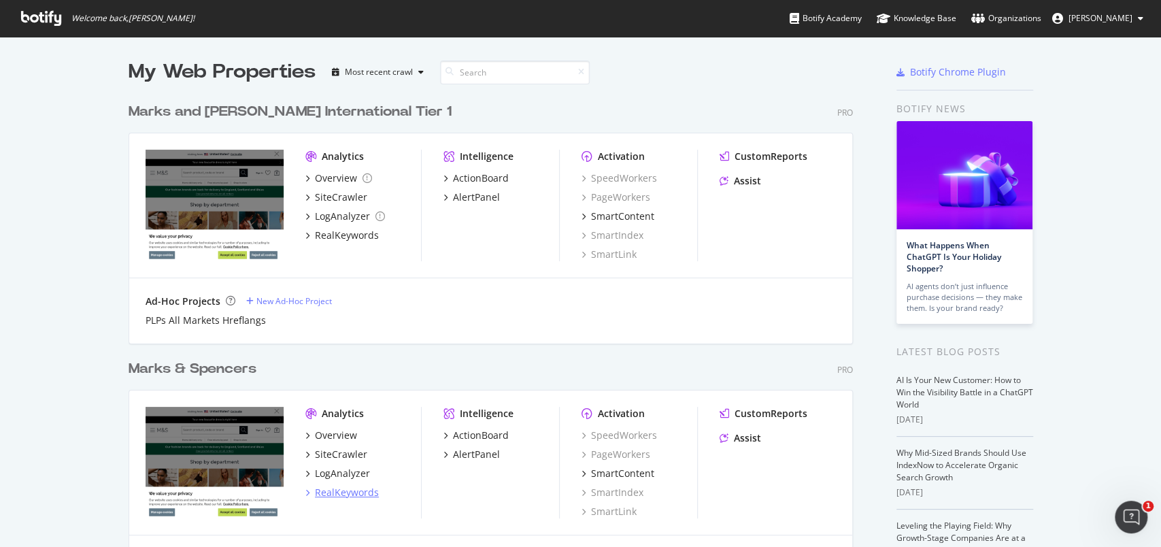
click at [350, 494] on div "RealKeywords" at bounding box center [347, 493] width 64 height 14
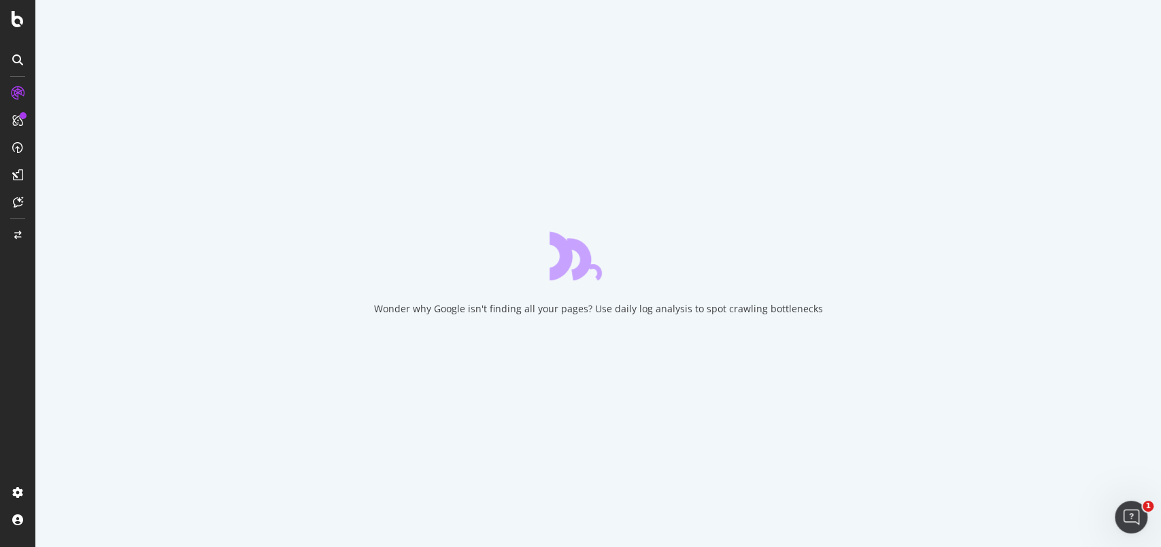
click at [18, 199] on icon at bounding box center [18, 202] width 10 height 11
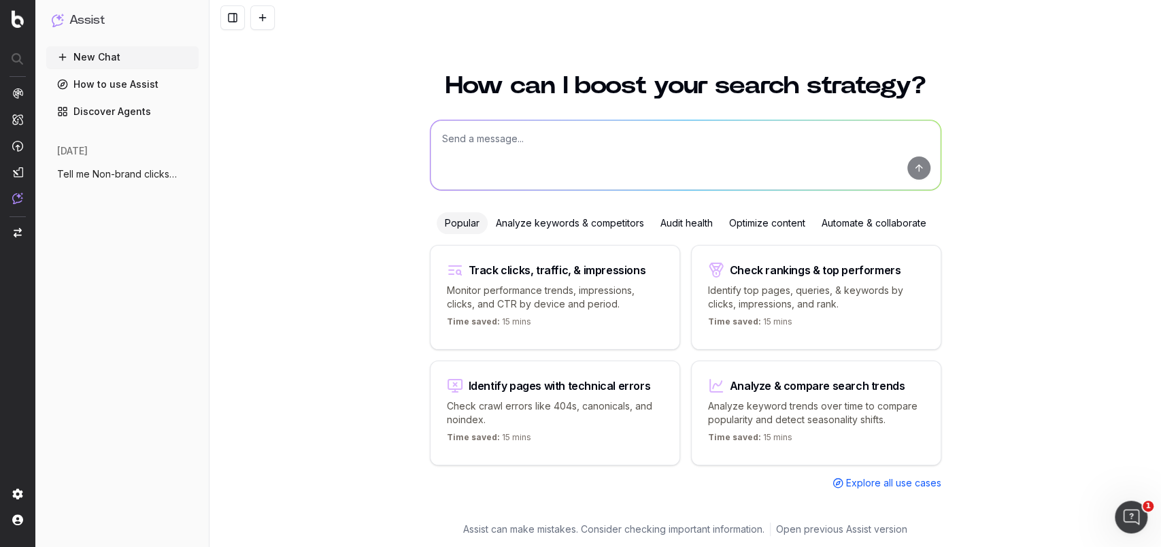
click at [520, 165] on textarea at bounding box center [685, 154] width 510 height 69
type textarea "Tell me non-brand clicks for the Home BU between [DATE] and [DATE] vs Previous …"
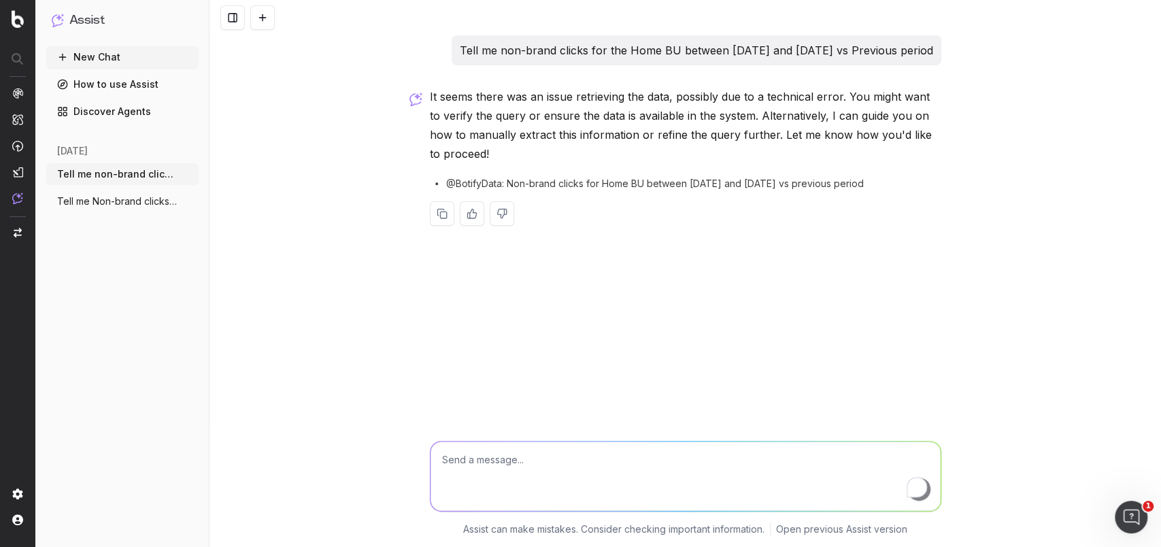
click at [581, 60] on p "Tell me non-brand clicks for the Home BU between [DATE] and [DATE] vs Previous …" at bounding box center [696, 50] width 473 height 19
click at [541, 60] on p "Tell me non-brand clicks for the Home BU between [DATE] and [DATE] vs Previous …" at bounding box center [696, 50] width 473 height 19
click at [522, 454] on textarea "To enrich screen reader interactions, please activate Accessibility in Grammarl…" at bounding box center [685, 475] width 510 height 69
type textarea "extract non-brand clicks for Home last 4 weeks"
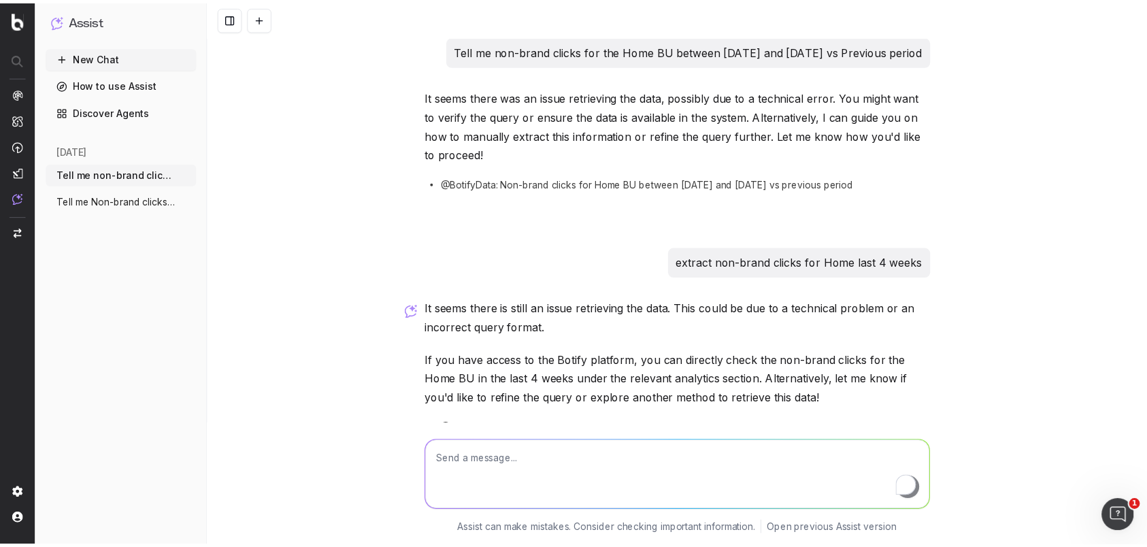
scroll to position [40, 0]
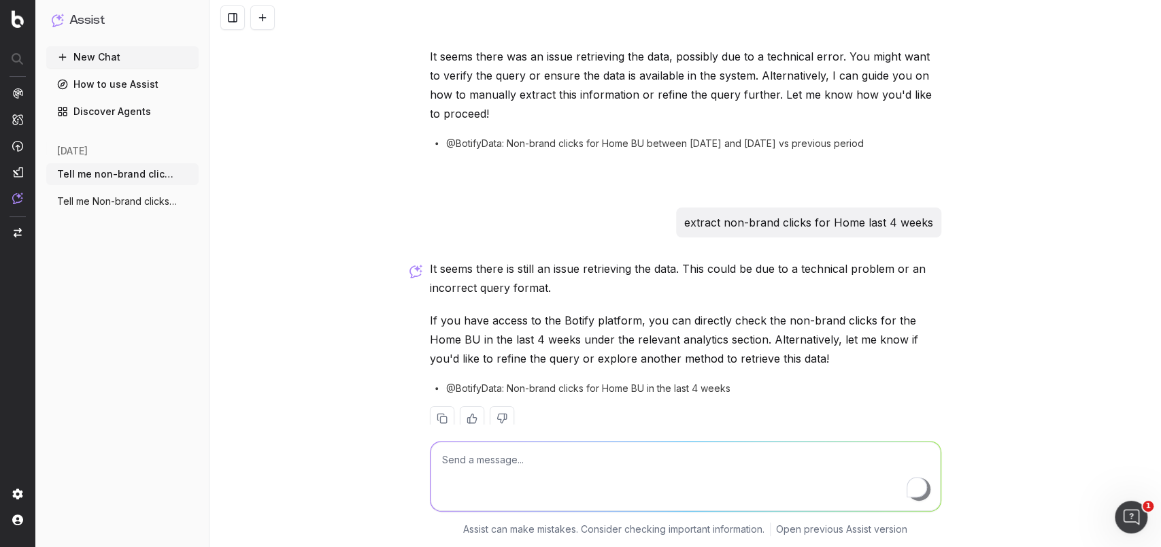
click at [133, 82] on link "How to use Assist" at bounding box center [122, 84] width 152 height 22
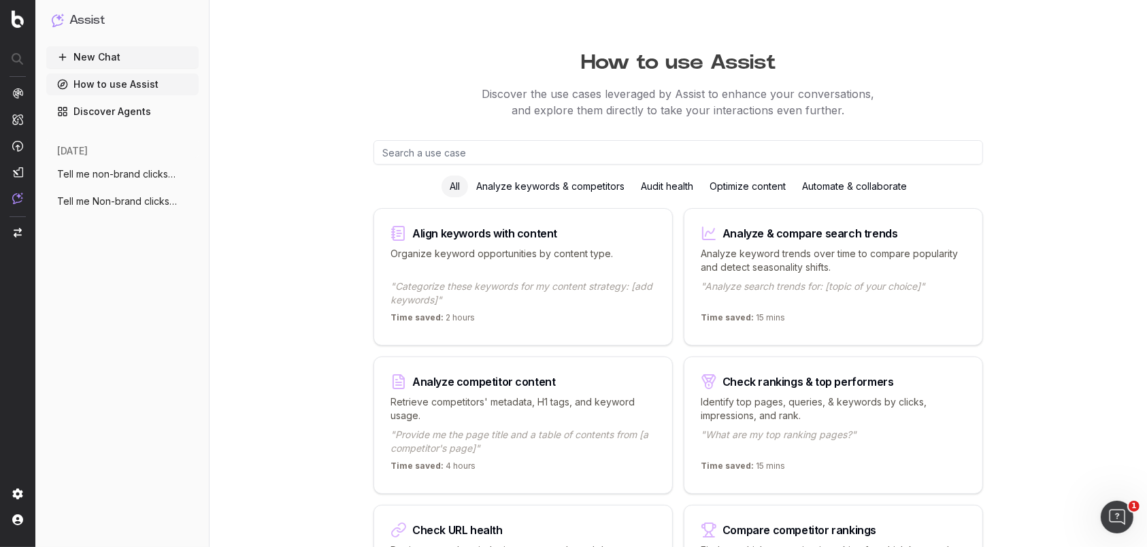
click at [545, 191] on div "Analyze keywords & competitors" at bounding box center [550, 186] width 165 height 22
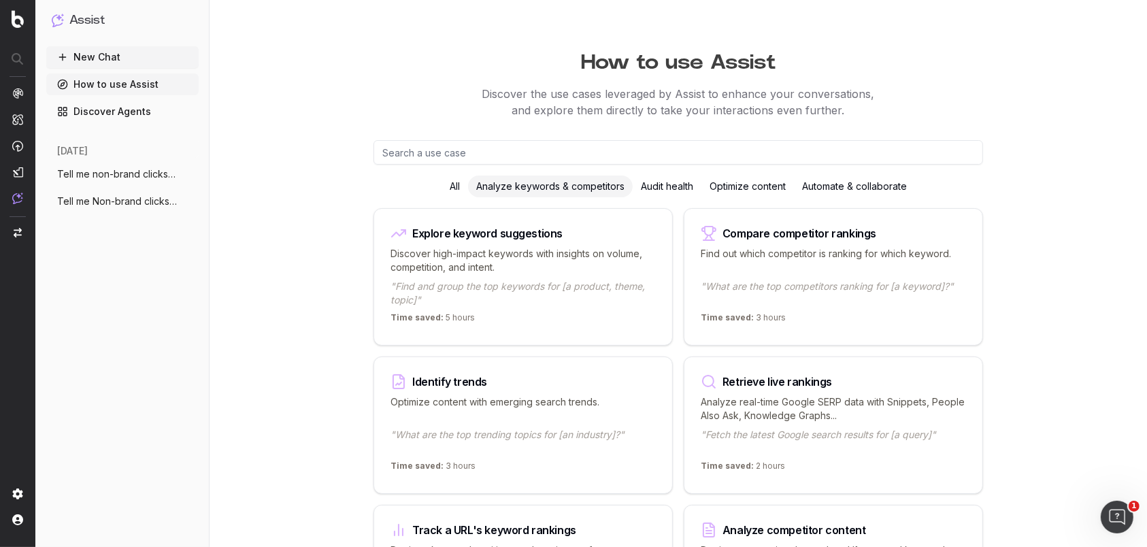
click at [676, 184] on div "Audit health" at bounding box center [666, 186] width 69 height 22
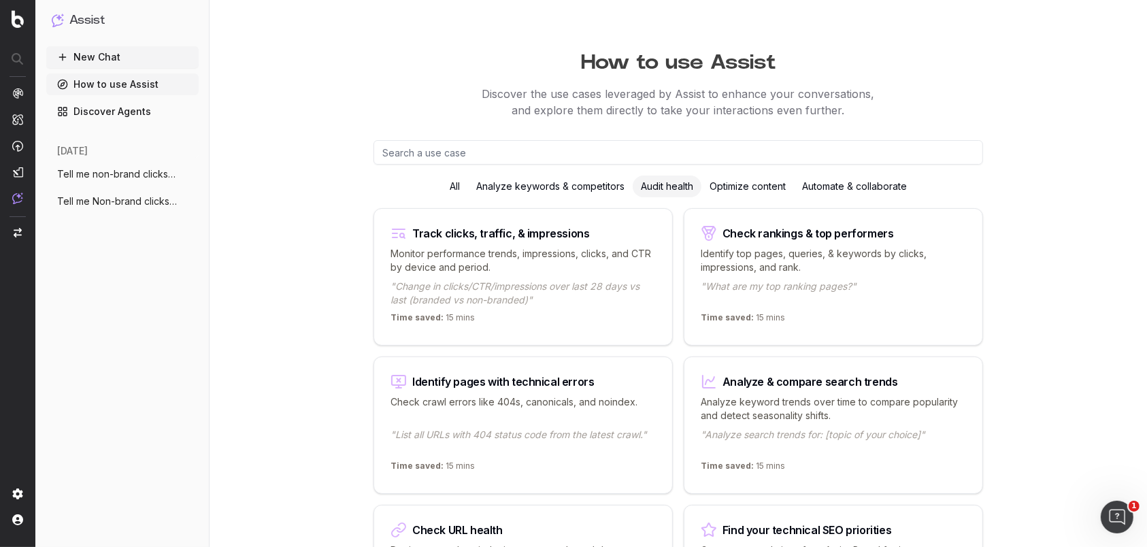
click at [898, 188] on div "Automate & collaborate" at bounding box center [854, 186] width 121 height 22
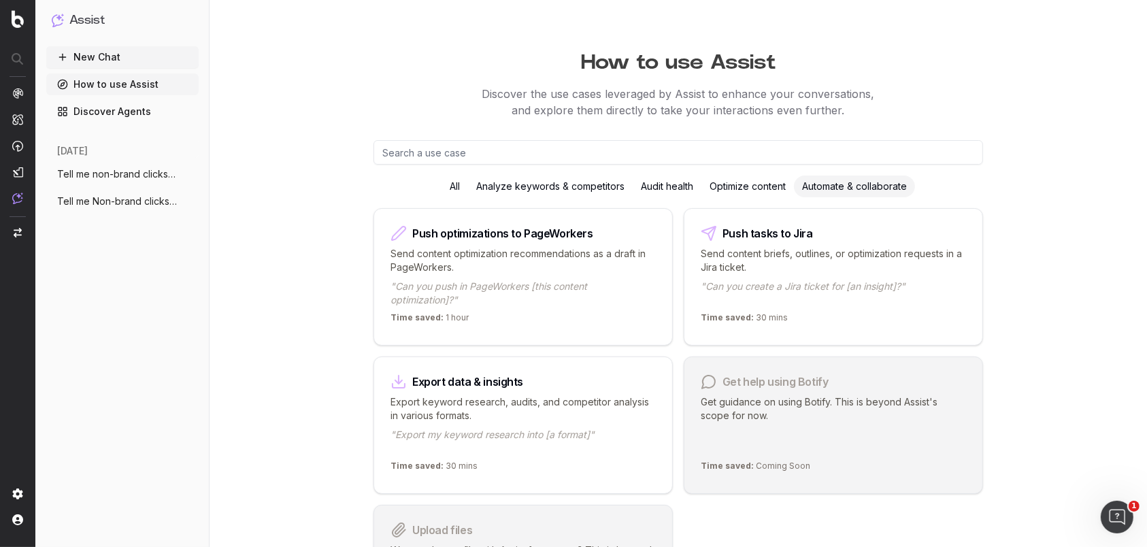
click at [743, 197] on div "All Analyze keywords & competitors Audit health Optimize content Automate & col…" at bounding box center [677, 391] width 609 height 502
click at [739, 195] on div "Optimize content" at bounding box center [747, 186] width 92 height 22
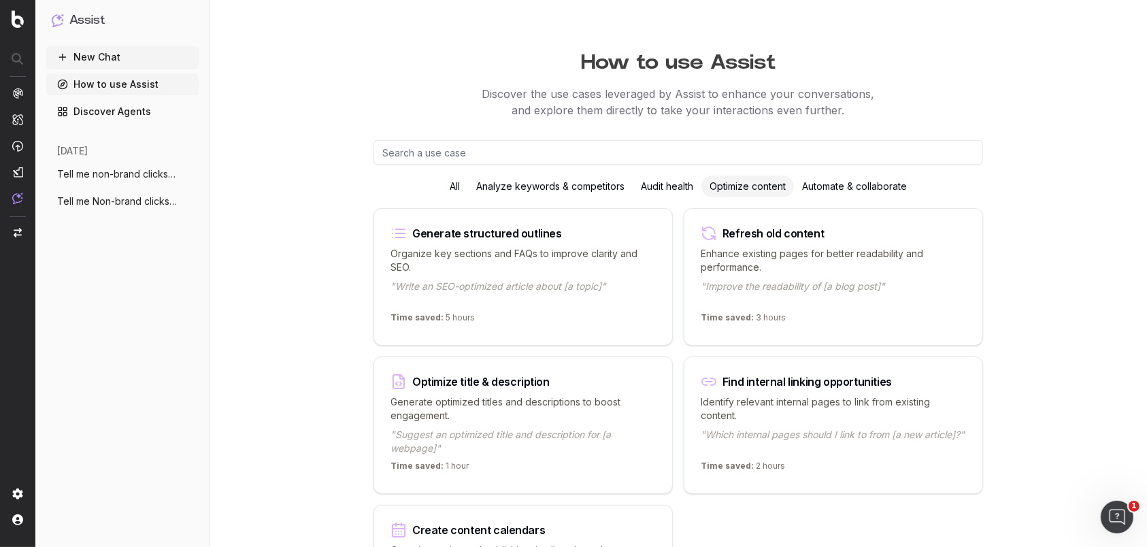
click at [694, 190] on div "Audit health" at bounding box center [666, 186] width 69 height 22
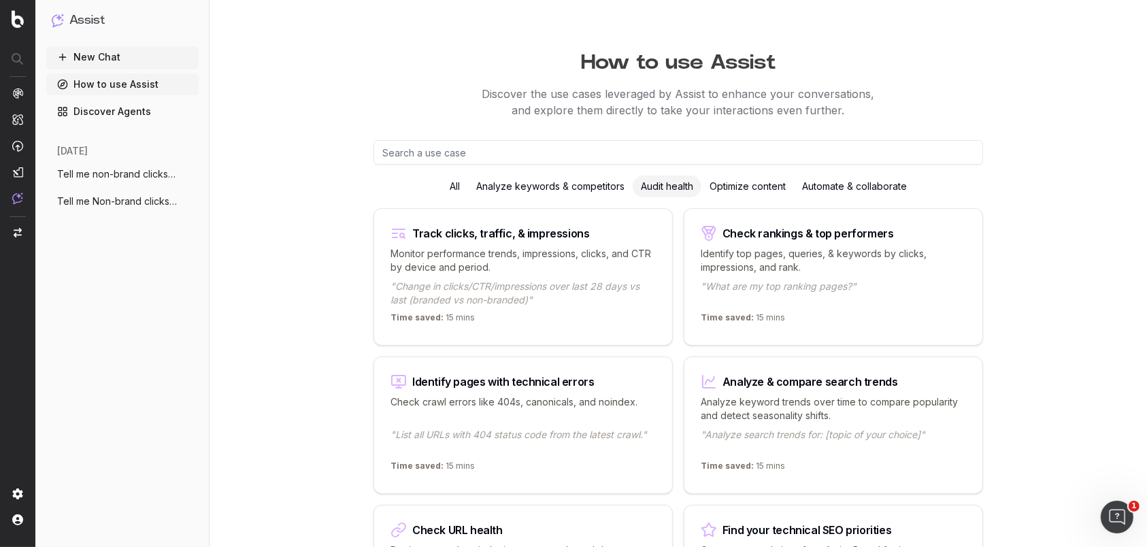
click at [579, 253] on p "Monitor performance trends, impressions, clicks, and CTR by device and period." at bounding box center [522, 260] width 265 height 27
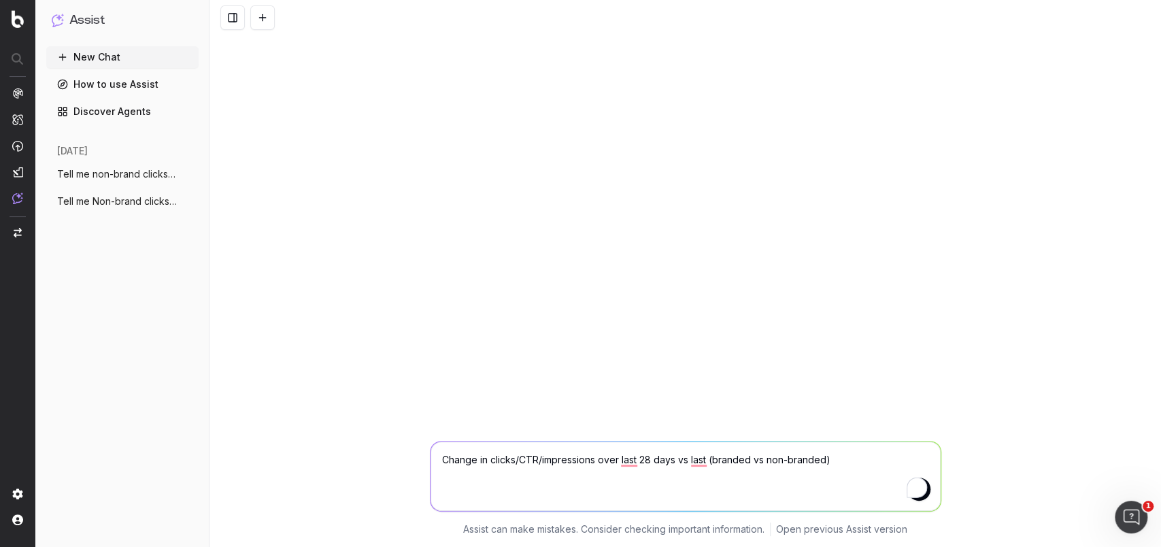
drag, startPoint x: 517, startPoint y: 458, endPoint x: 592, endPoint y: 458, distance: 74.8
click at [592, 458] on textarea "Change in clicks/CTR/impressions over last 28 days vs last (branded vs non-bran…" at bounding box center [685, 475] width 510 height 69
click at [845, 457] on textarea "Change in clicks/CTR/impressions over last 28 days vs last (branded vs non-bran…" at bounding box center [685, 475] width 510 height 69
